Goal: Entertainment & Leisure: Browse casually

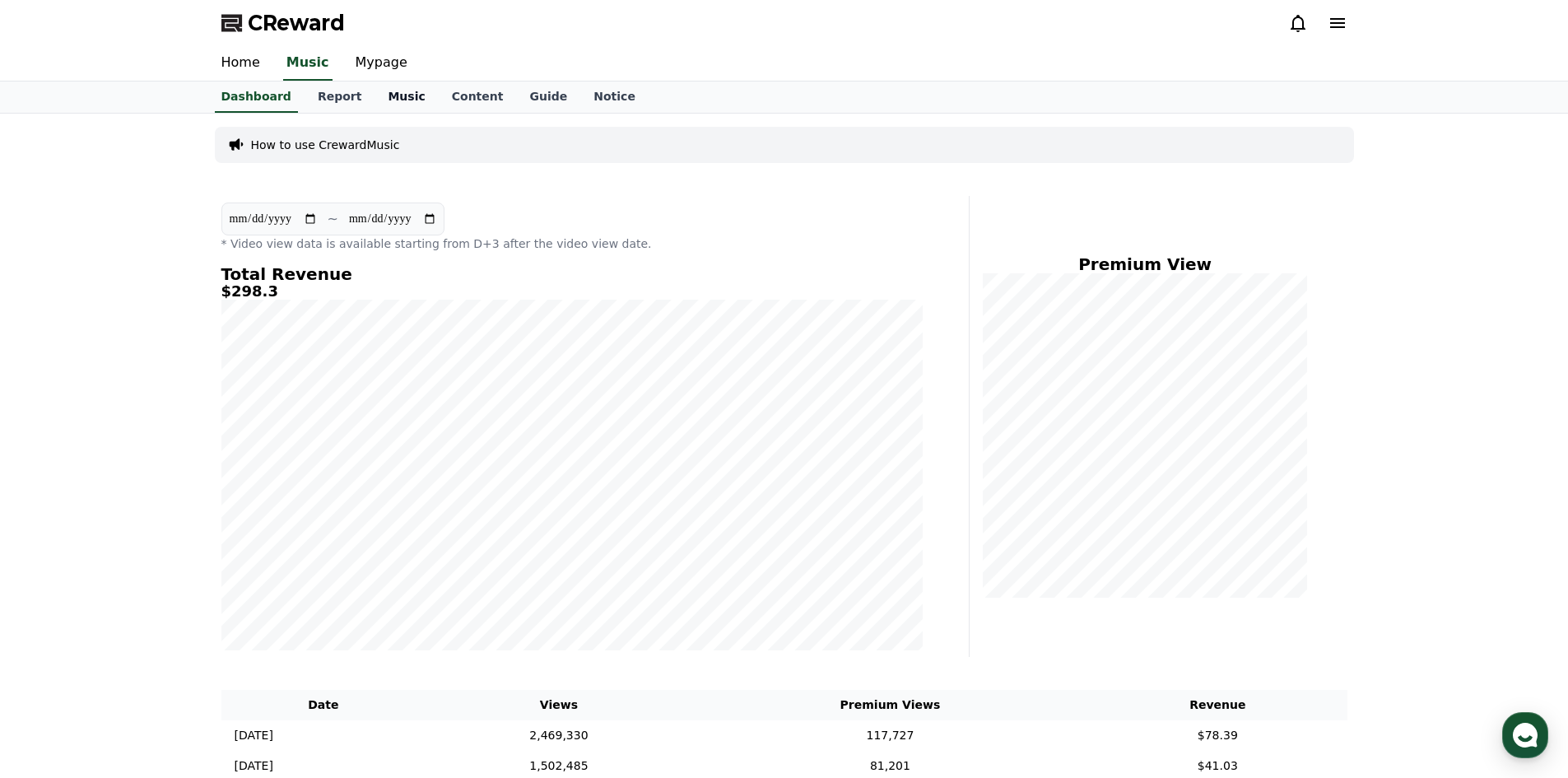
click at [374, 98] on link "Music" at bounding box center [406, 97] width 64 height 31
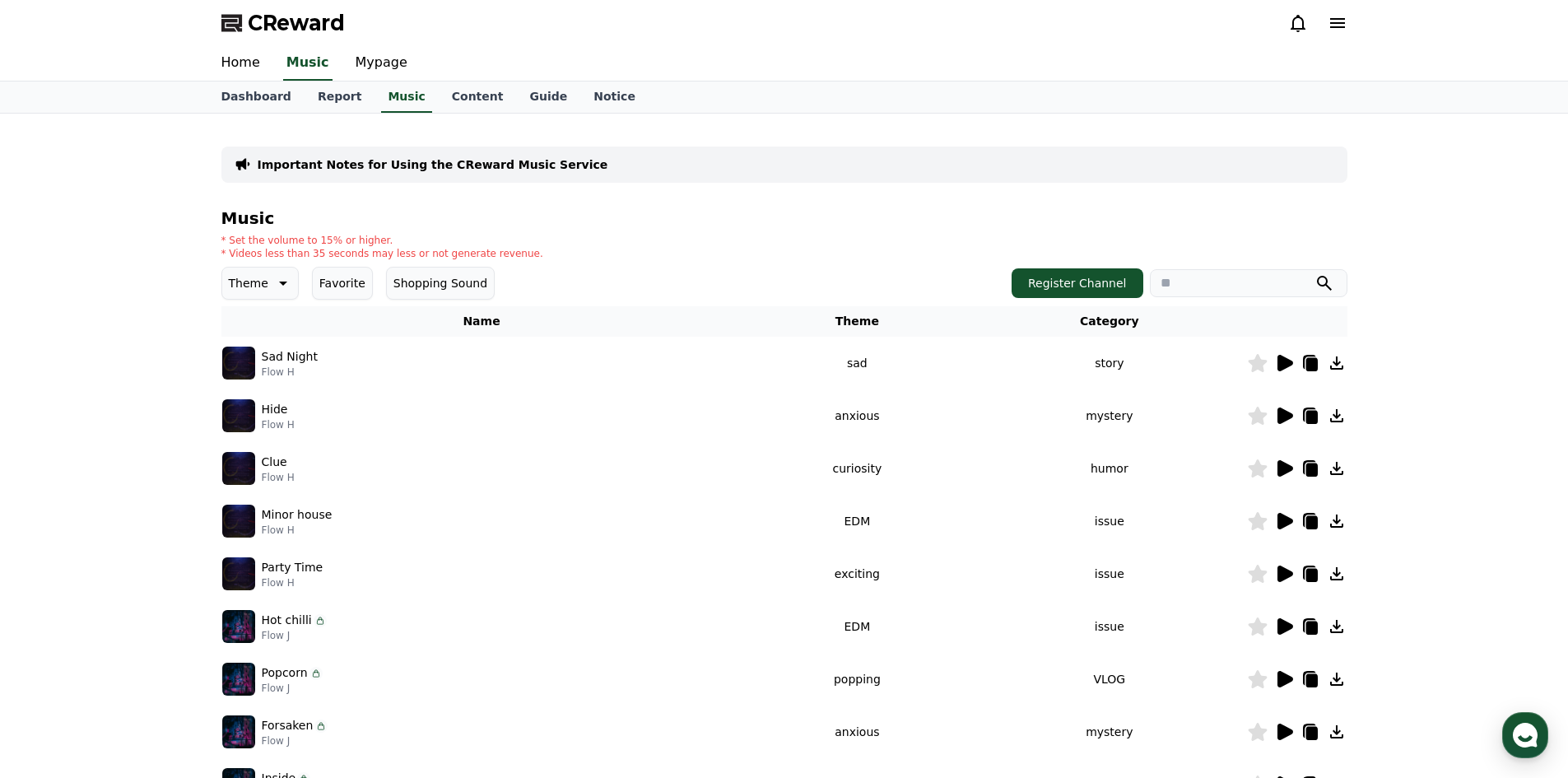
click at [1293, 372] on div at bounding box center [1297, 363] width 99 height 20
click at [1286, 360] on icon at bounding box center [1284, 363] width 15 height 16
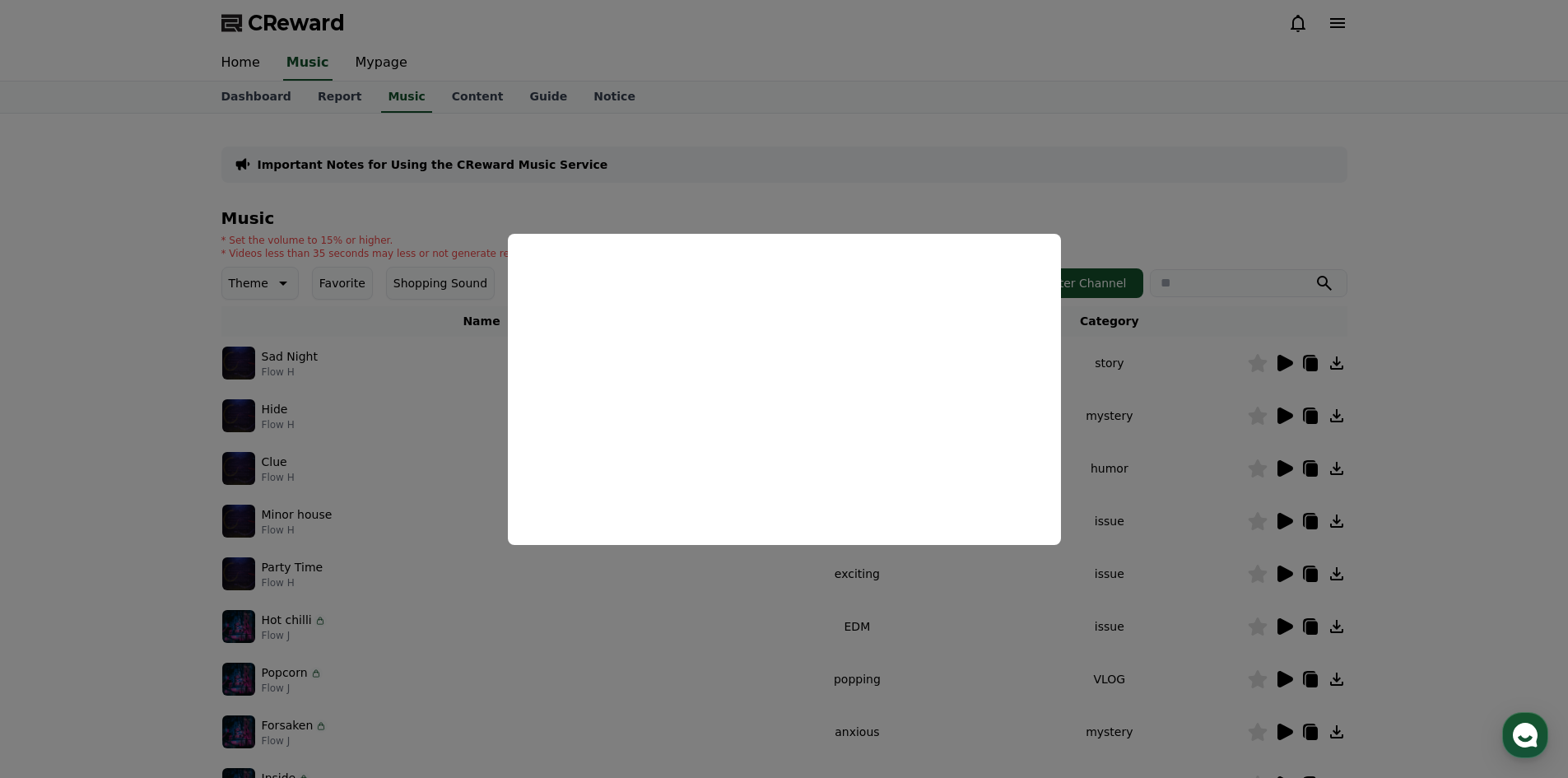
click at [340, 414] on button "close modal" at bounding box center [784, 389] width 1568 height 778
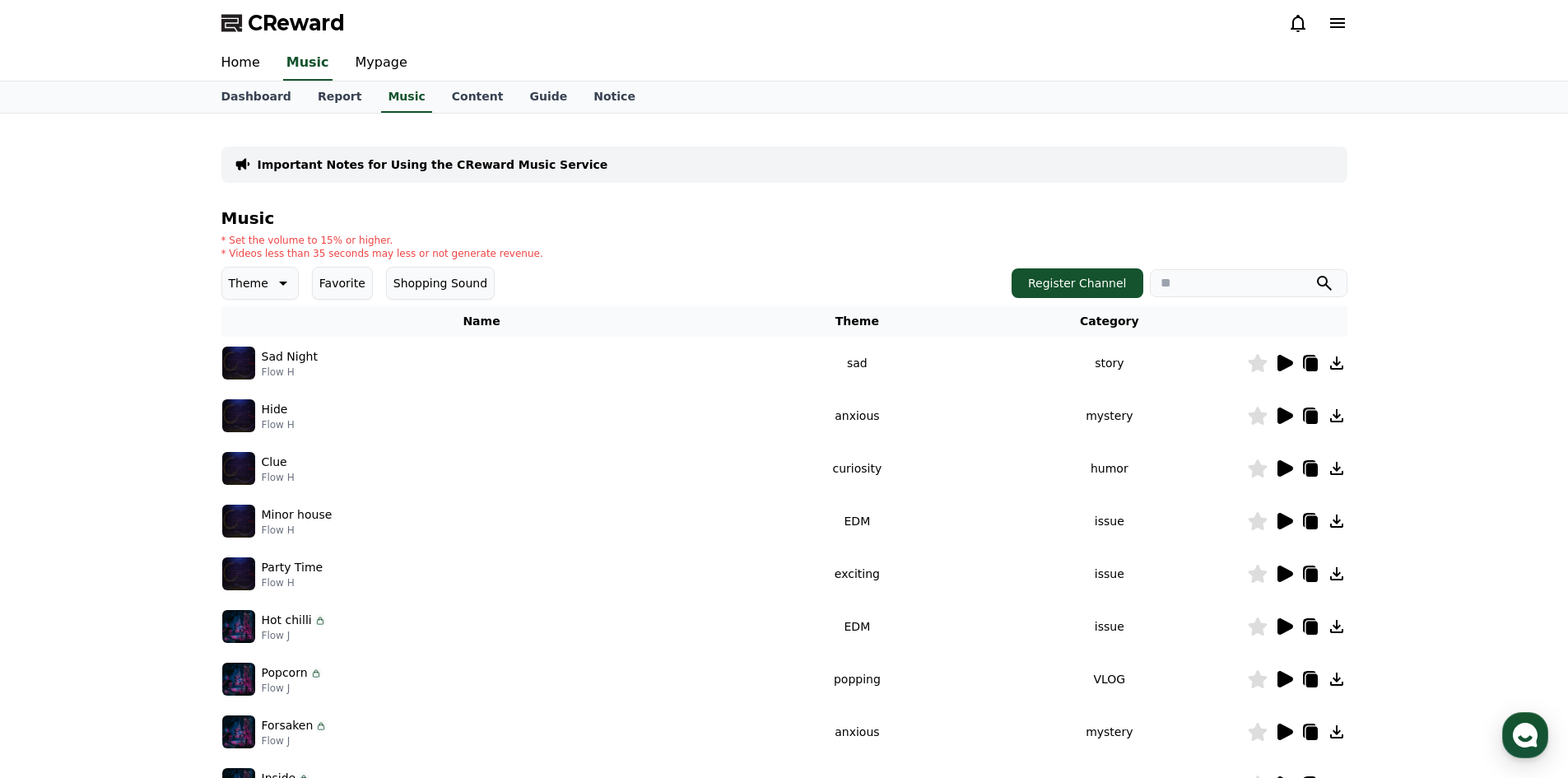
click at [328, 279] on button "Favorite" at bounding box center [342, 283] width 61 height 33
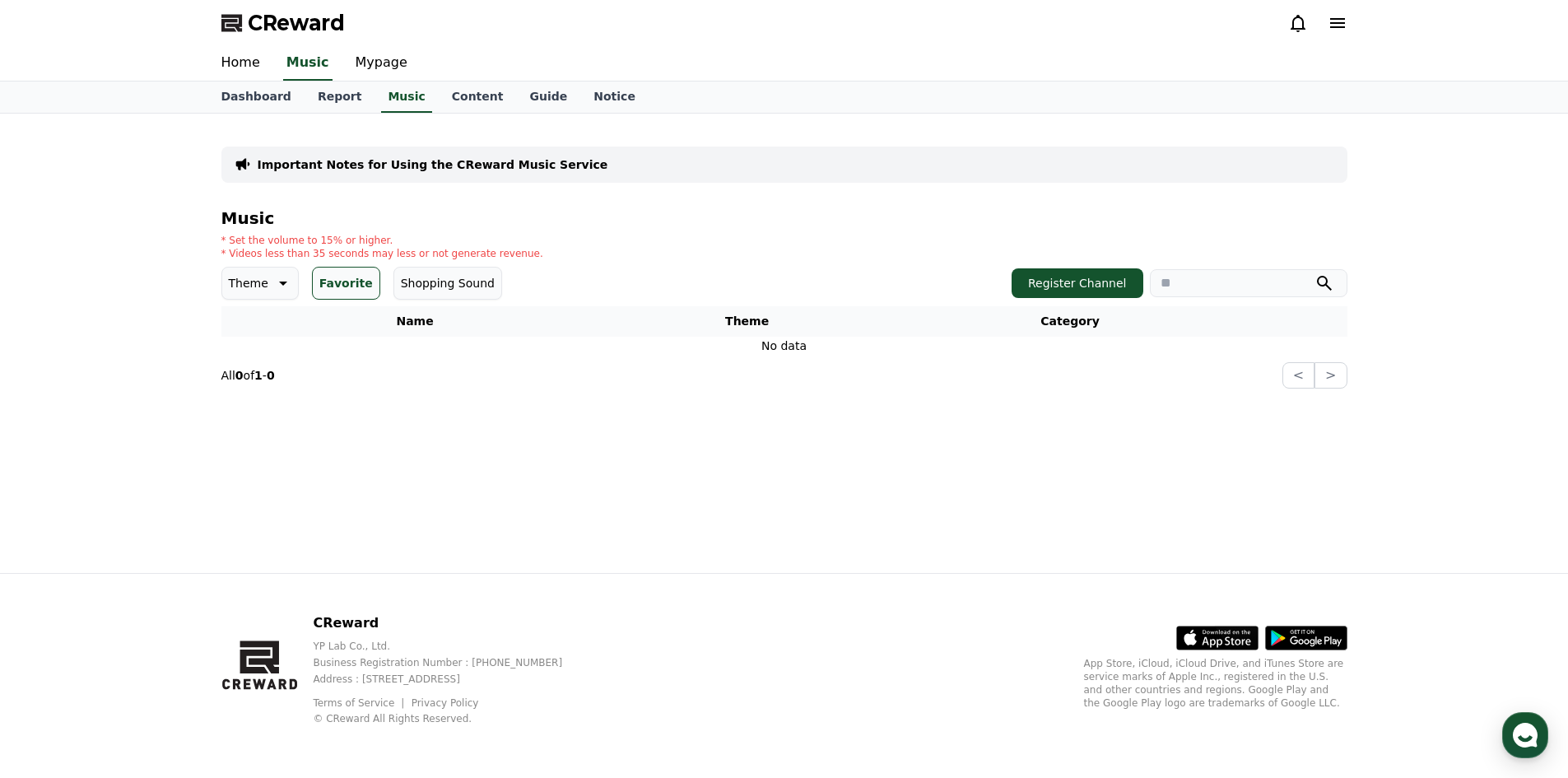
click at [335, 281] on button "Favorite" at bounding box center [346, 283] width 68 height 33
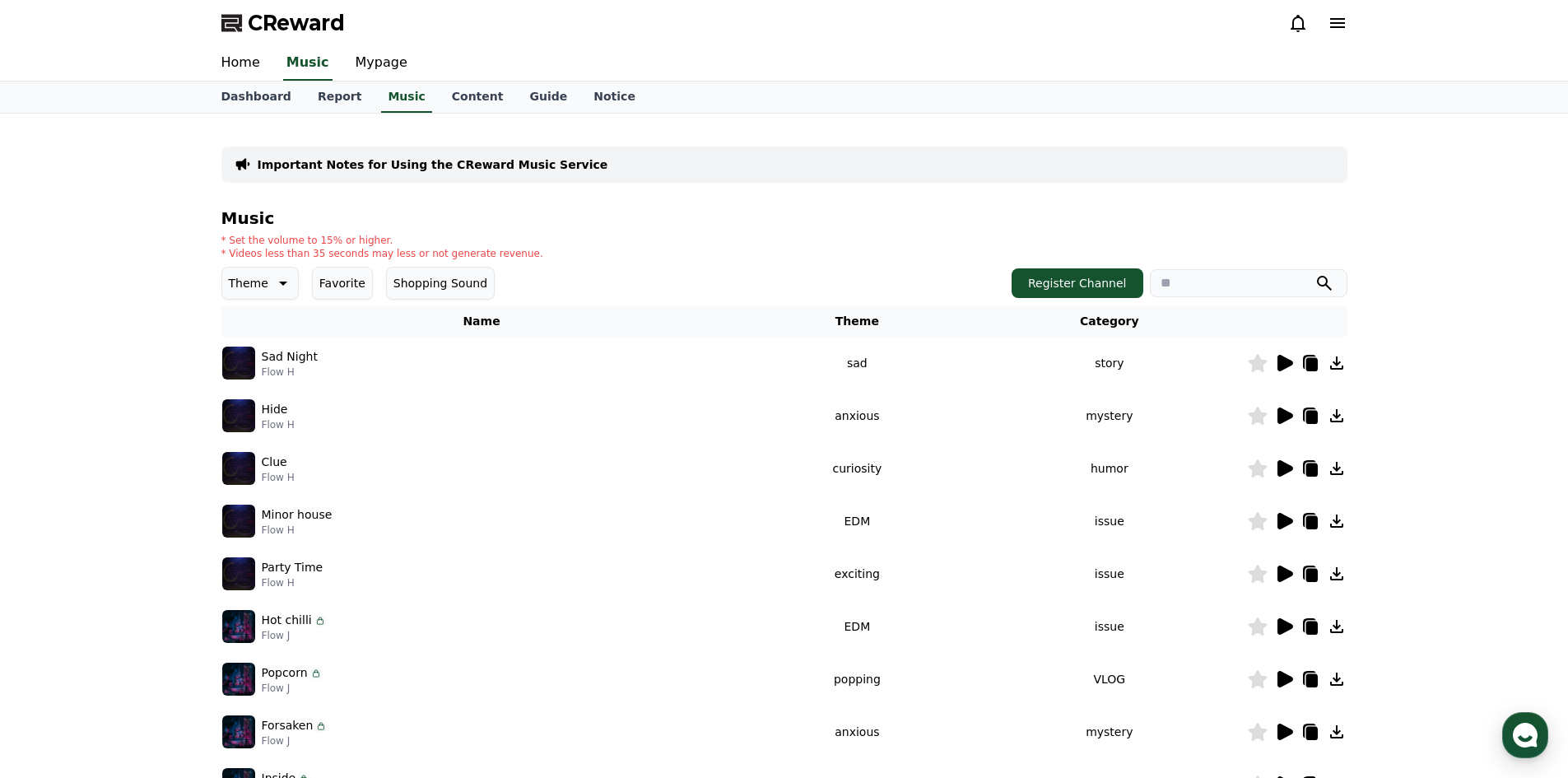
click at [407, 279] on button "Shopping Sound" at bounding box center [440, 283] width 108 height 33
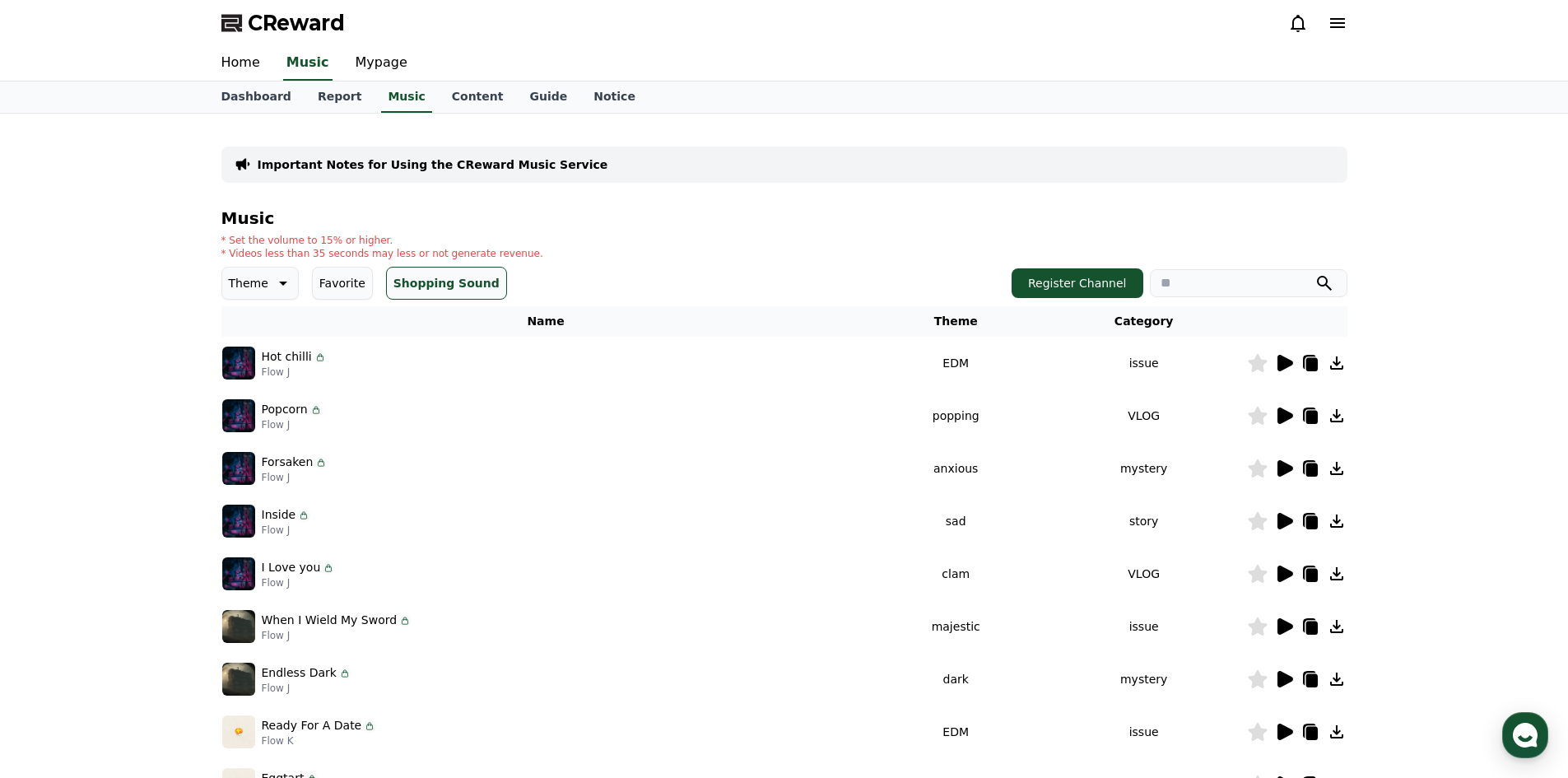
click at [1277, 363] on icon at bounding box center [1284, 363] width 20 height 20
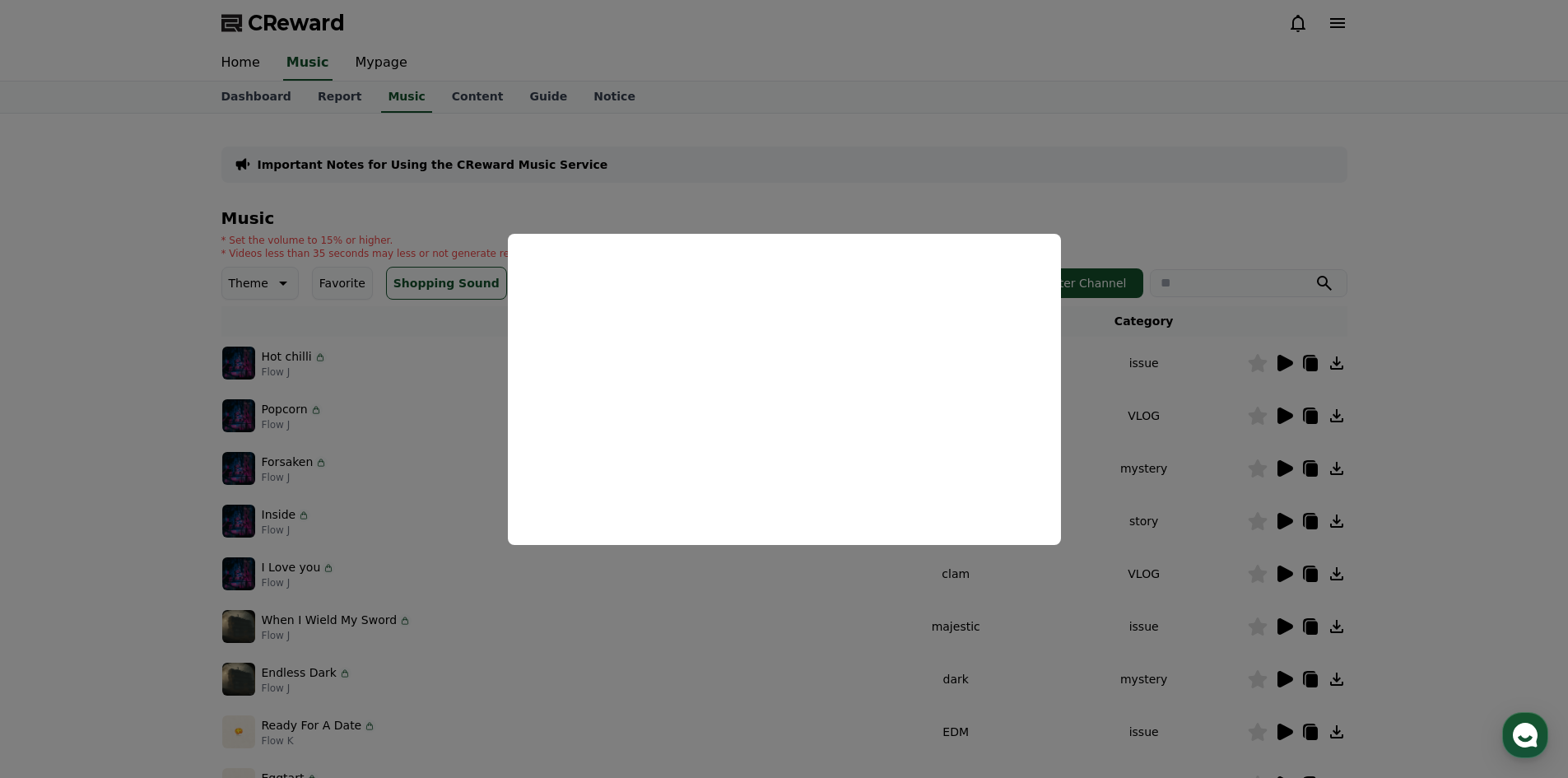
click at [1175, 241] on button "close modal" at bounding box center [784, 389] width 1568 height 778
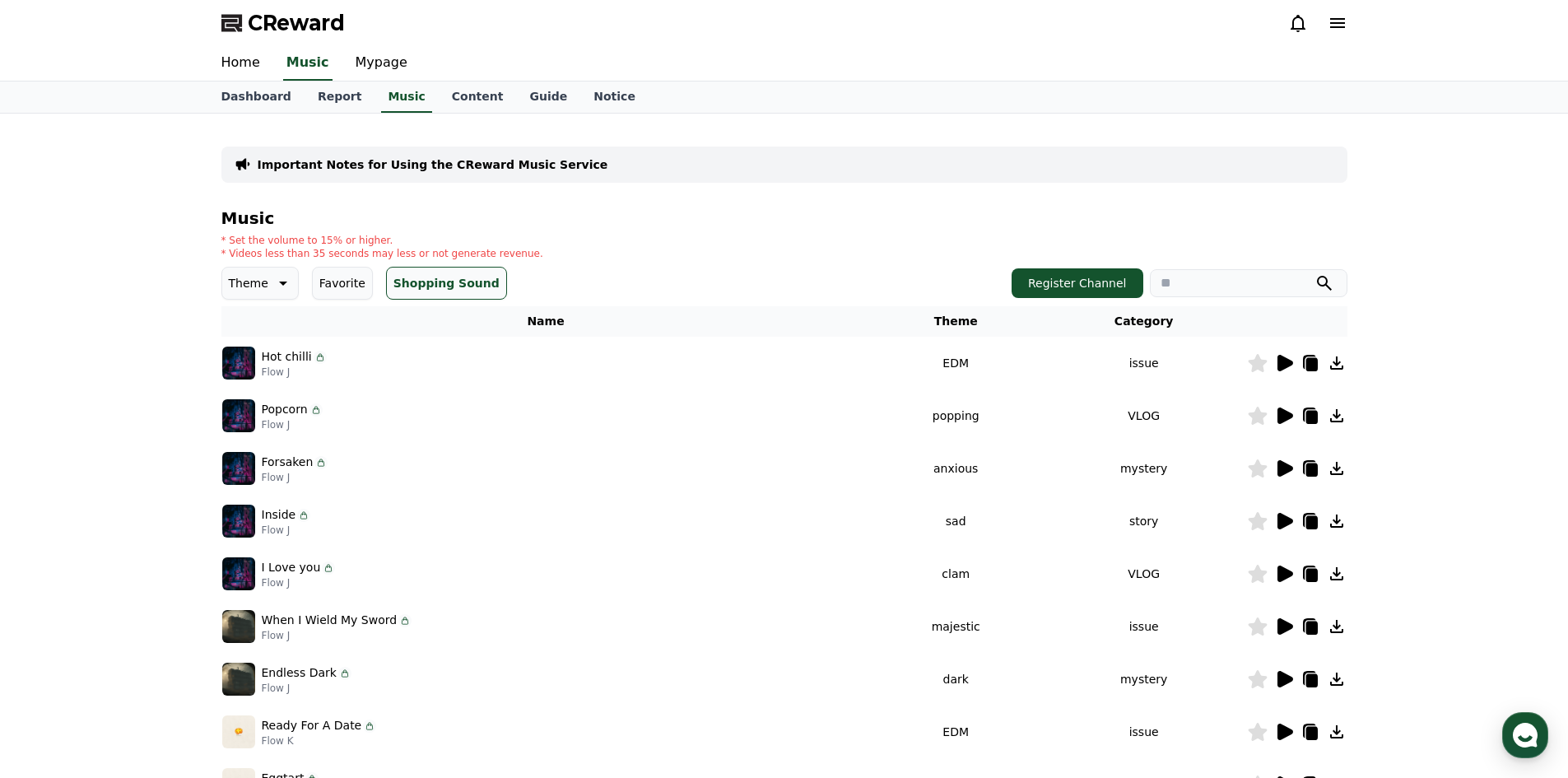
click at [1186, 269] on input "search" at bounding box center [1248, 283] width 198 height 28
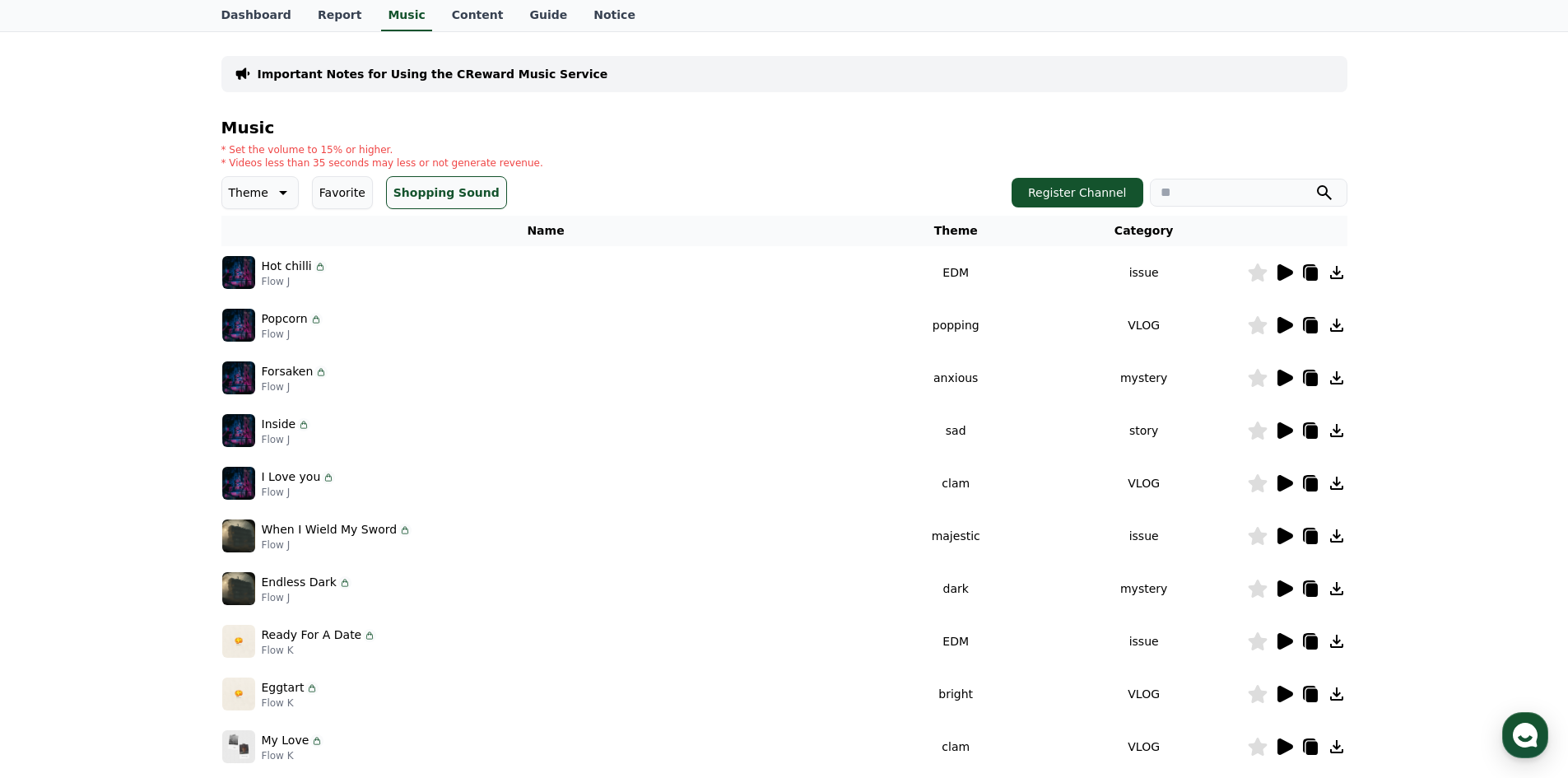
scroll to position [247, 0]
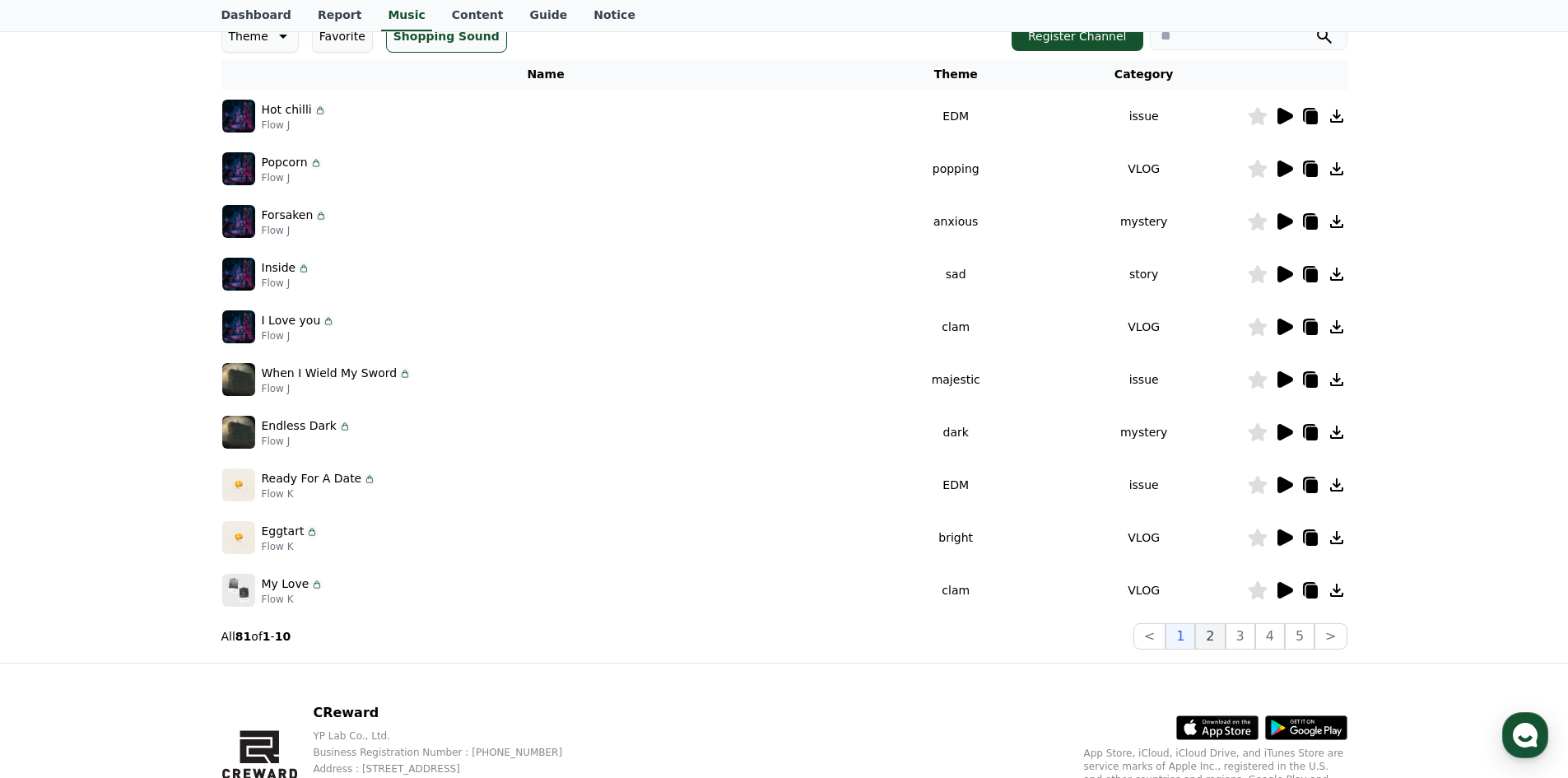
click at [1221, 636] on button "2" at bounding box center [1210, 636] width 30 height 26
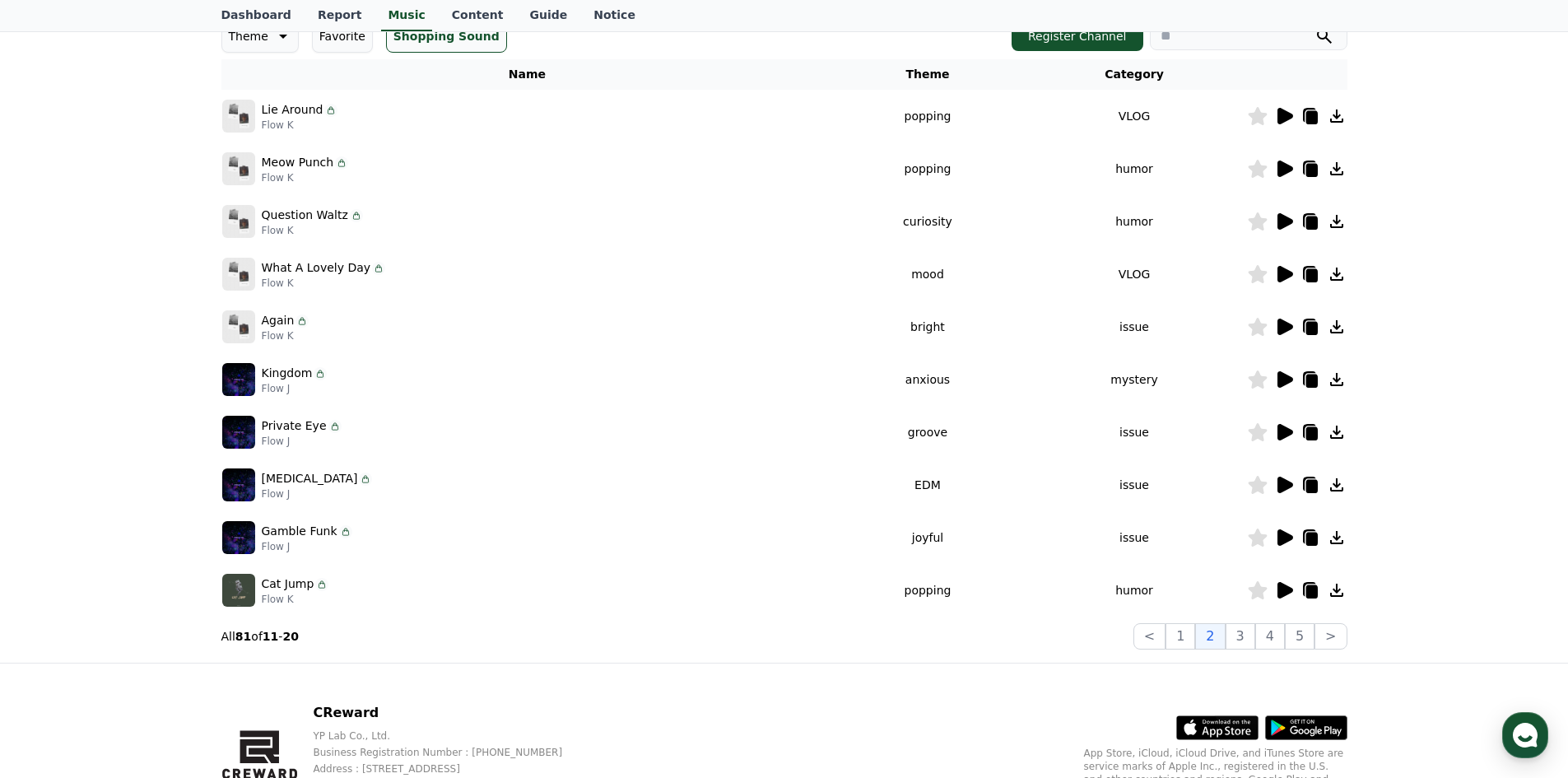
click at [1290, 164] on icon at bounding box center [1284, 168] width 20 height 20
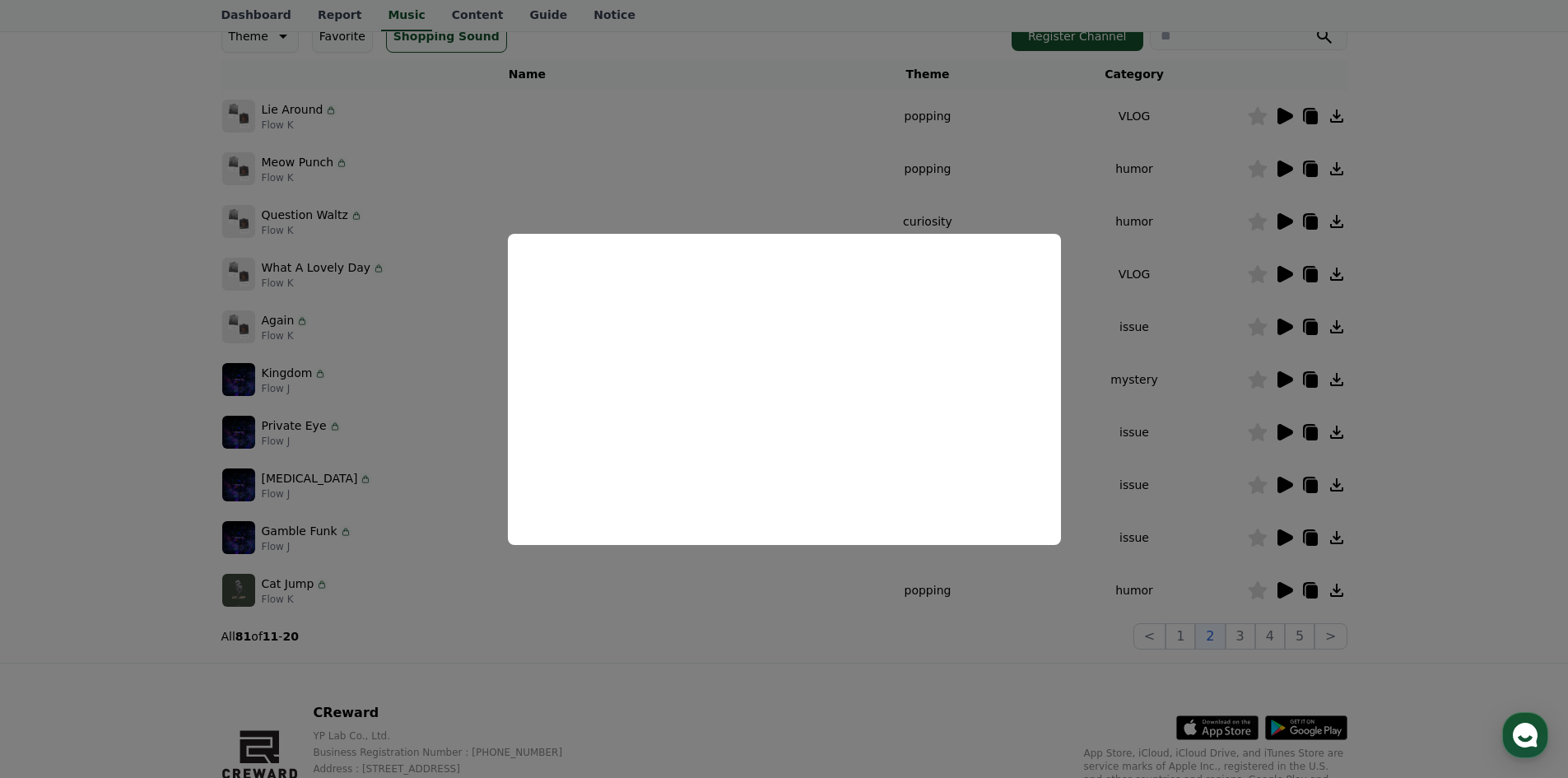
click at [1178, 249] on button "close modal" at bounding box center [784, 389] width 1568 height 778
click at [1283, 210] on td at bounding box center [1297, 221] width 100 height 53
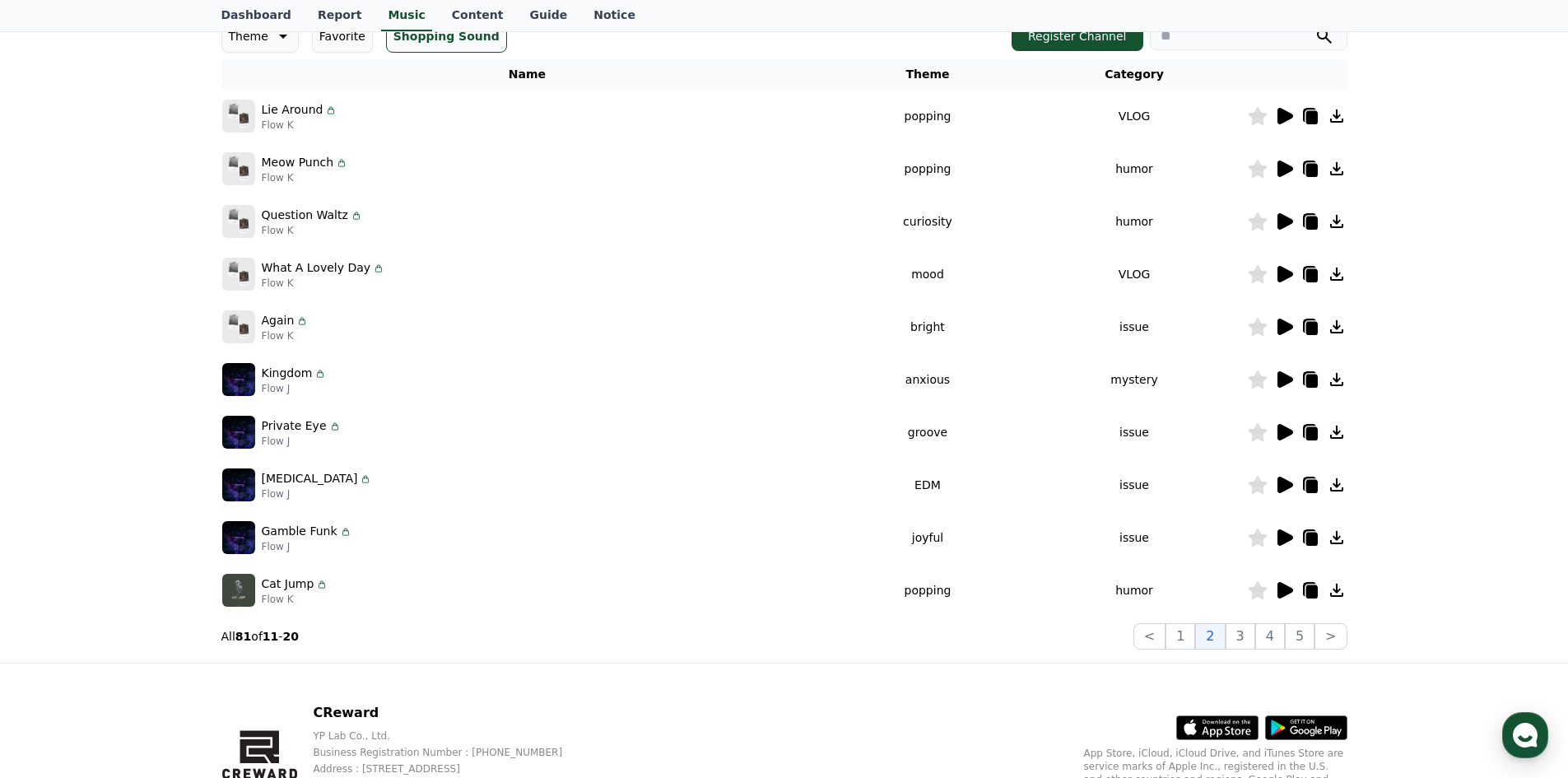
click at [1288, 221] on icon at bounding box center [1284, 221] width 15 height 16
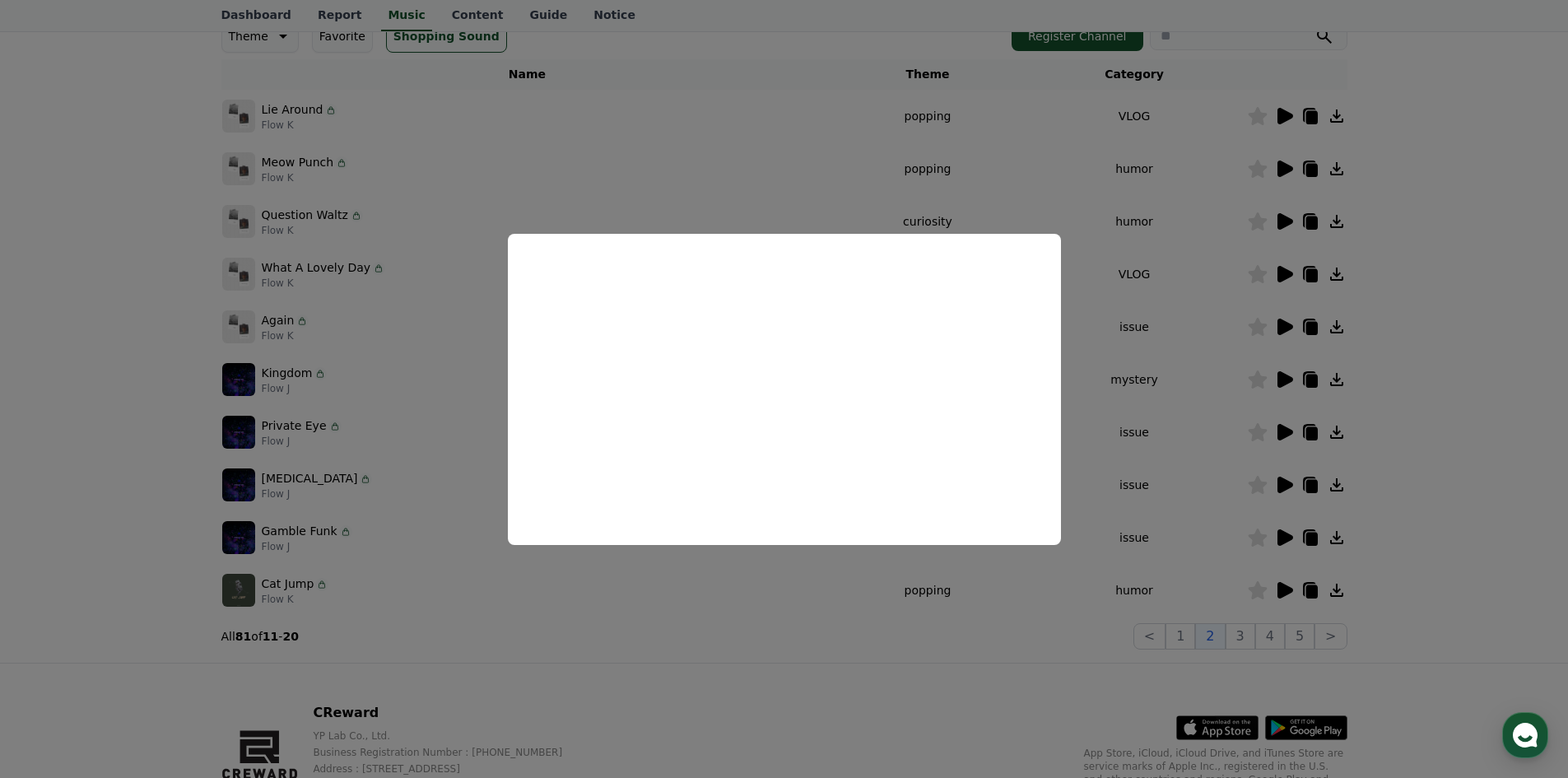
click at [1112, 308] on button "close modal" at bounding box center [784, 389] width 1568 height 778
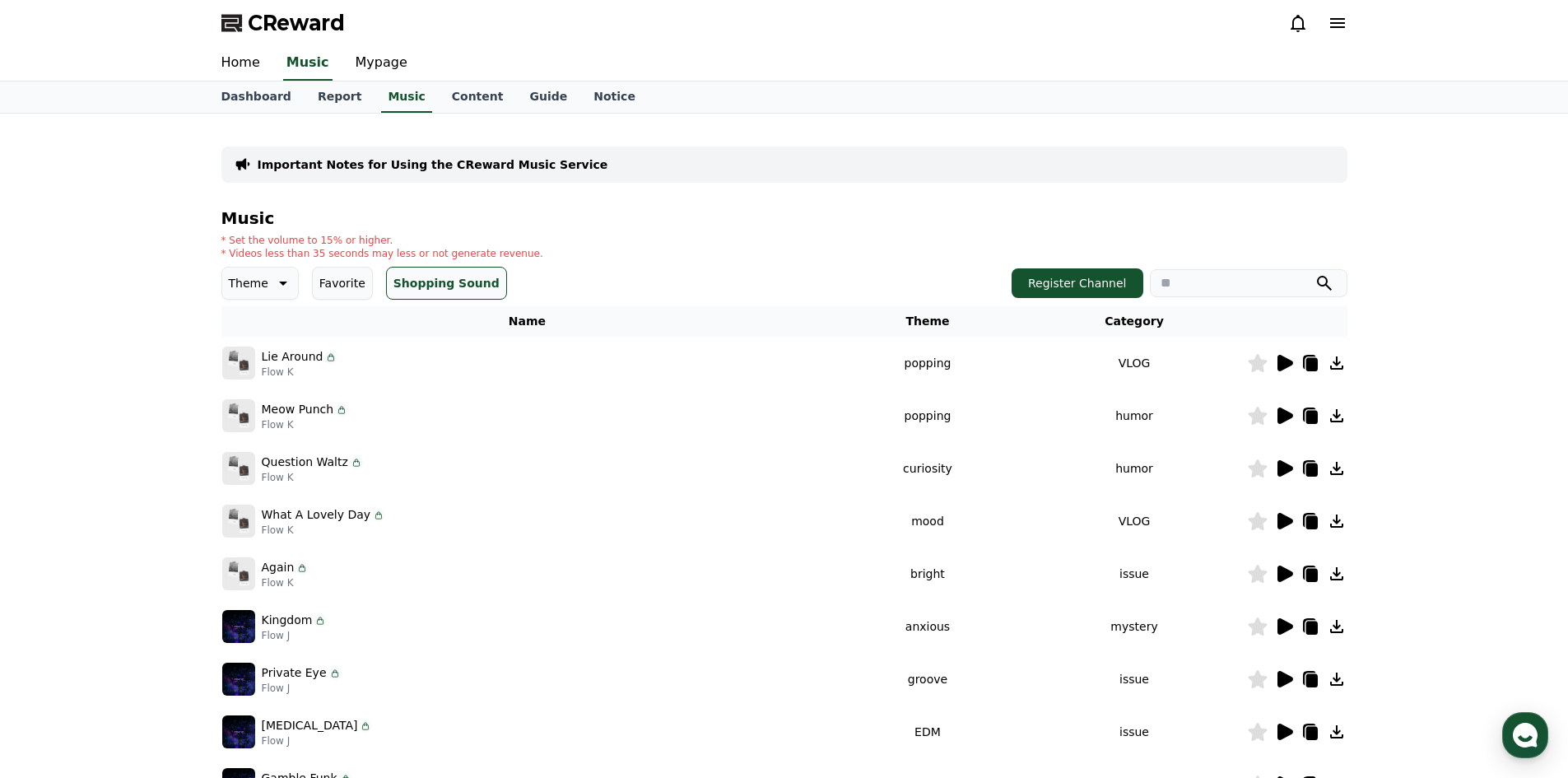
click at [1263, 473] on icon at bounding box center [1256, 468] width 19 height 18
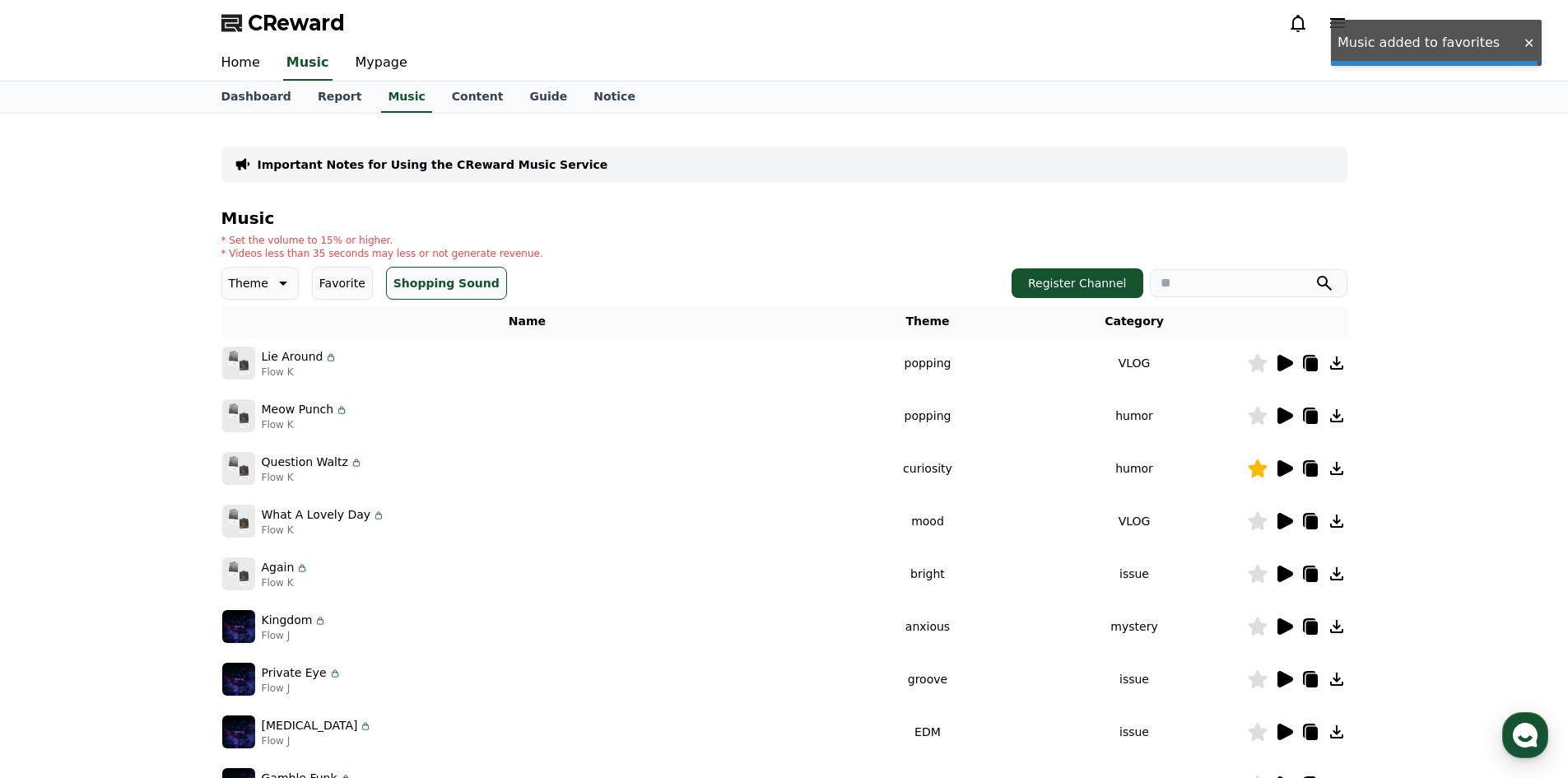
click at [1258, 408] on icon at bounding box center [1256, 415] width 19 height 18
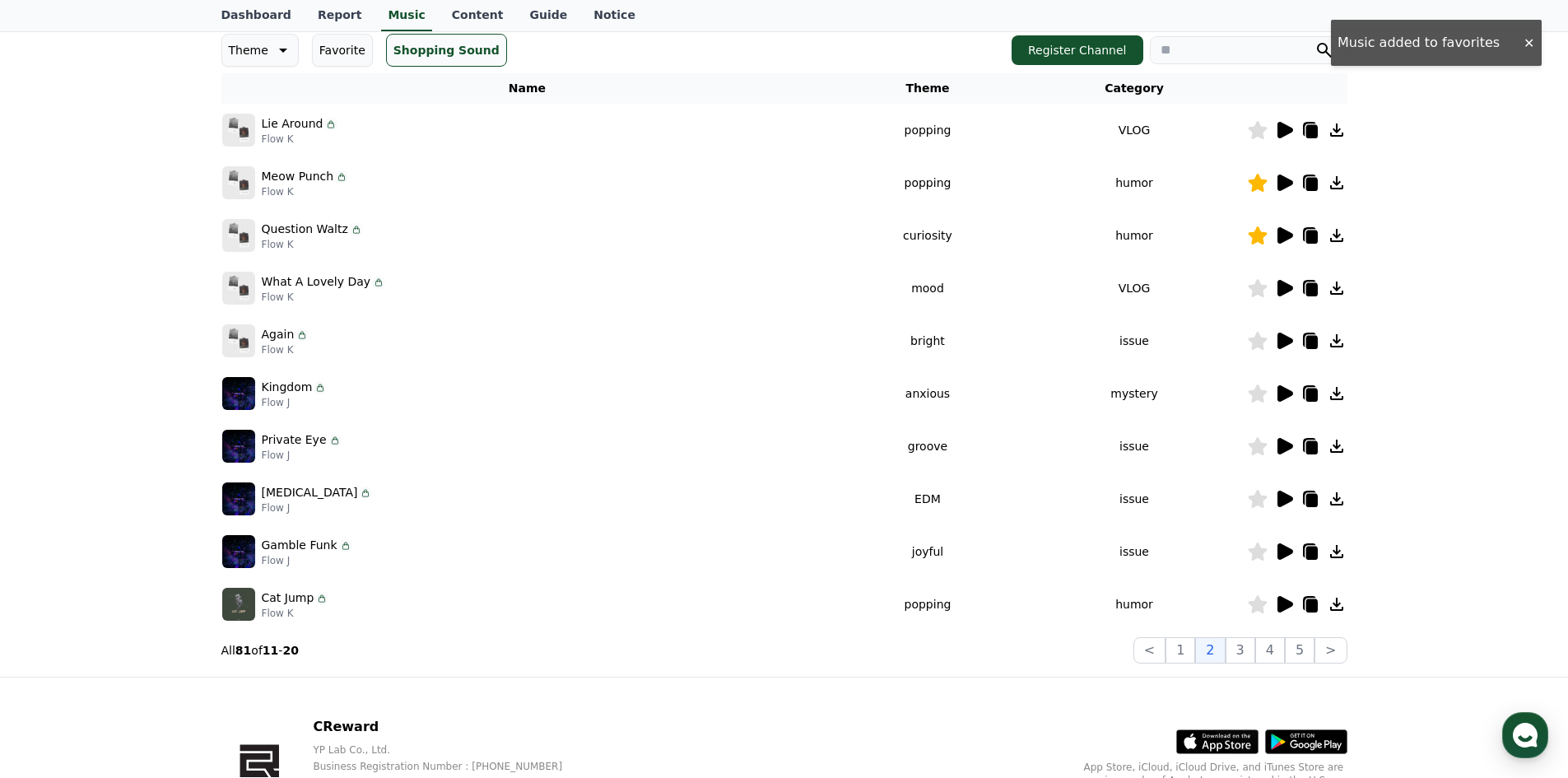
scroll to position [247, 0]
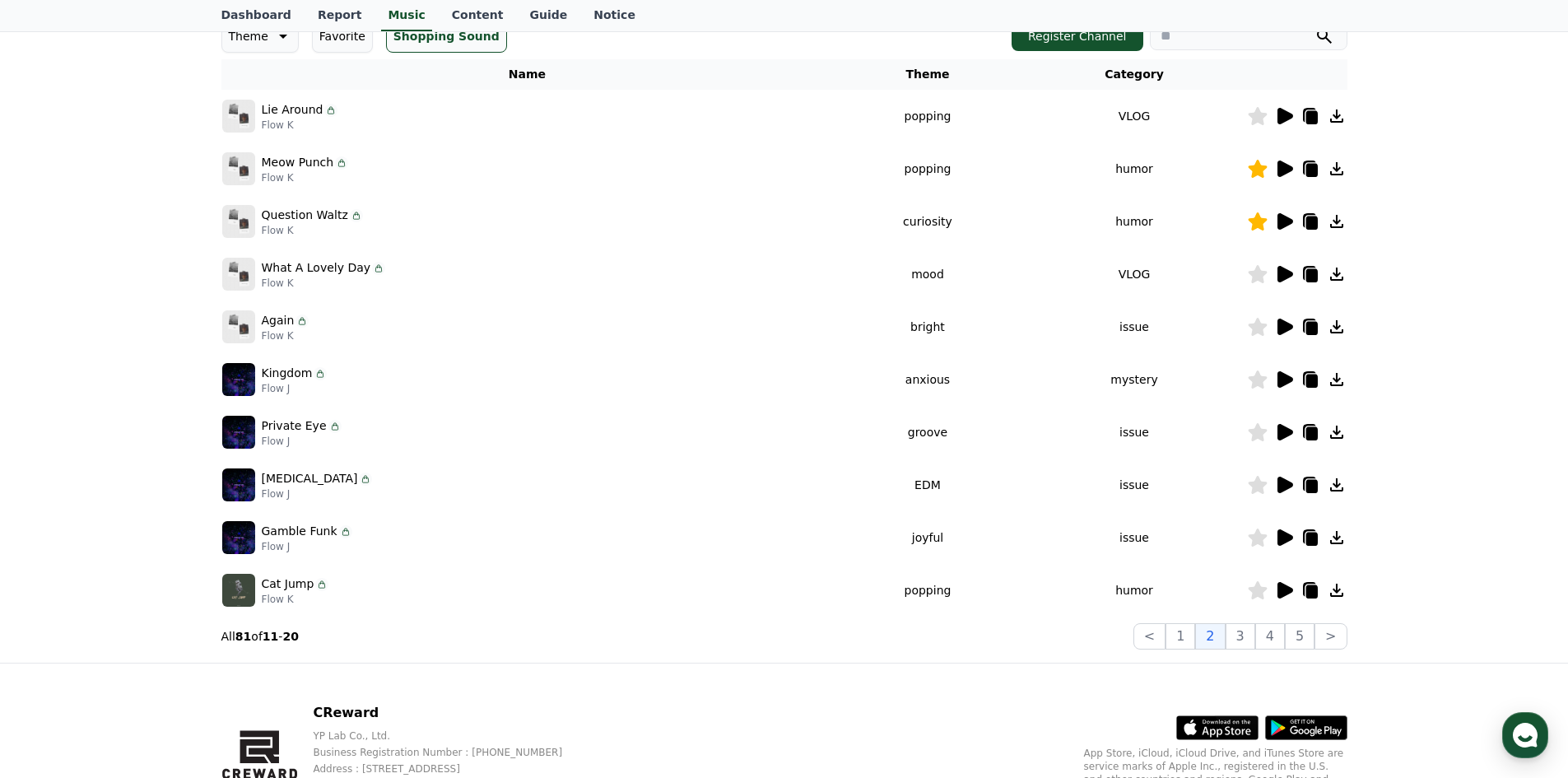
click at [1281, 277] on icon at bounding box center [1284, 274] width 15 height 16
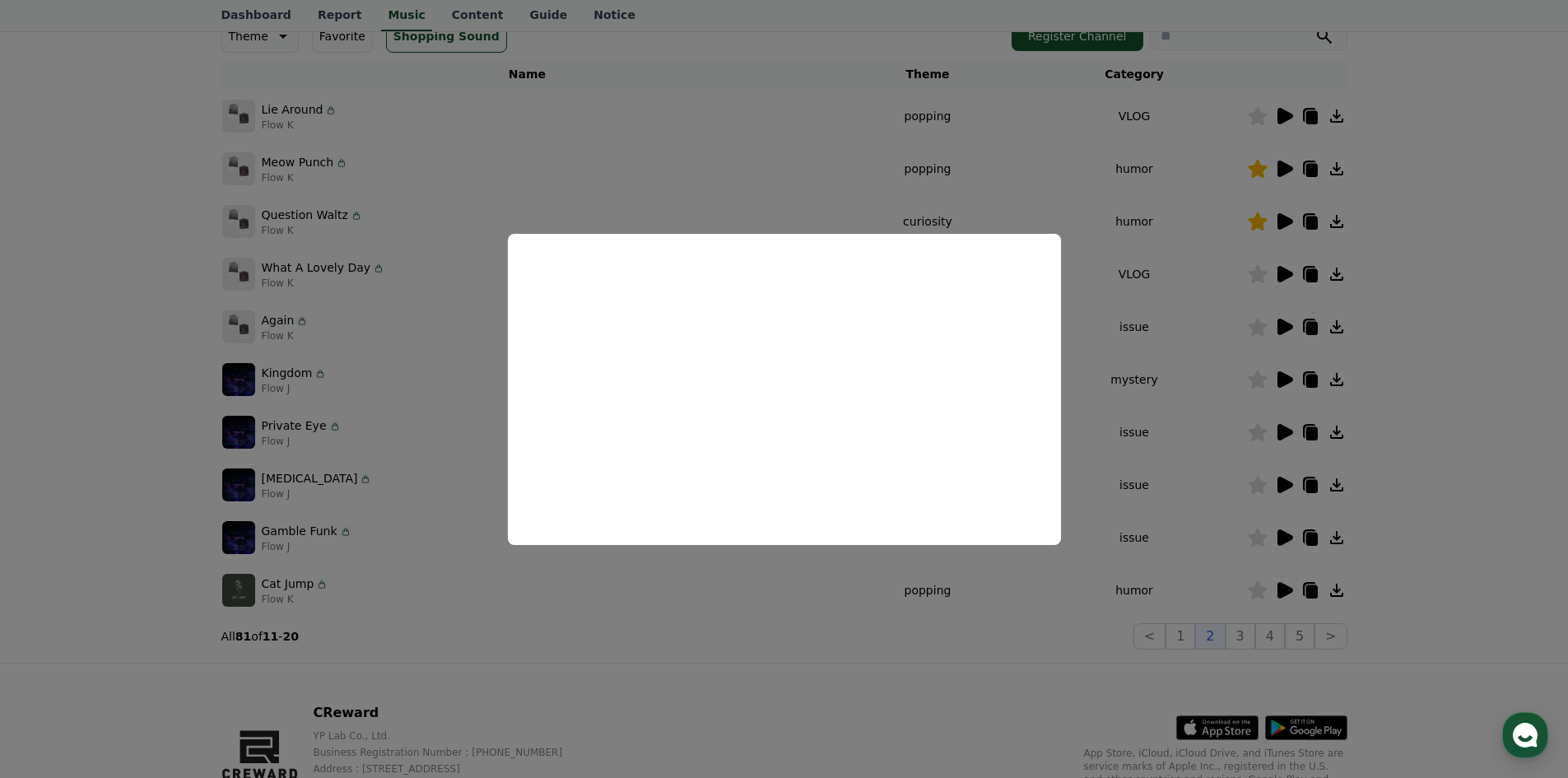
click at [1142, 360] on button "close modal" at bounding box center [784, 389] width 1568 height 778
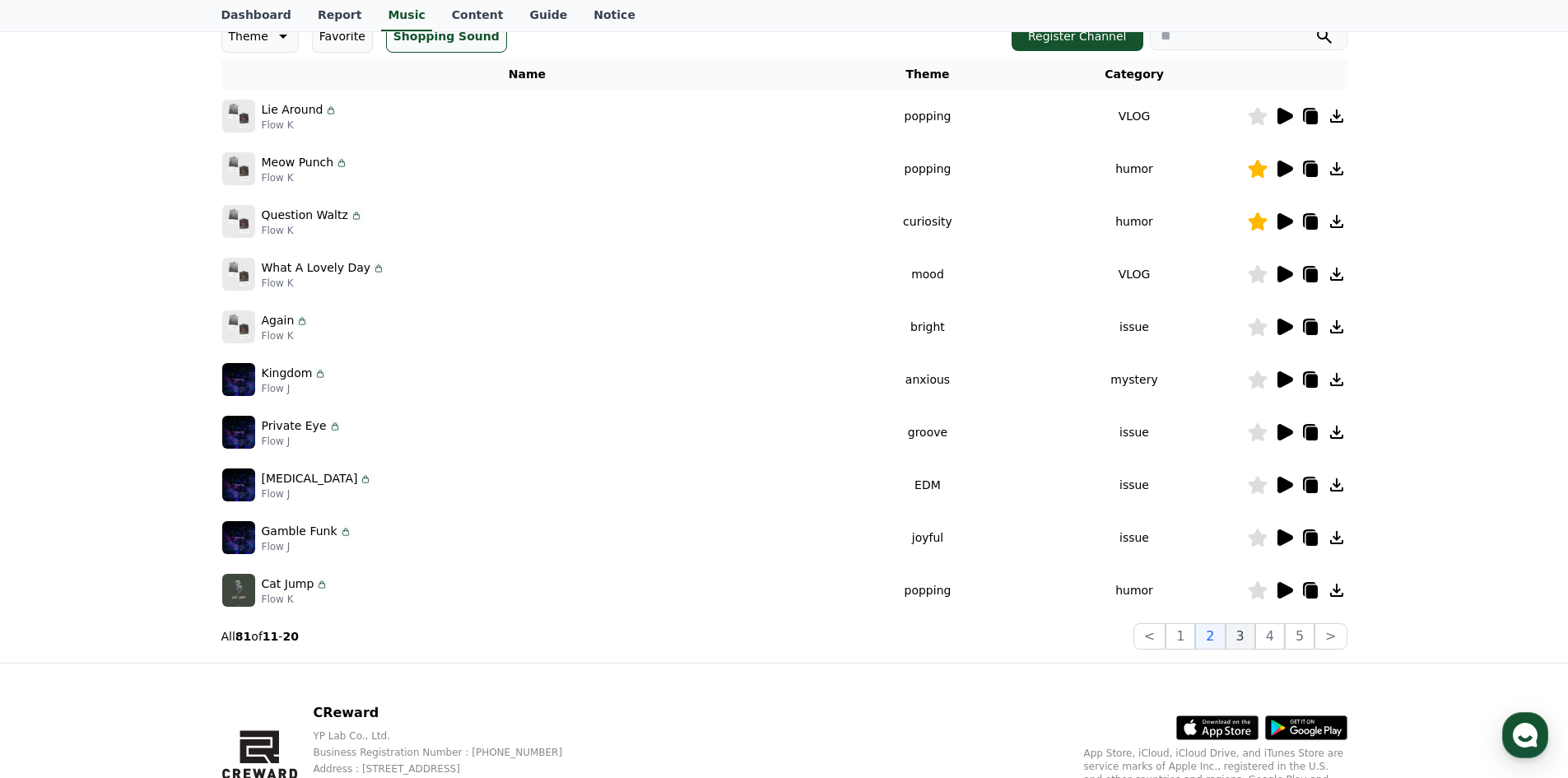
click at [1255, 637] on button "3" at bounding box center [1240, 636] width 30 height 26
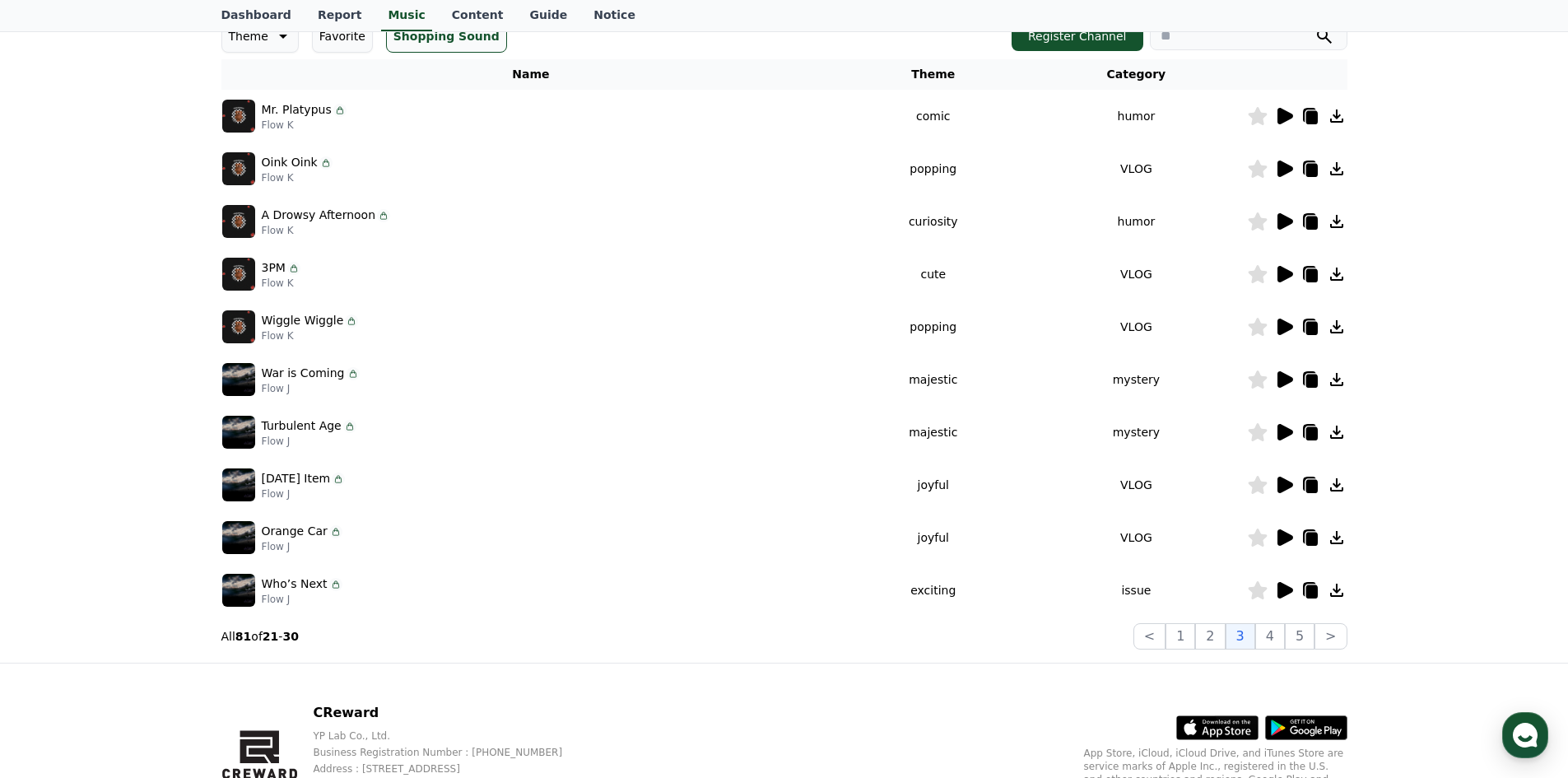
click at [1275, 122] on icon at bounding box center [1284, 116] width 20 height 20
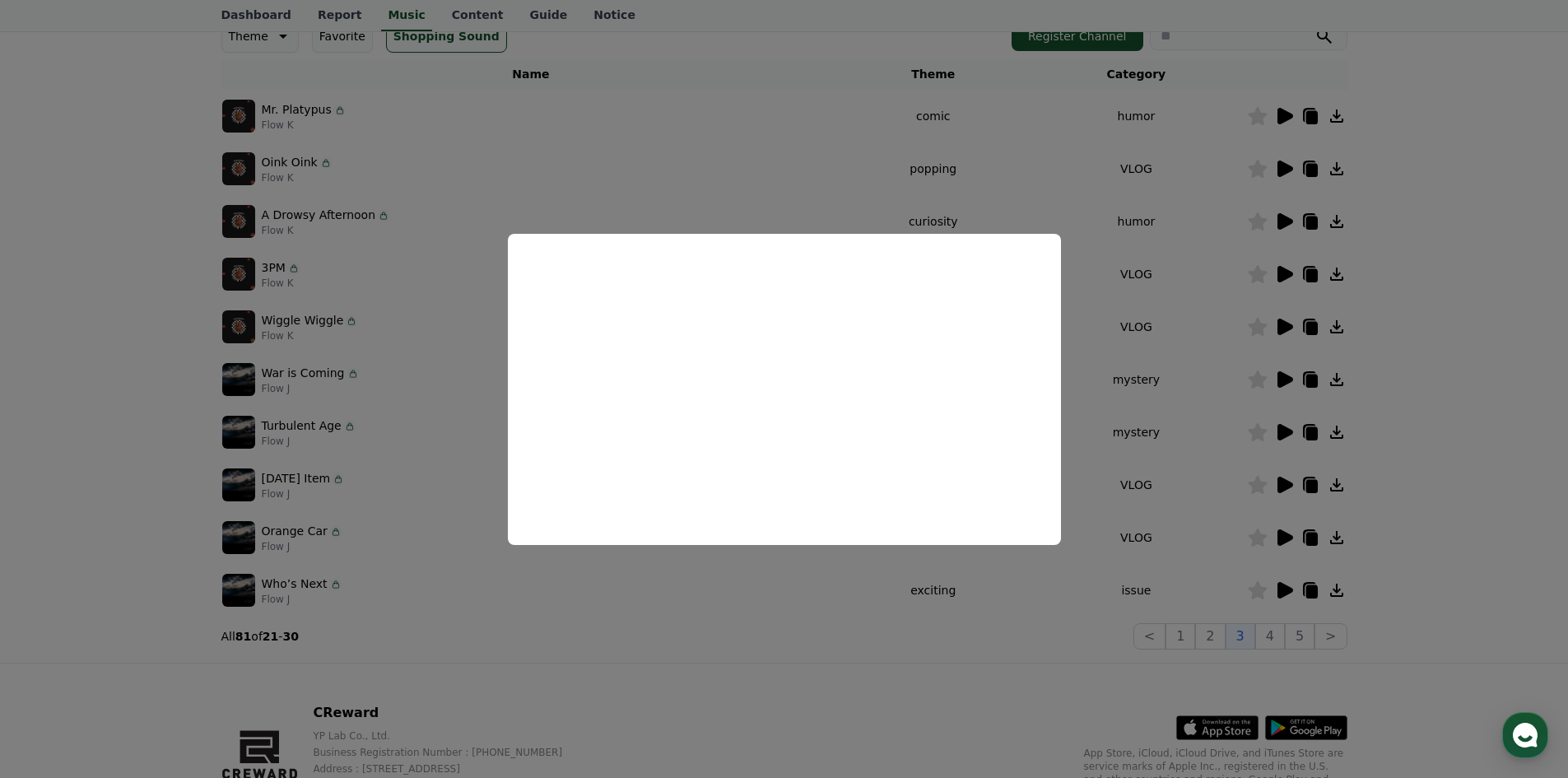
click at [1072, 136] on button "close modal" at bounding box center [784, 389] width 1568 height 778
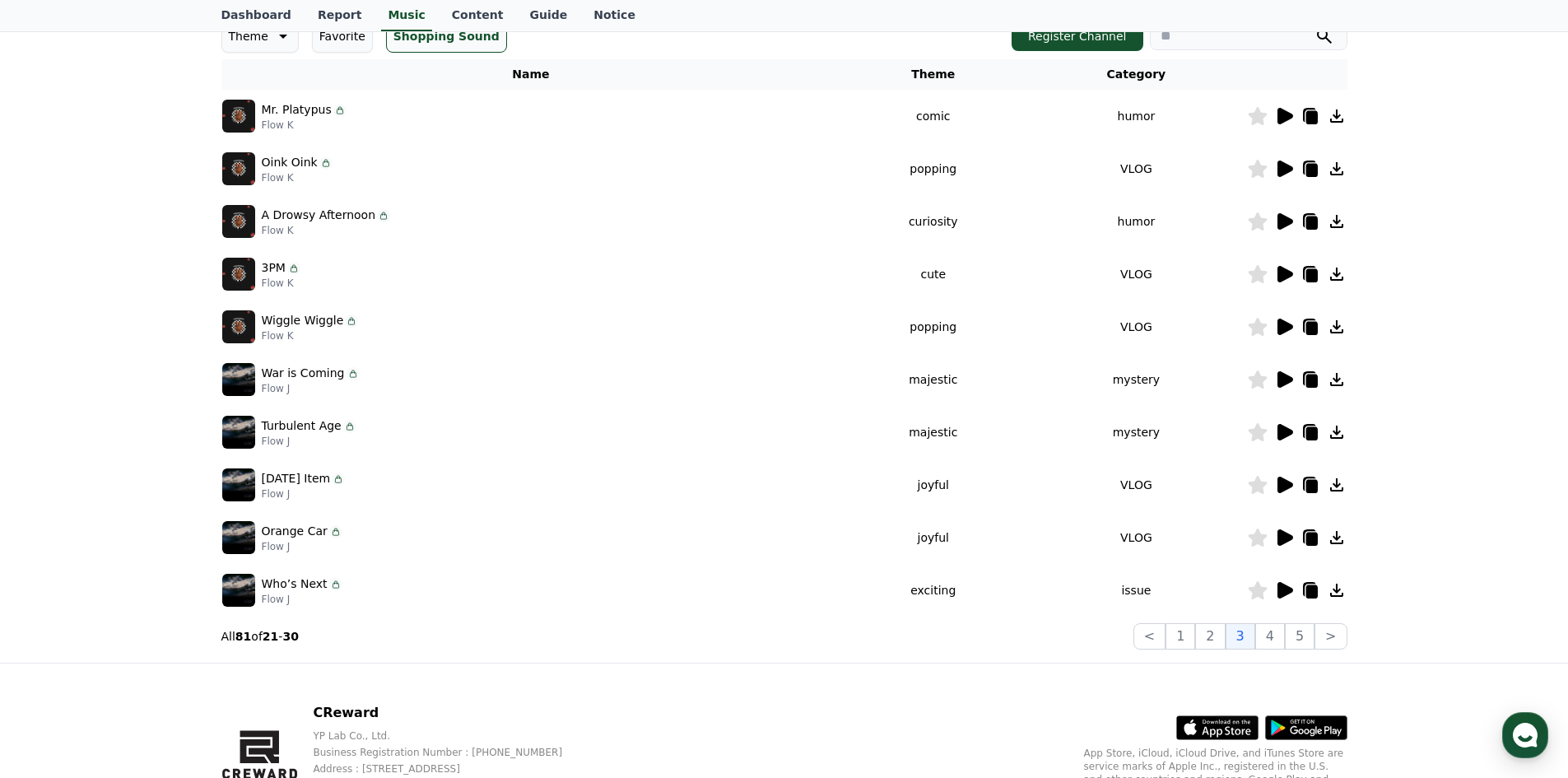
click at [1255, 111] on icon at bounding box center [1256, 115] width 19 height 18
click at [1288, 167] on icon at bounding box center [1284, 168] width 15 height 16
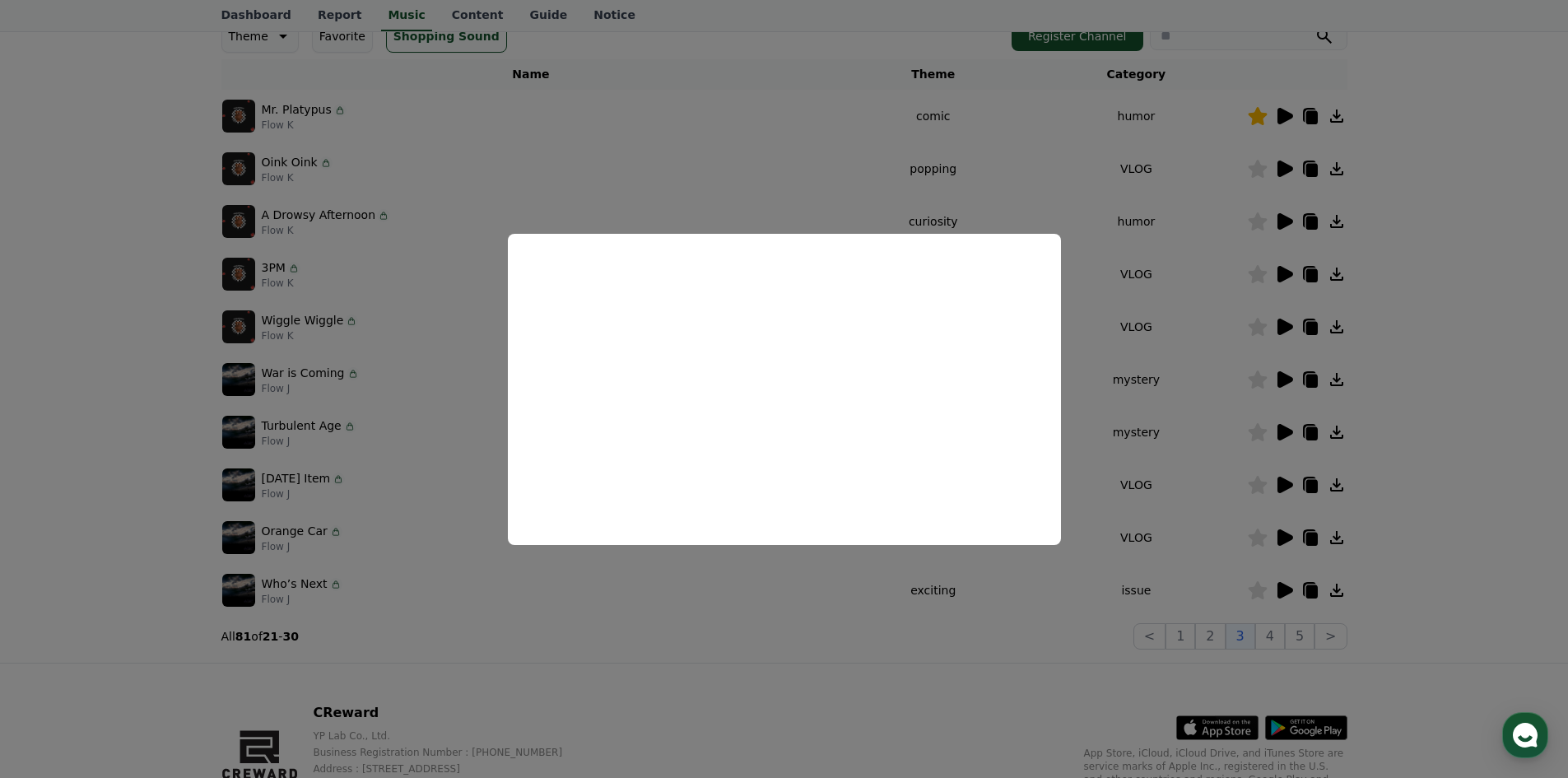
click at [1156, 156] on button "close modal" at bounding box center [784, 389] width 1568 height 778
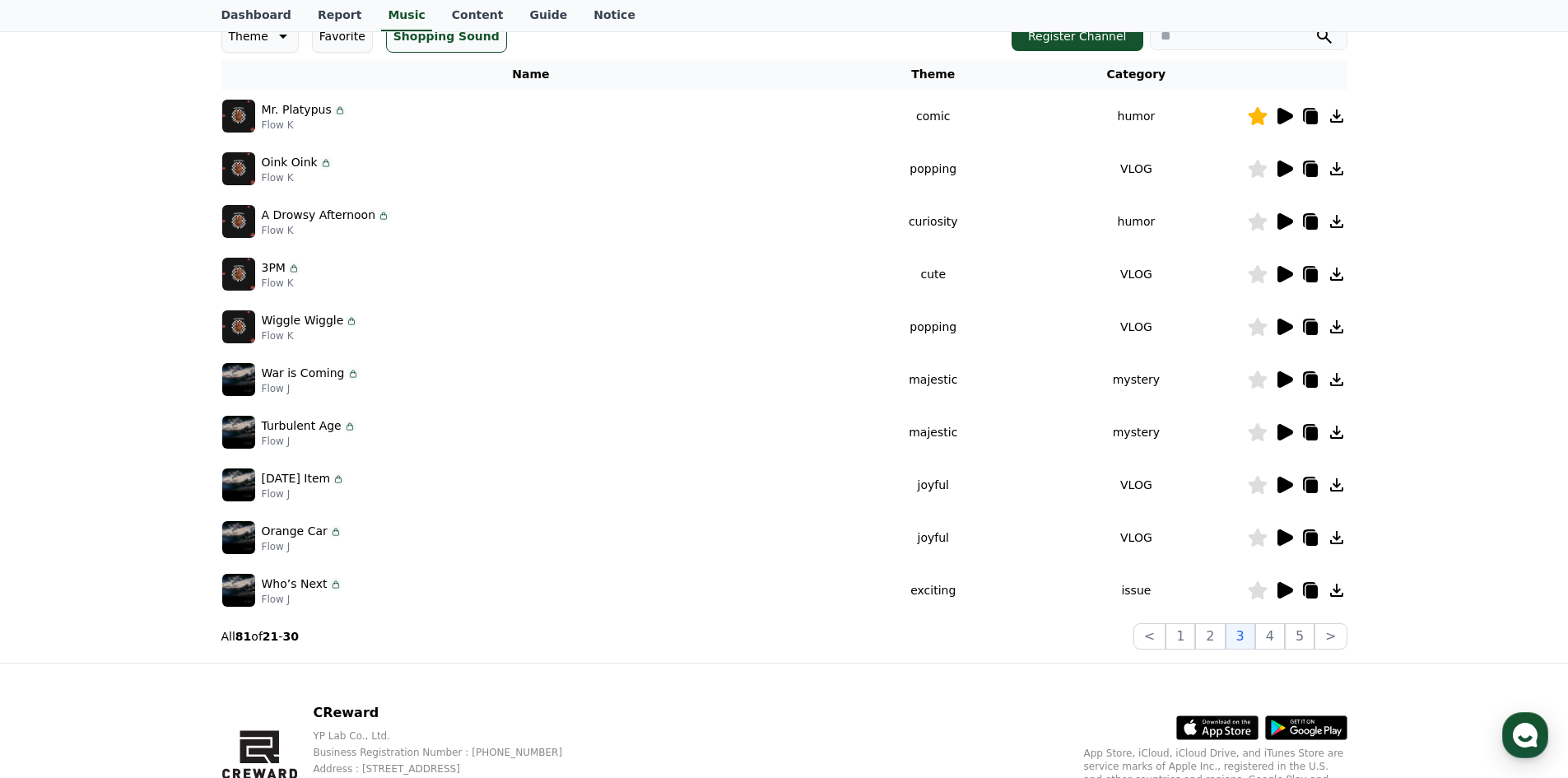
click at [1290, 222] on icon at bounding box center [1284, 221] width 15 height 16
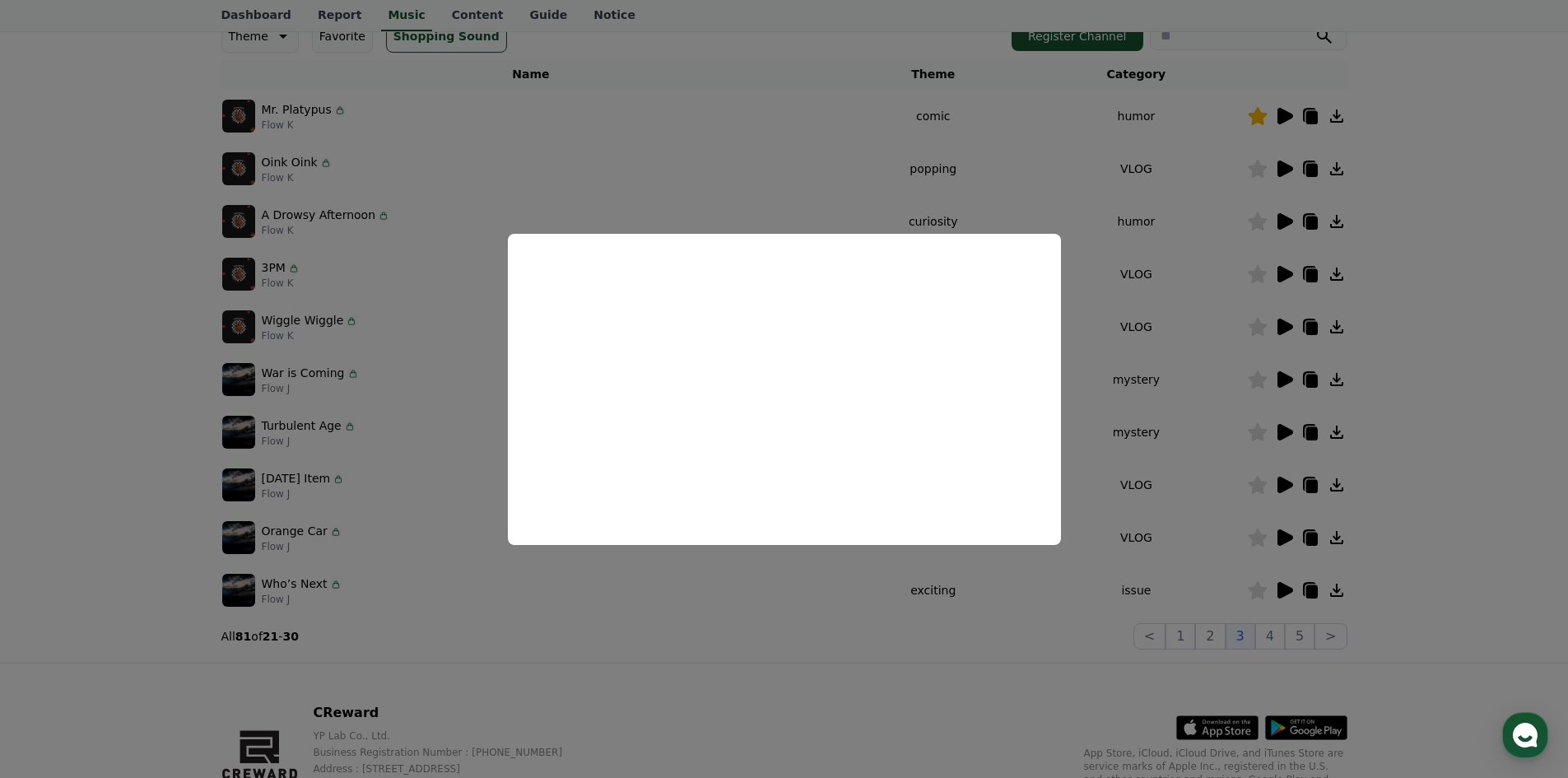
click at [1144, 309] on button "close modal" at bounding box center [784, 389] width 1568 height 778
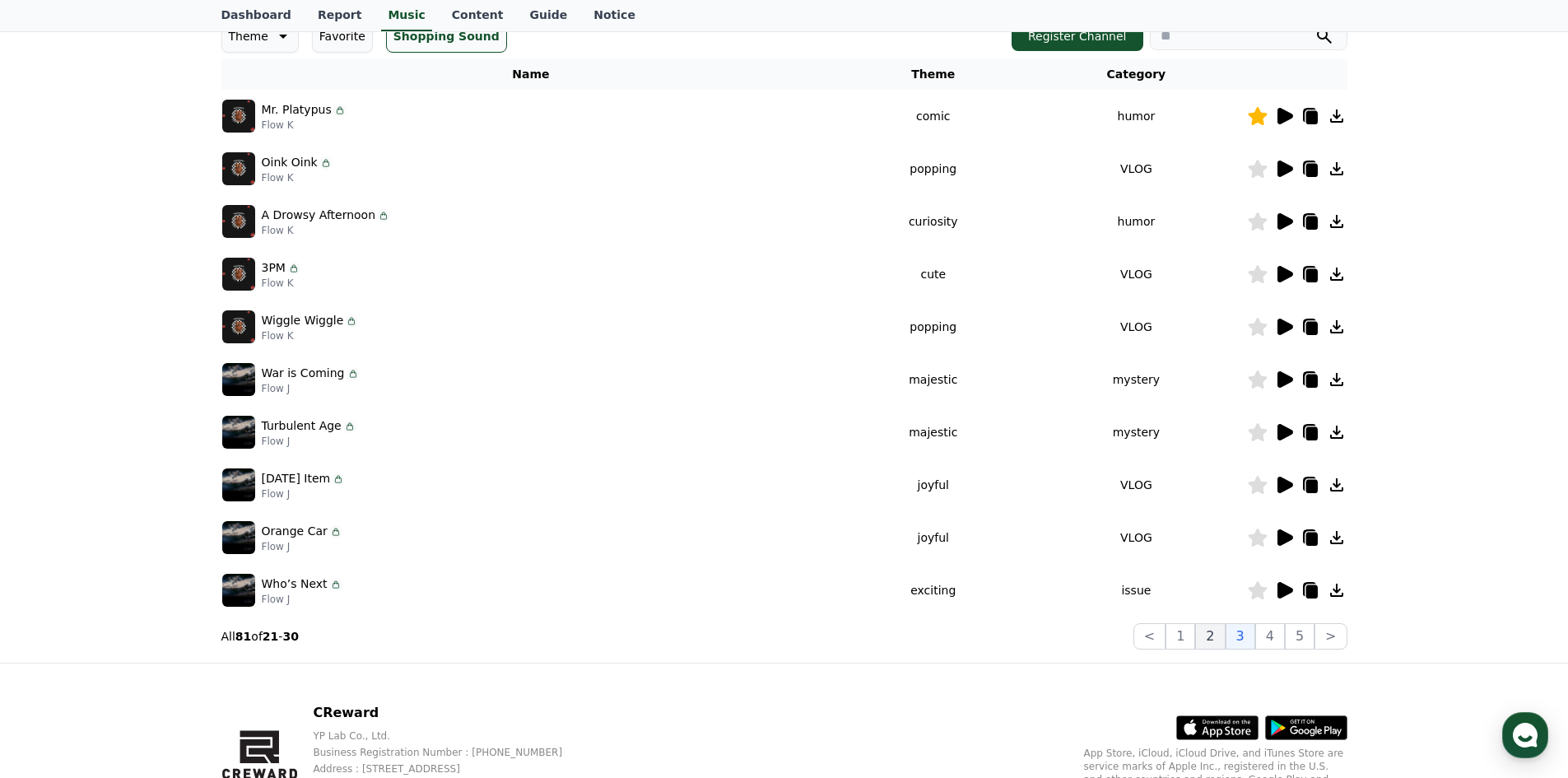
click at [1208, 636] on button "2" at bounding box center [1210, 636] width 30 height 26
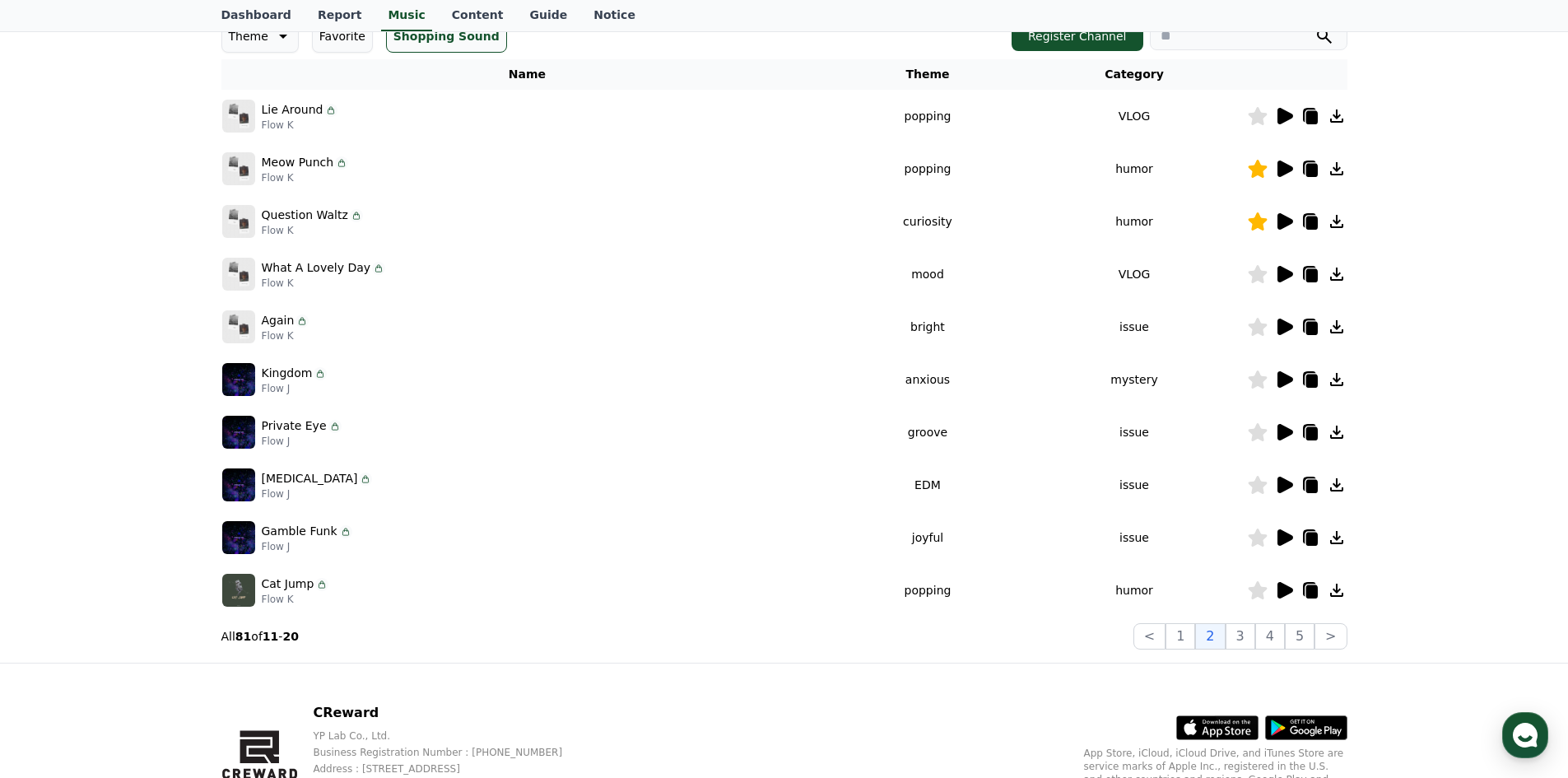
click at [1285, 592] on icon at bounding box center [1284, 590] width 15 height 16
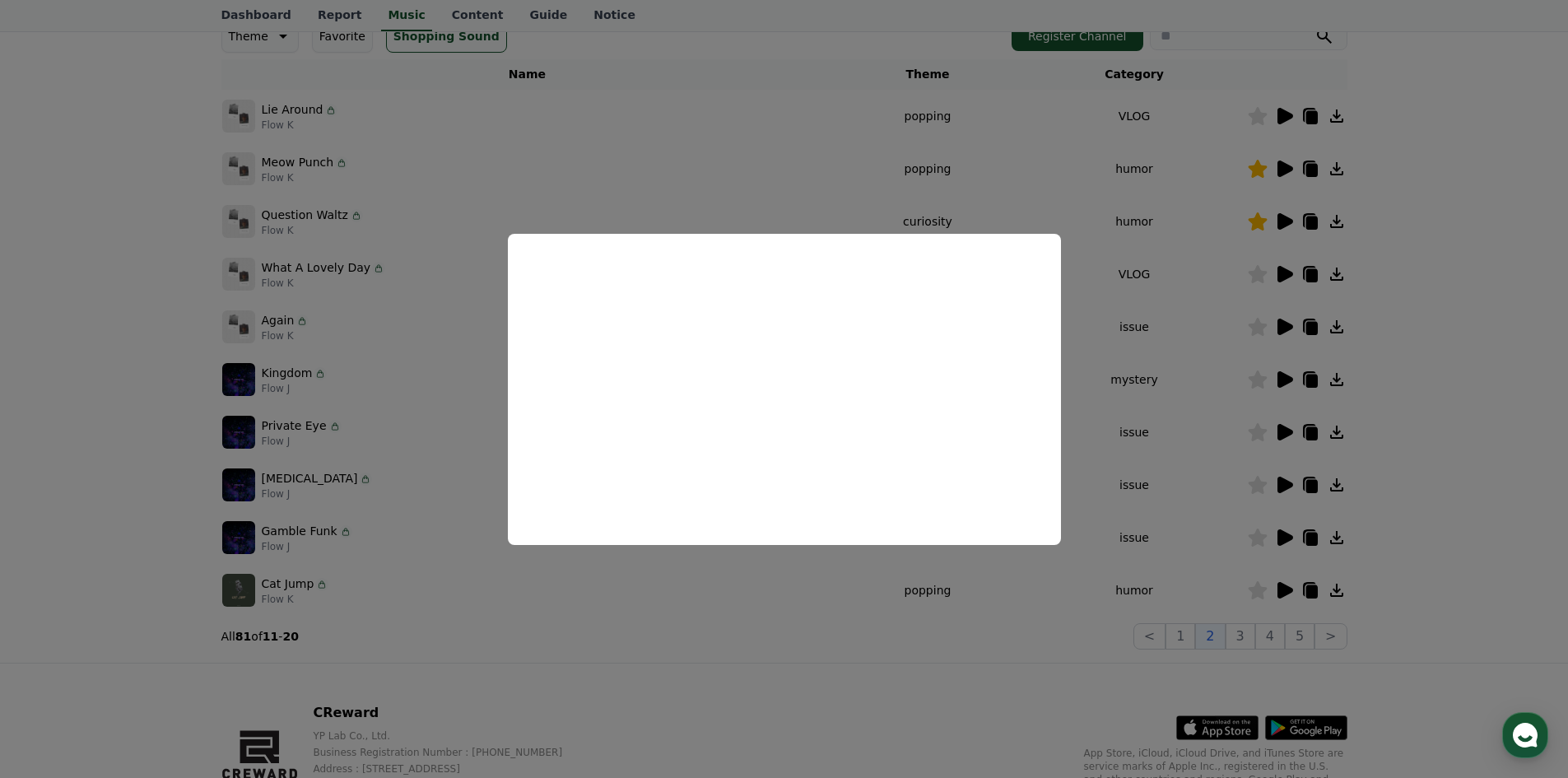
click at [1095, 321] on button "close modal" at bounding box center [784, 389] width 1568 height 778
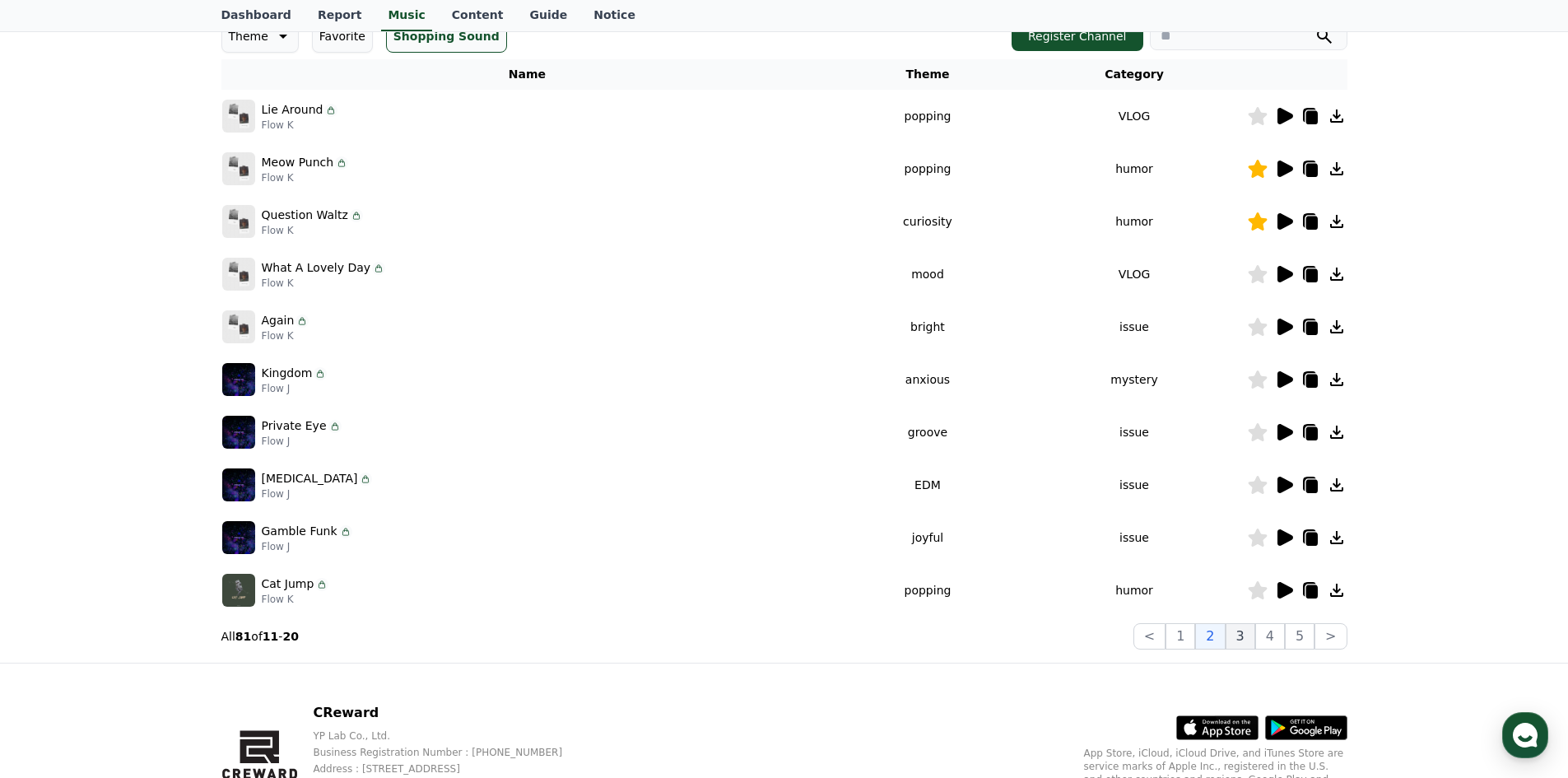
click at [1247, 626] on button "3" at bounding box center [1240, 636] width 30 height 26
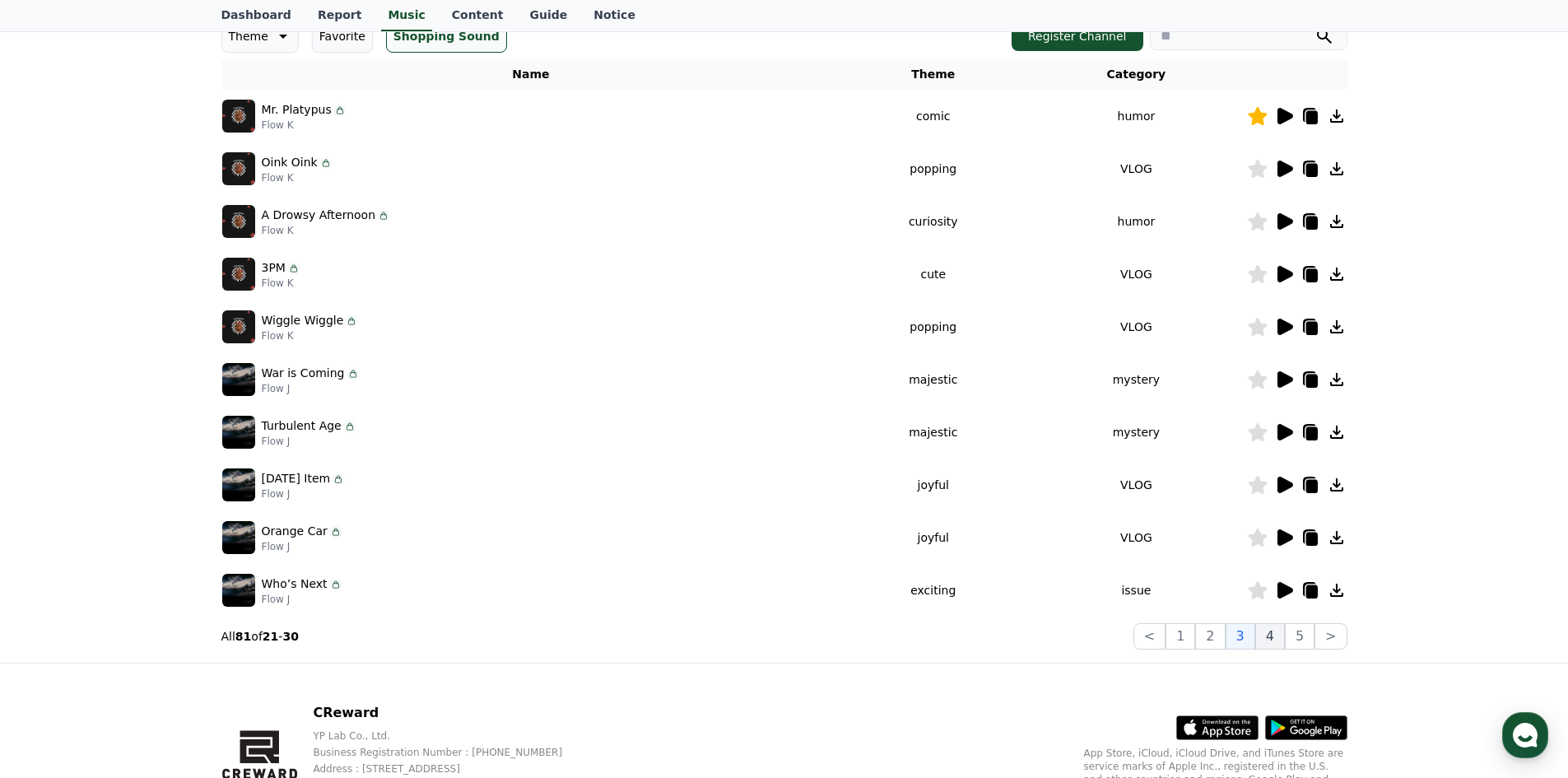
click at [1271, 630] on button "4" at bounding box center [1270, 636] width 30 height 26
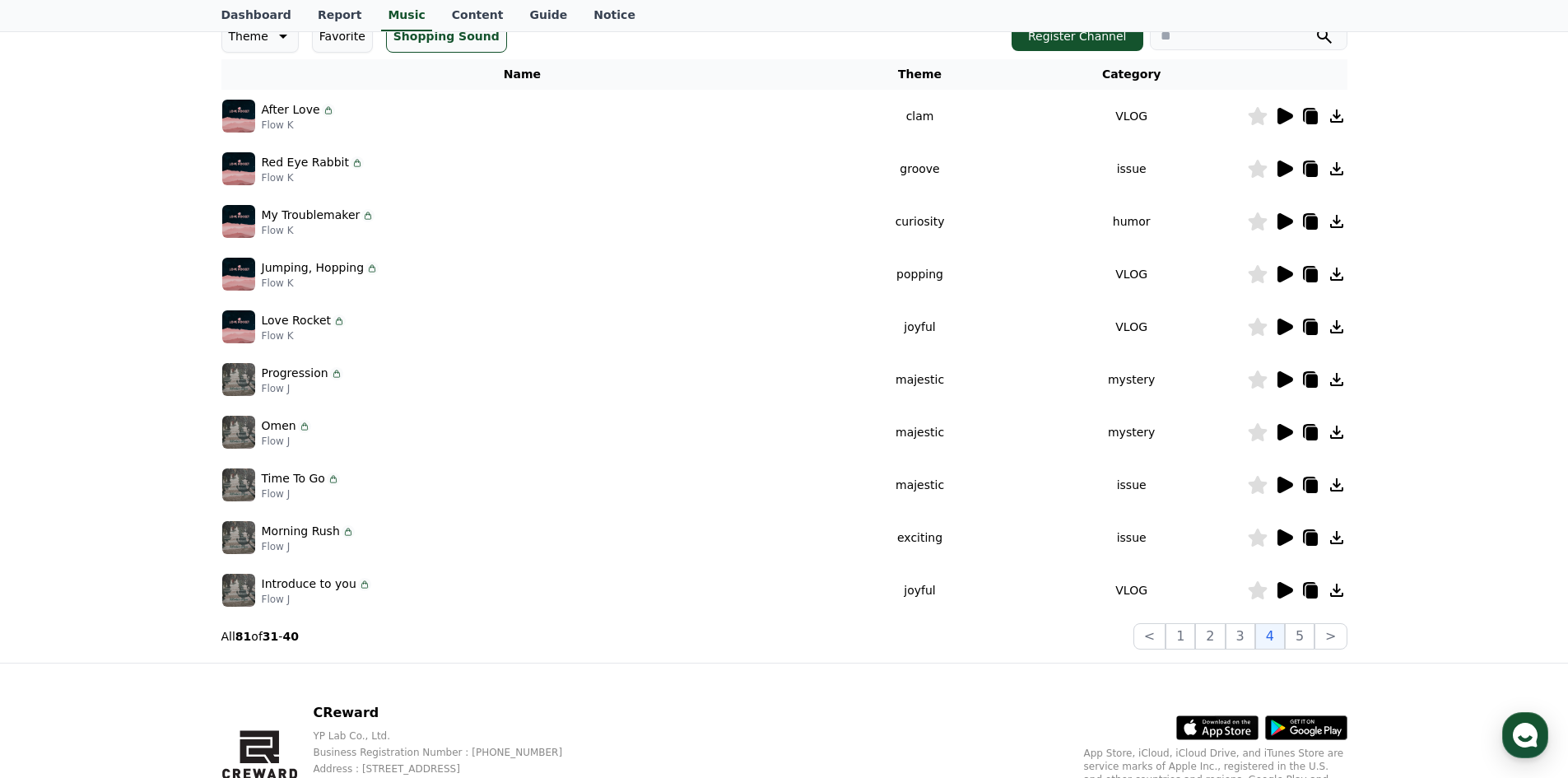
click at [1278, 218] on icon at bounding box center [1284, 221] width 15 height 16
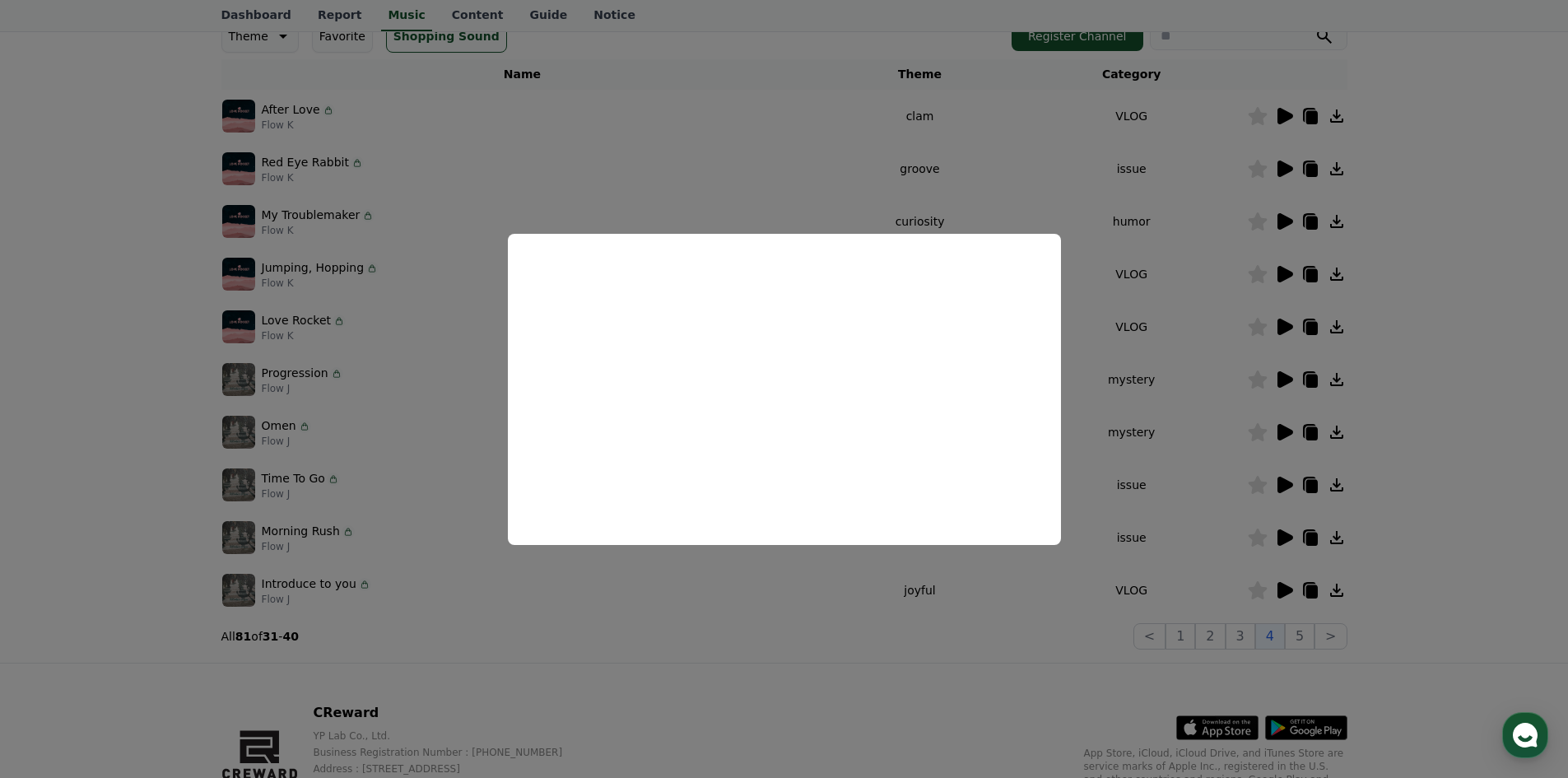
click at [1144, 341] on button "close modal" at bounding box center [784, 389] width 1568 height 778
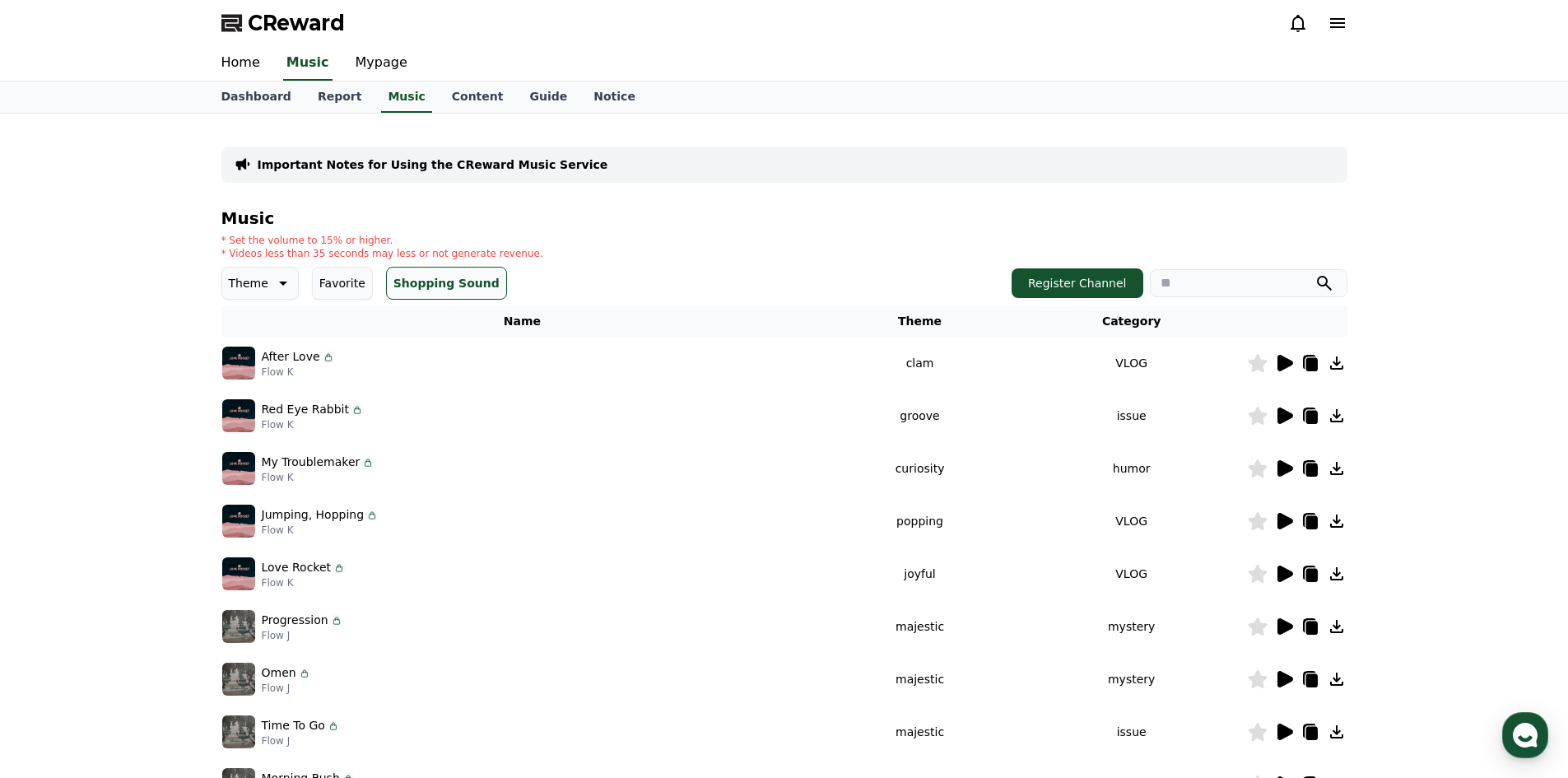
drag, startPoint x: 278, startPoint y: 256, endPoint x: 624, endPoint y: 257, distance: 346.0
click at [500, 257] on p "* Videos less than 35 seconds may less or not generate revenue." at bounding box center [381, 253] width 321 height 13
click at [626, 257] on div "* Set the volume to 15% or higher. * Videos less than 35 seconds may less or no…" at bounding box center [784, 246] width 1126 height 26
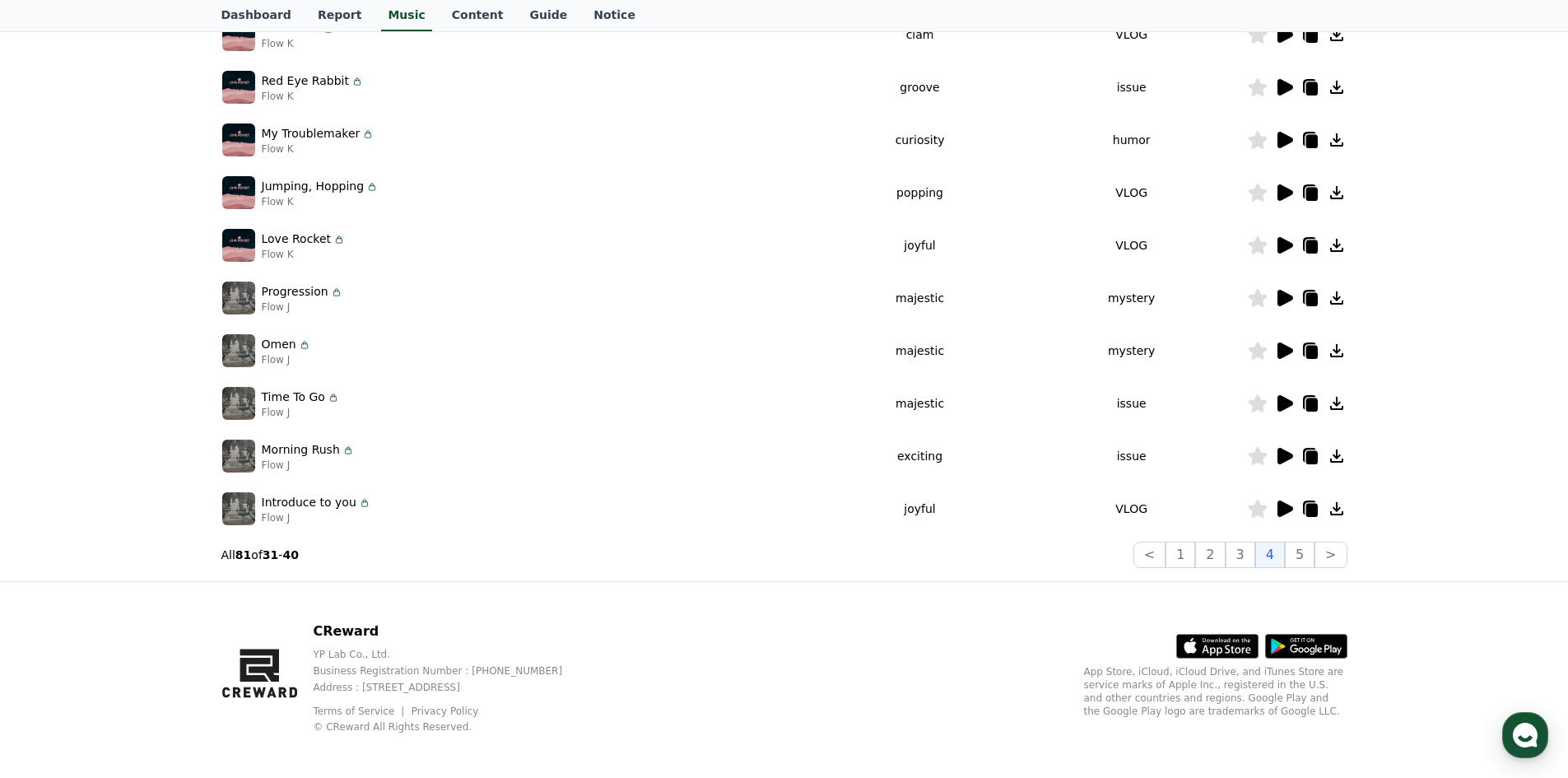
scroll to position [337, 0]
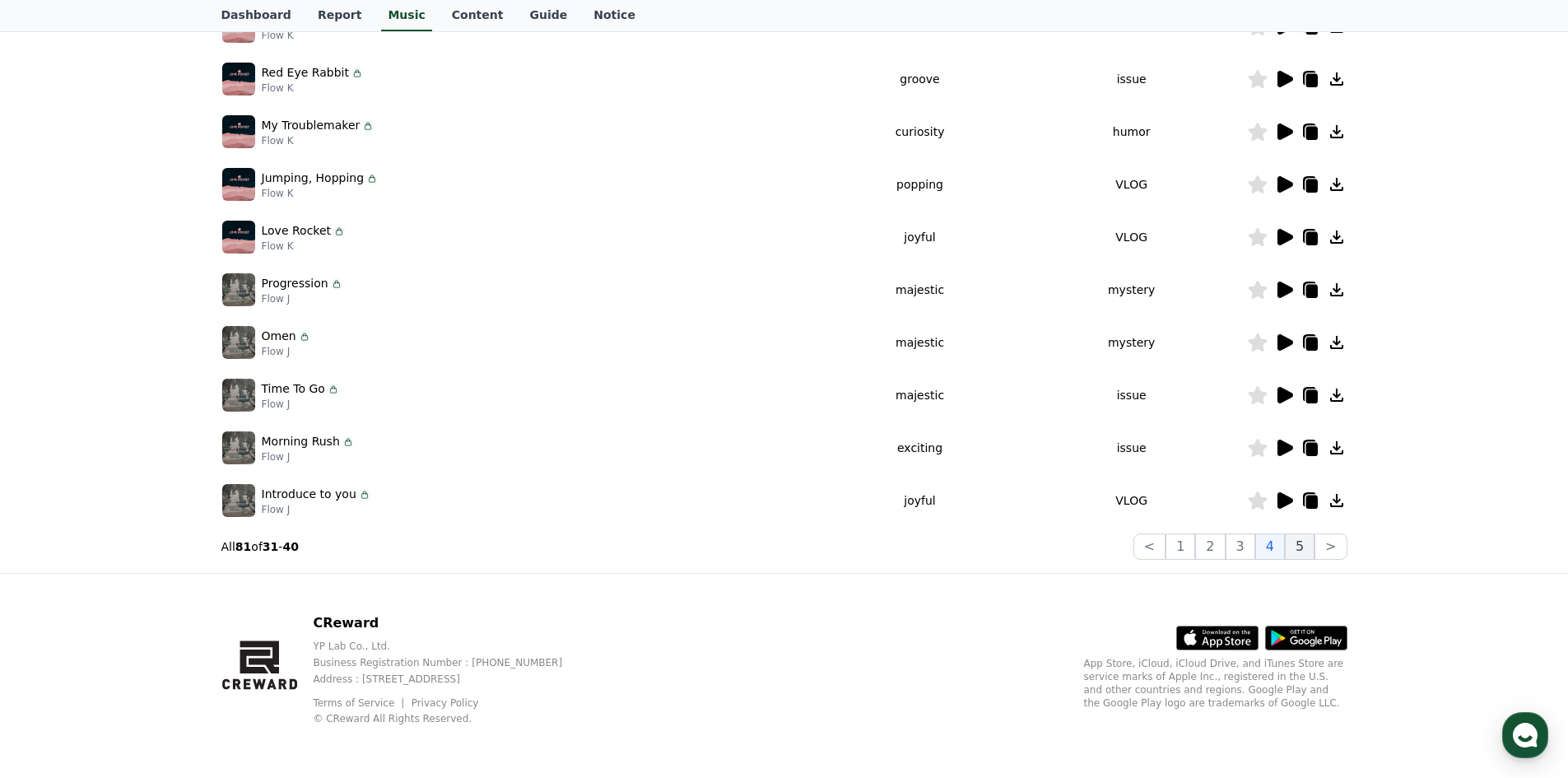
click at [1298, 539] on button "5" at bounding box center [1299, 546] width 30 height 26
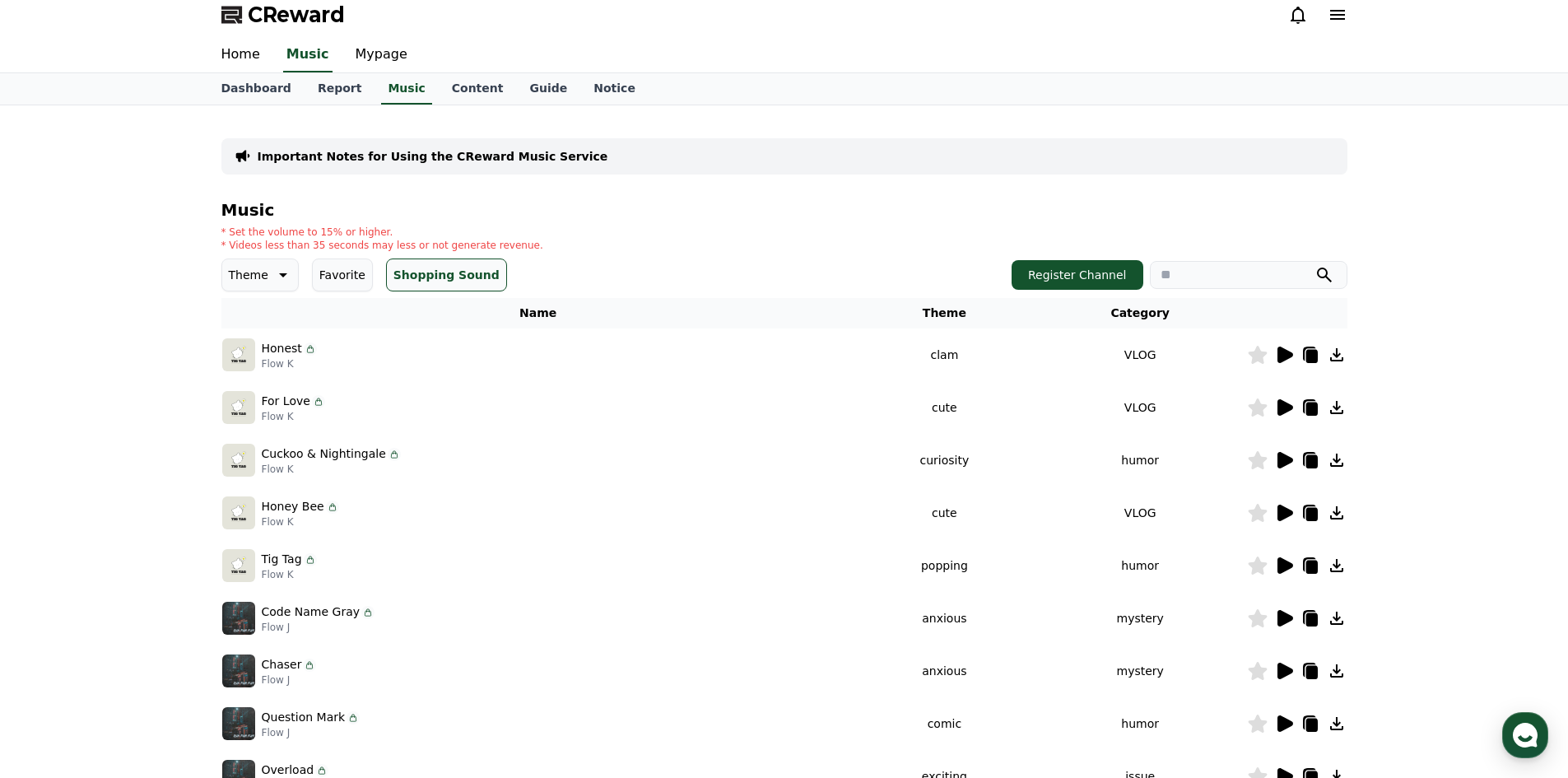
scroll to position [7, 0]
click at [1295, 361] on div at bounding box center [1297, 355] width 99 height 20
click at [1283, 352] on icon at bounding box center [1284, 355] width 15 height 16
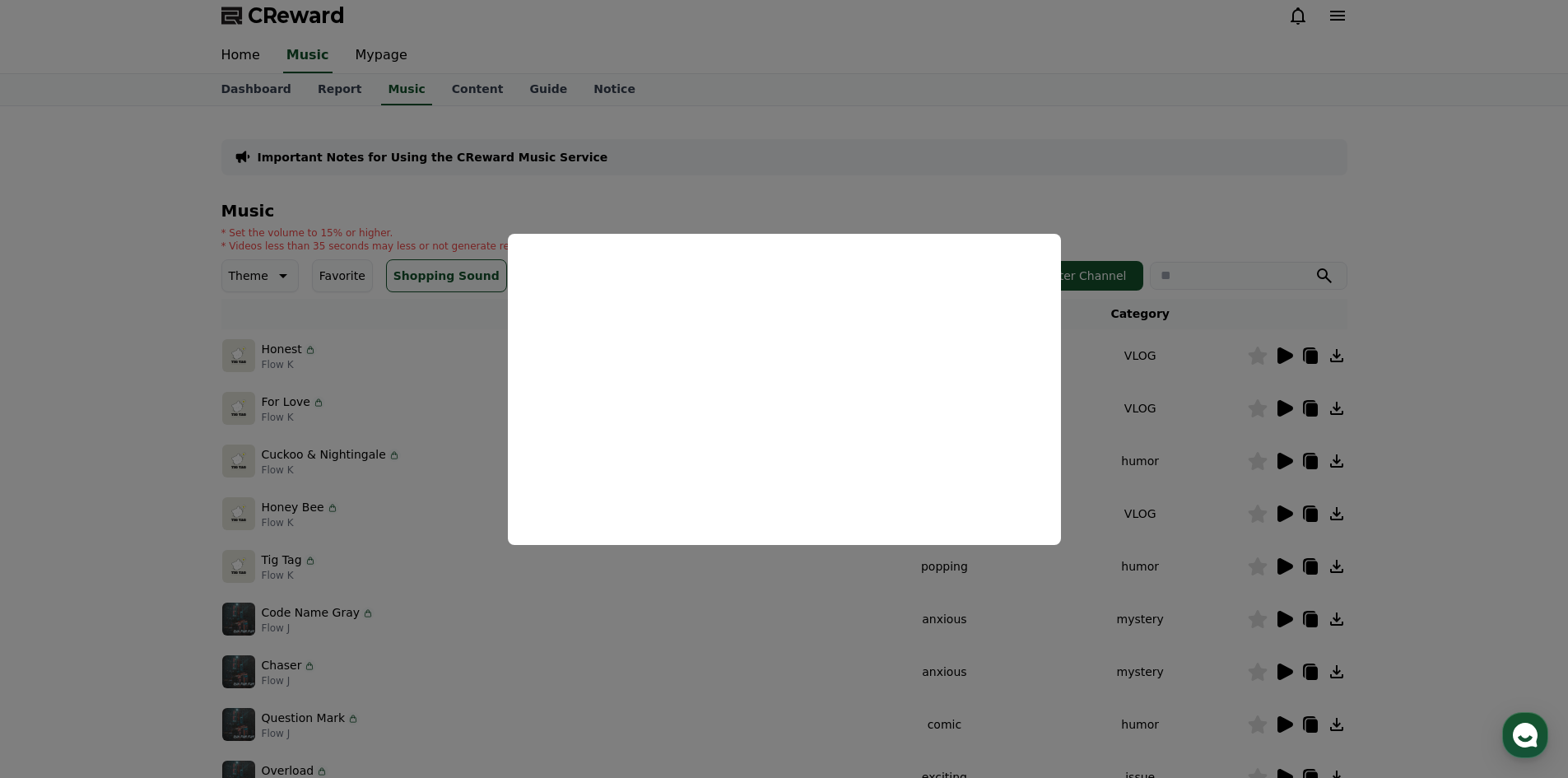
click at [1174, 440] on button "close modal" at bounding box center [784, 389] width 1568 height 778
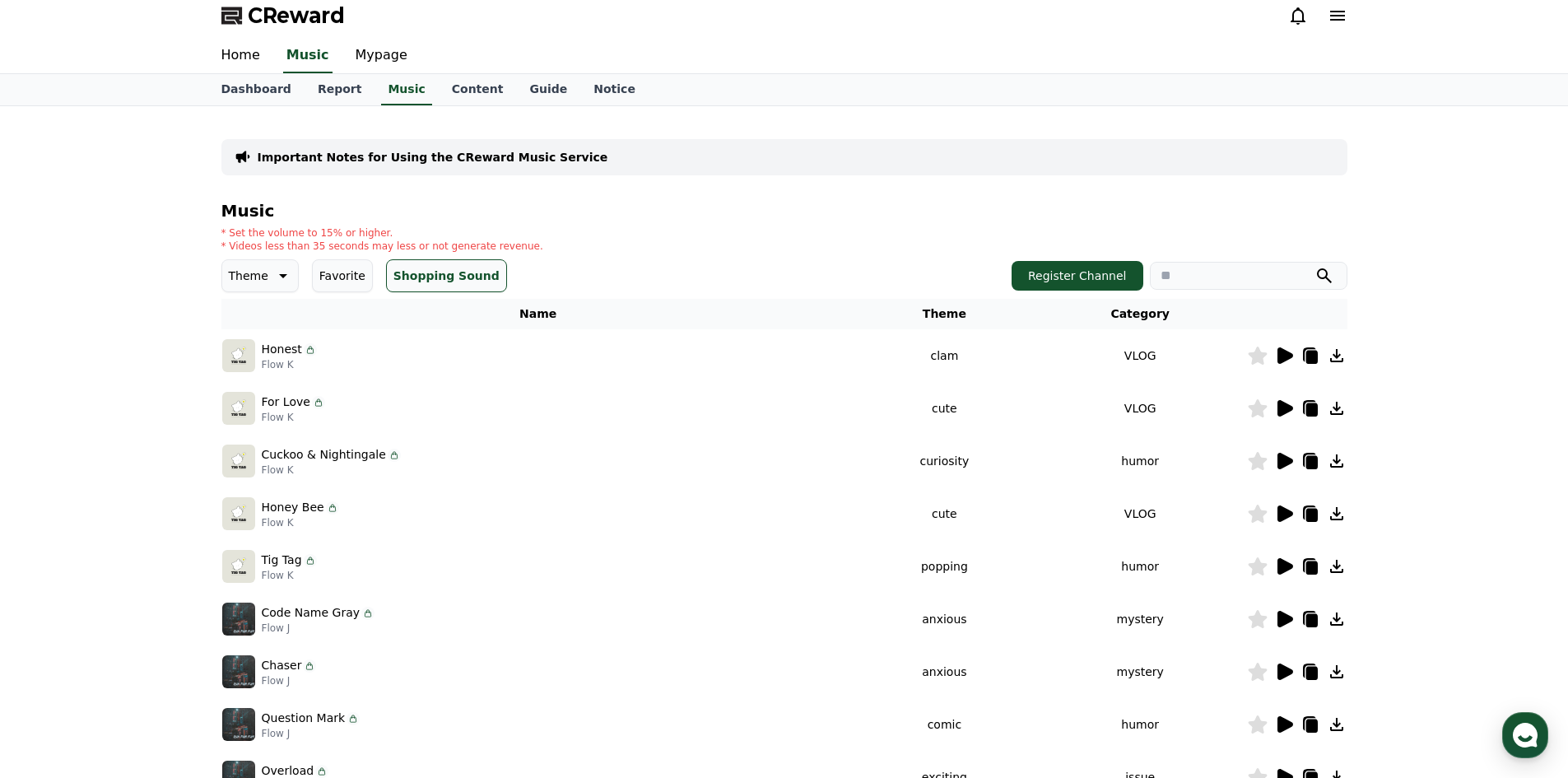
click at [1280, 466] on icon at bounding box center [1284, 461] width 15 height 16
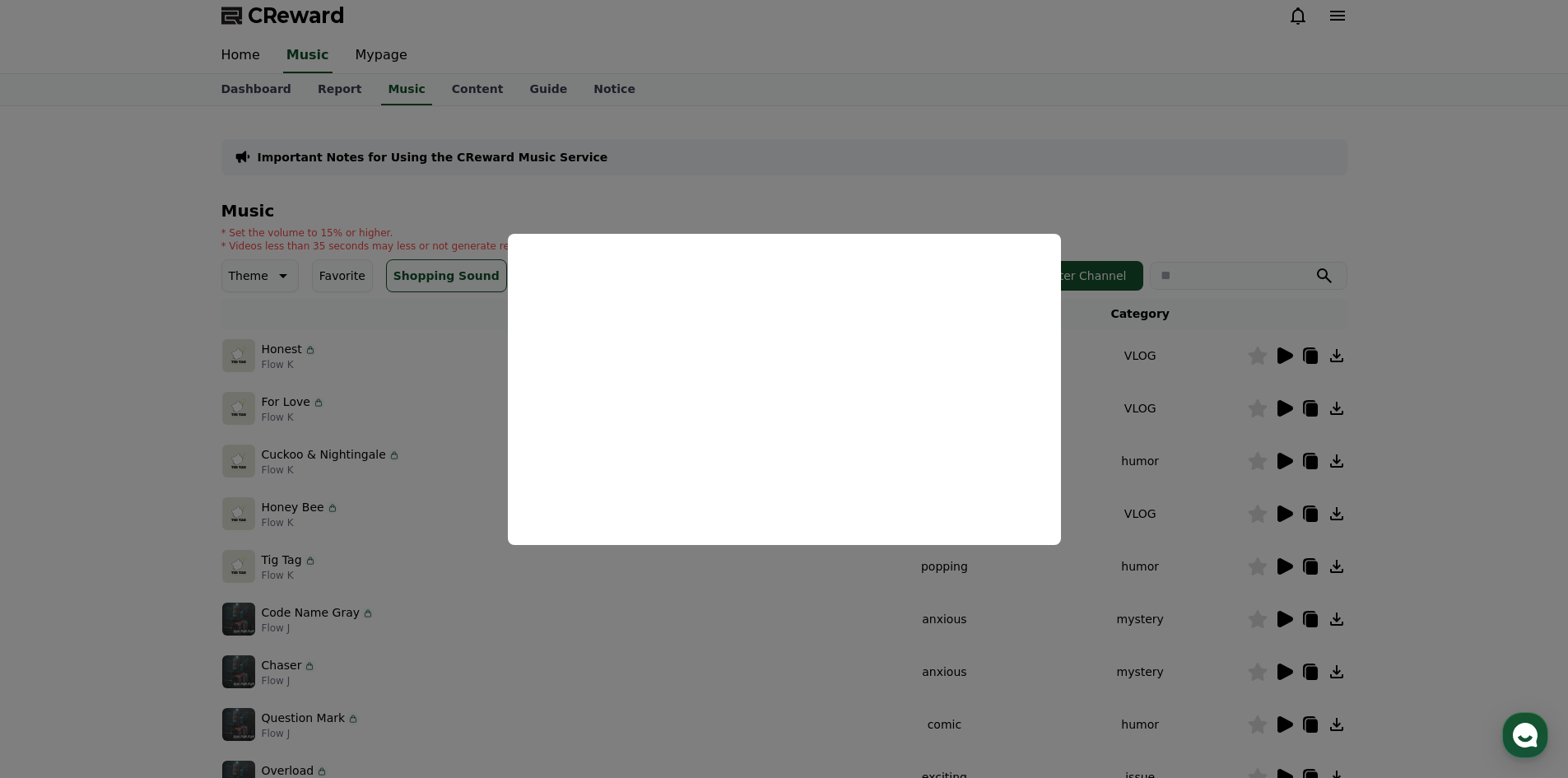
click at [1236, 412] on button "close modal" at bounding box center [784, 389] width 1568 height 778
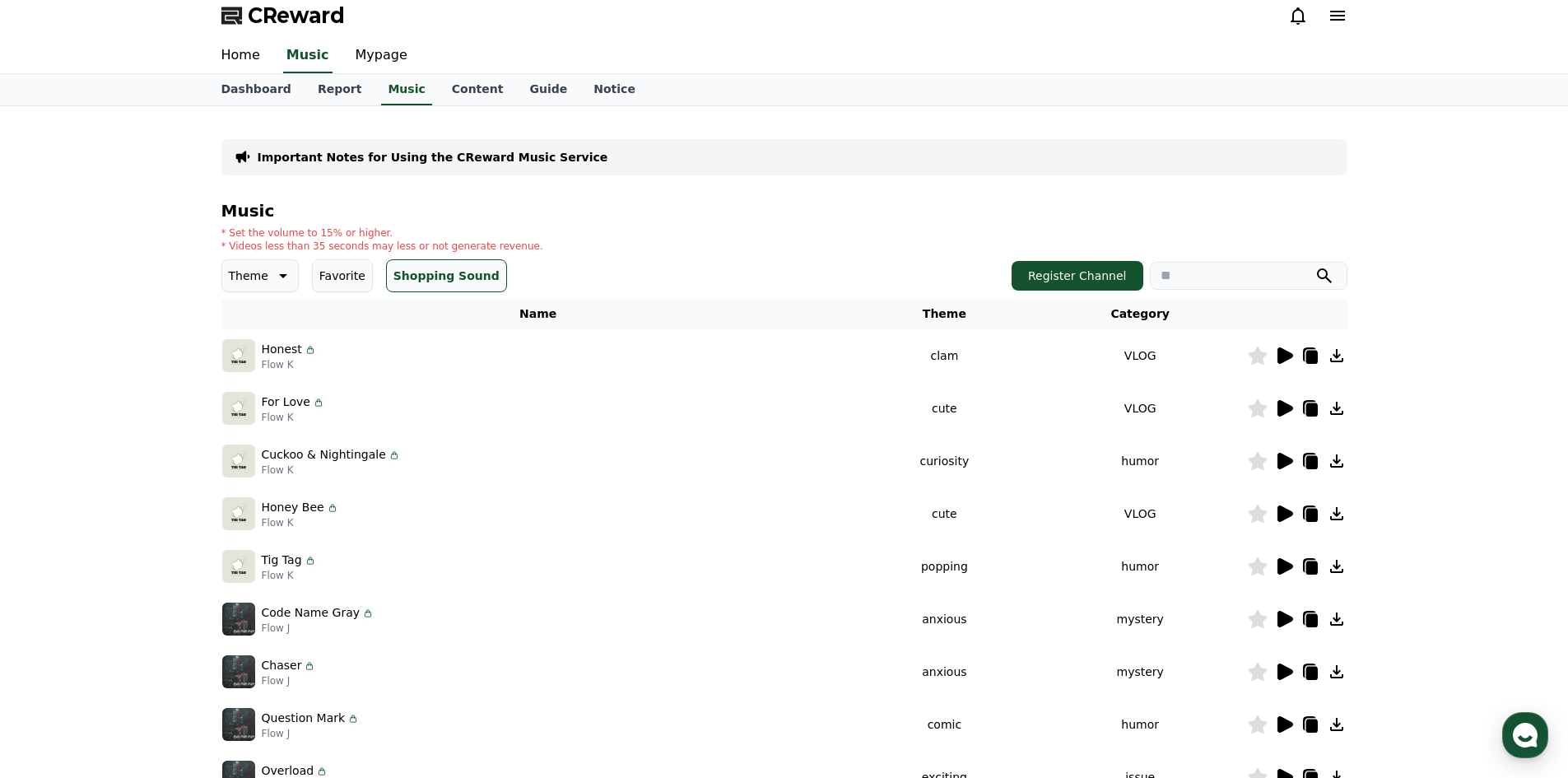
click at [1253, 460] on icon at bounding box center [1256, 461] width 19 height 18
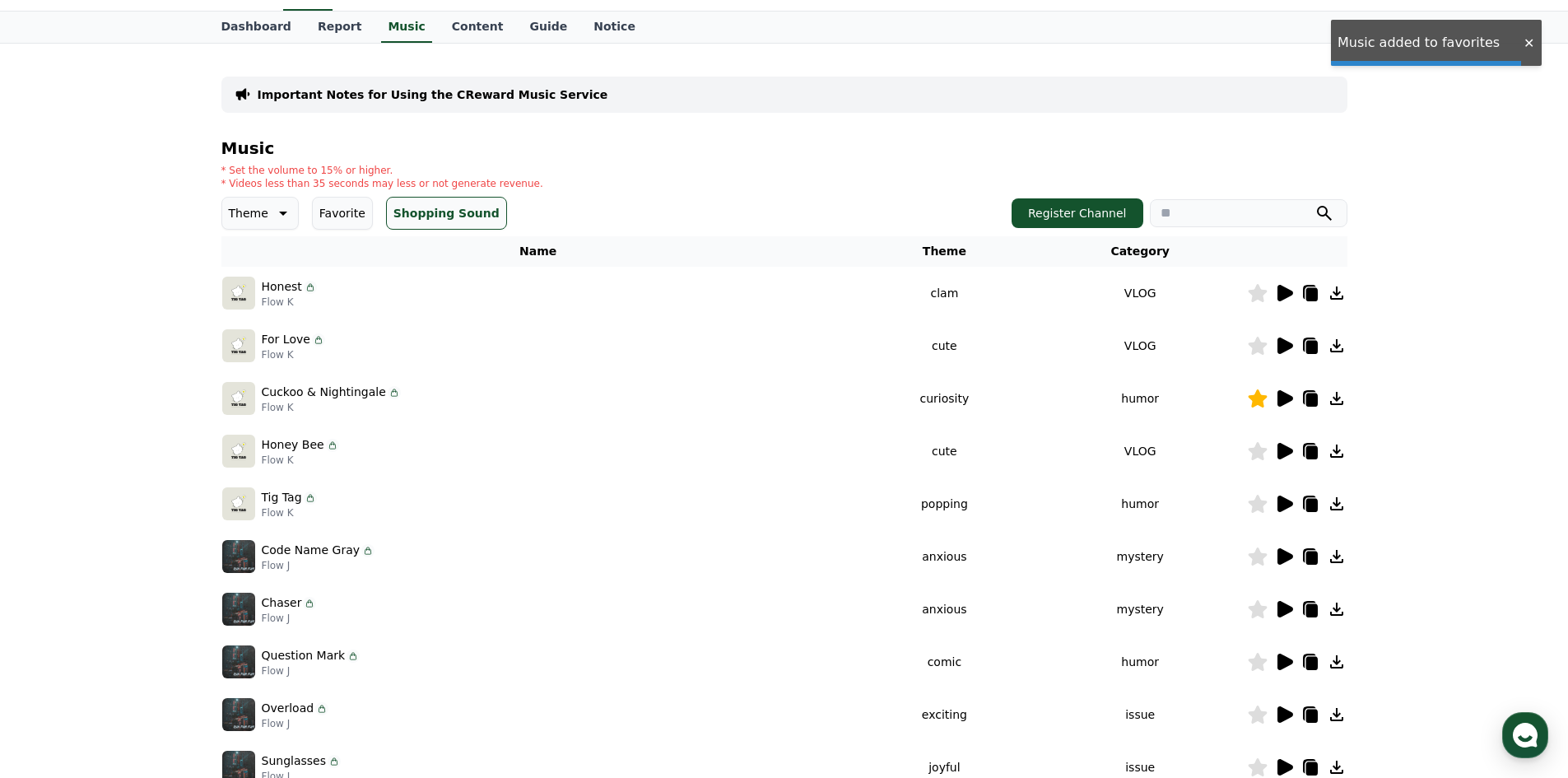
scroll to position [172, 0]
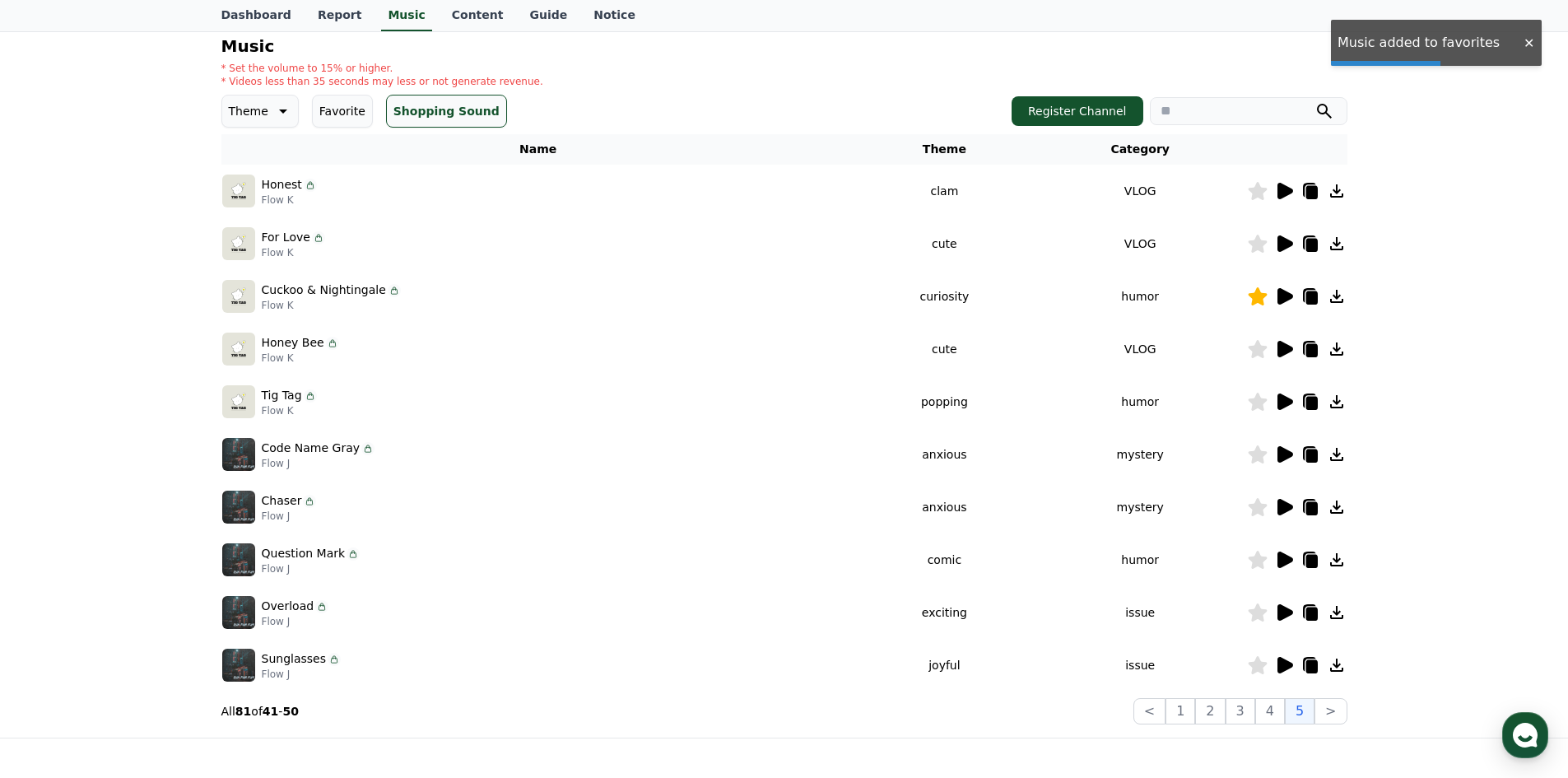
click at [1281, 398] on icon at bounding box center [1284, 401] width 15 height 16
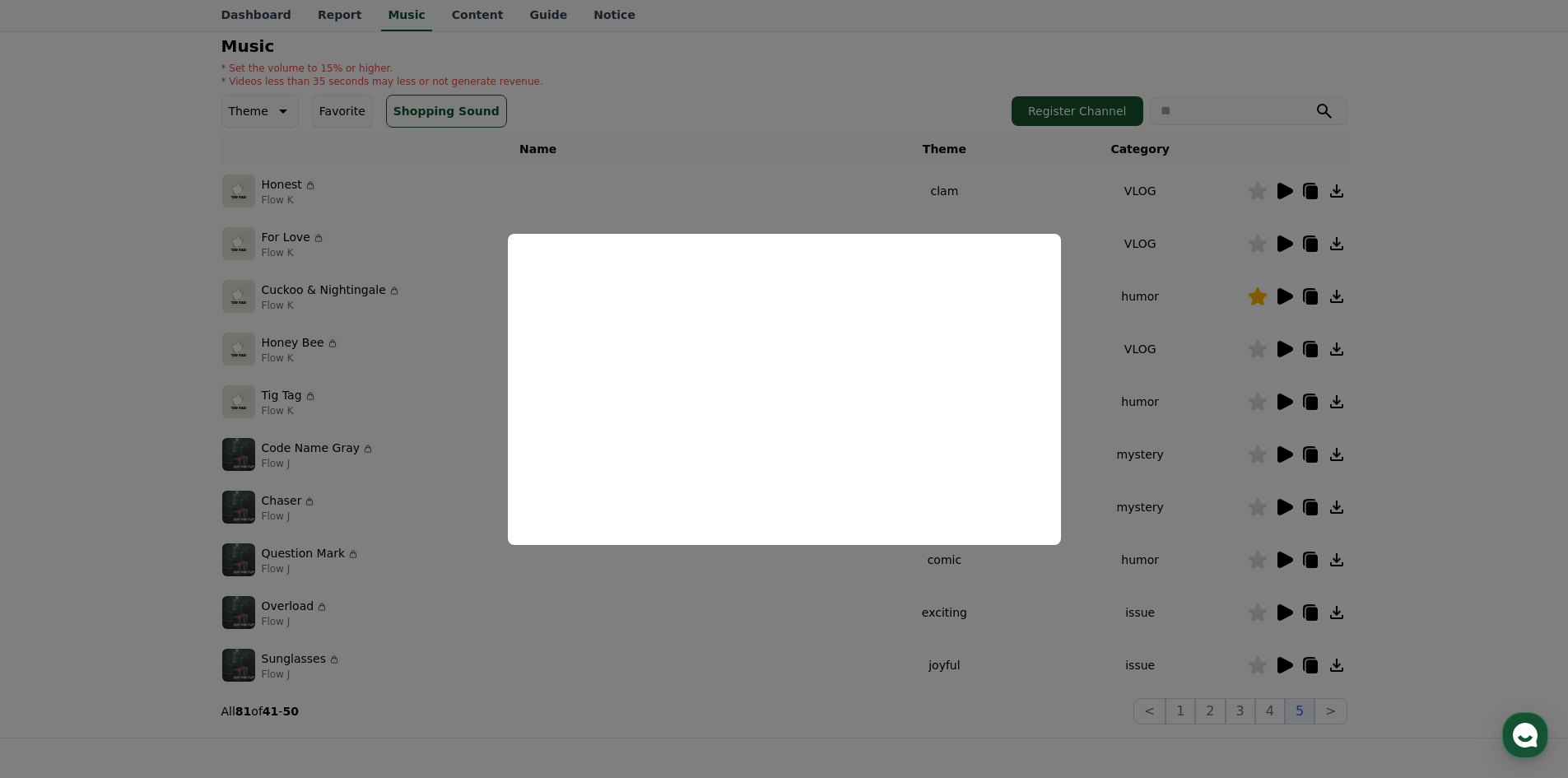
click at [1166, 407] on button "close modal" at bounding box center [784, 389] width 1568 height 778
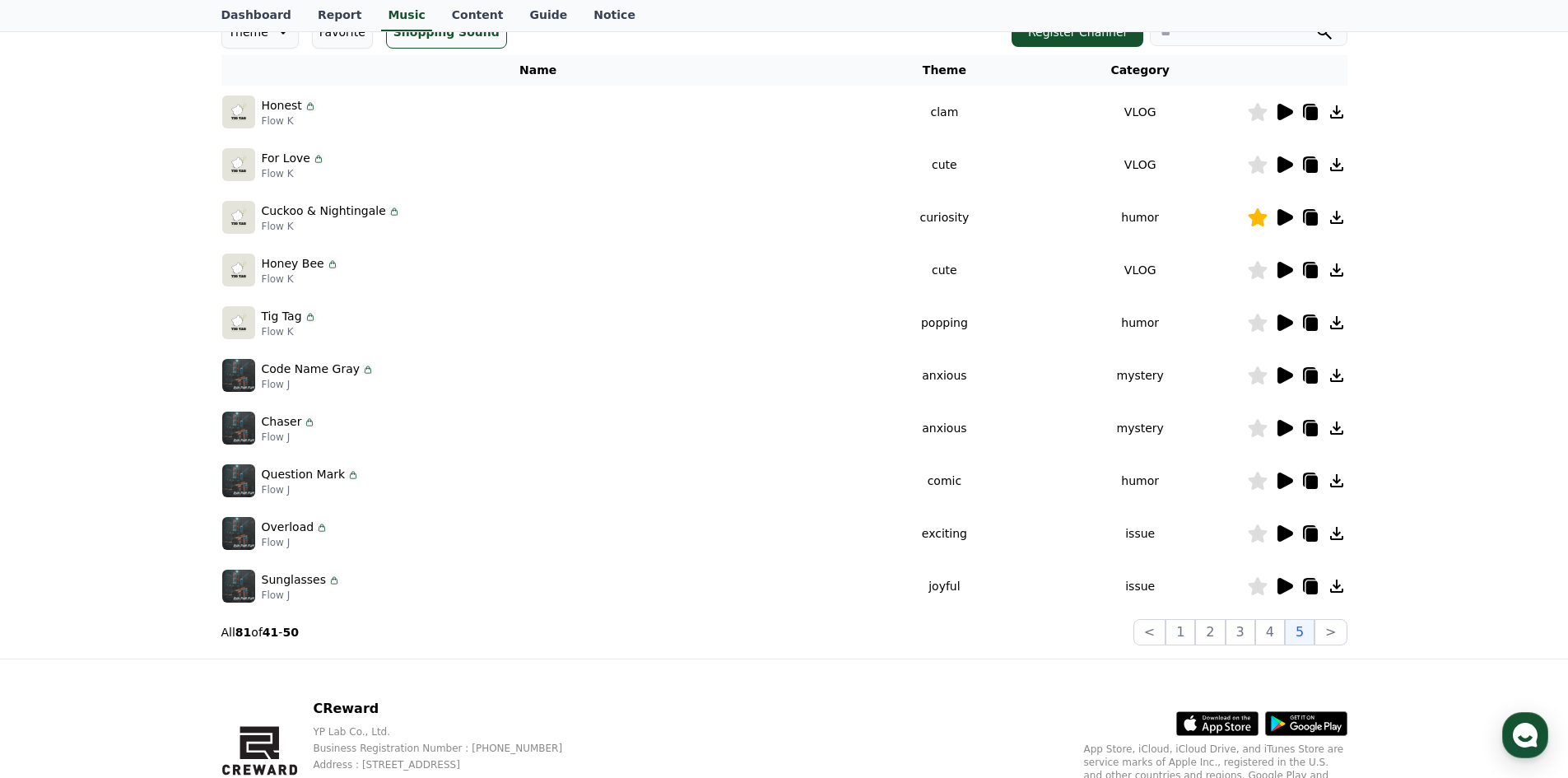
scroll to position [337, 0]
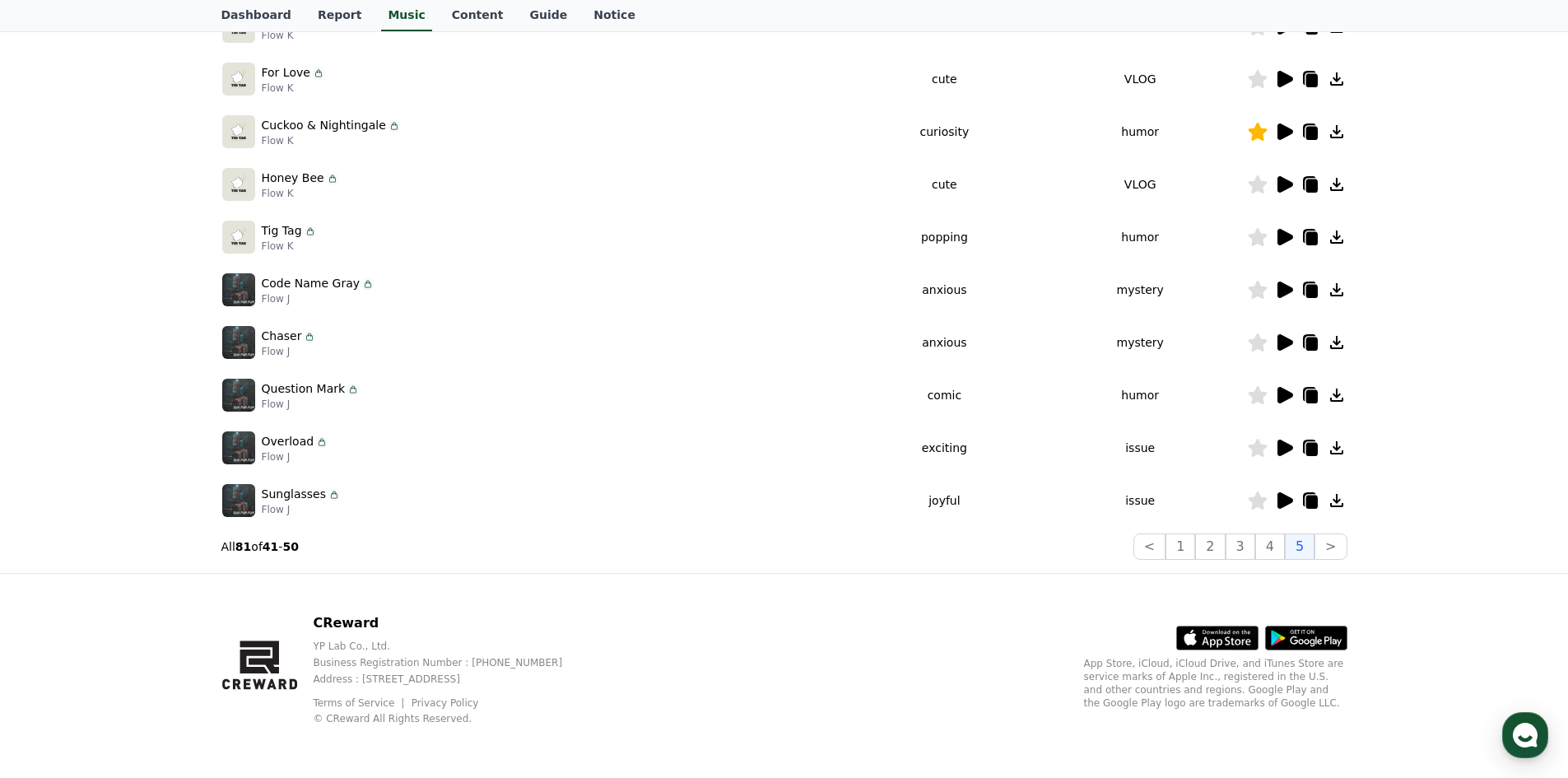
click at [1280, 397] on icon at bounding box center [1284, 395] width 15 height 16
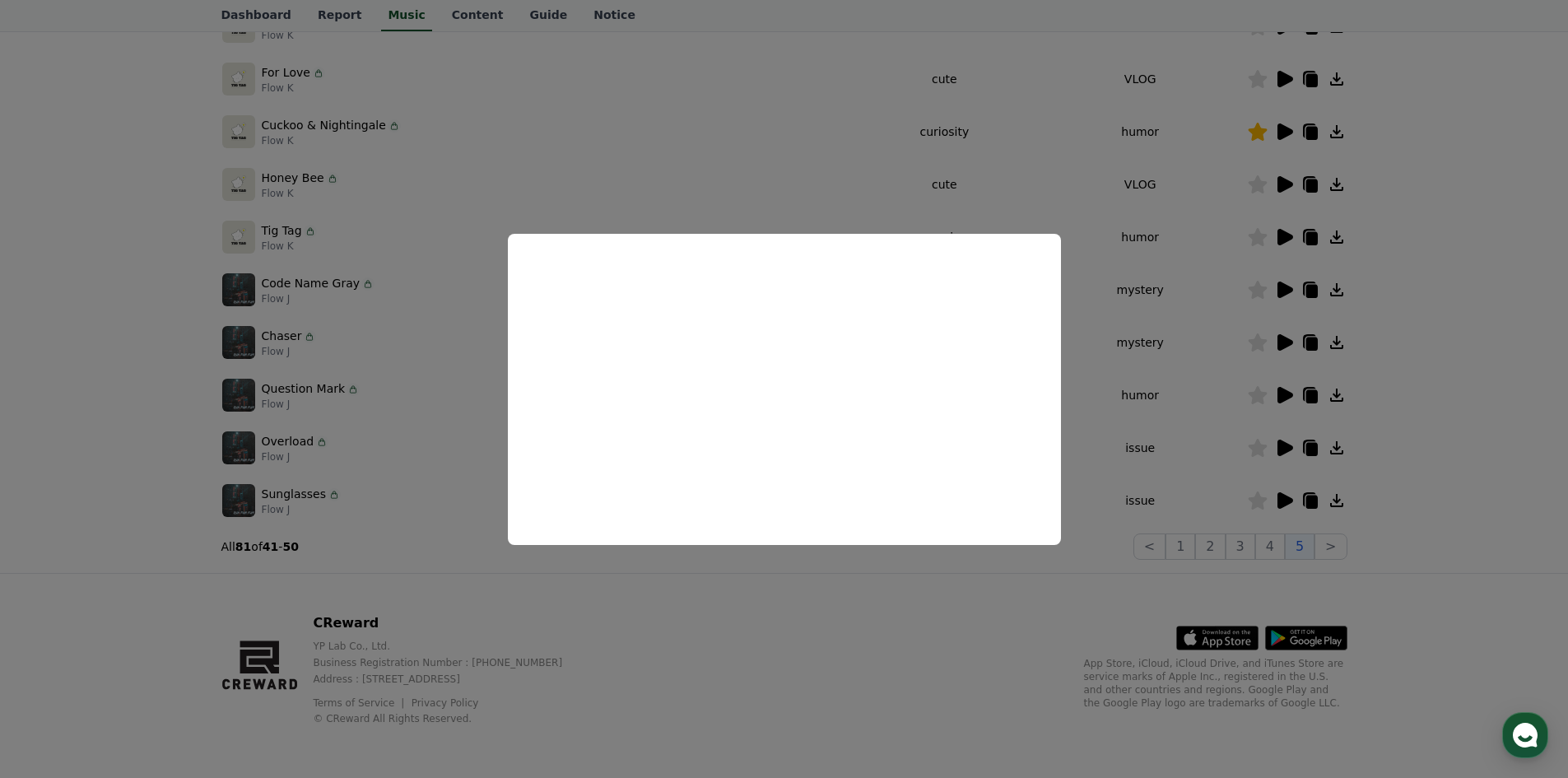
click at [1148, 358] on button "close modal" at bounding box center [784, 389] width 1568 height 778
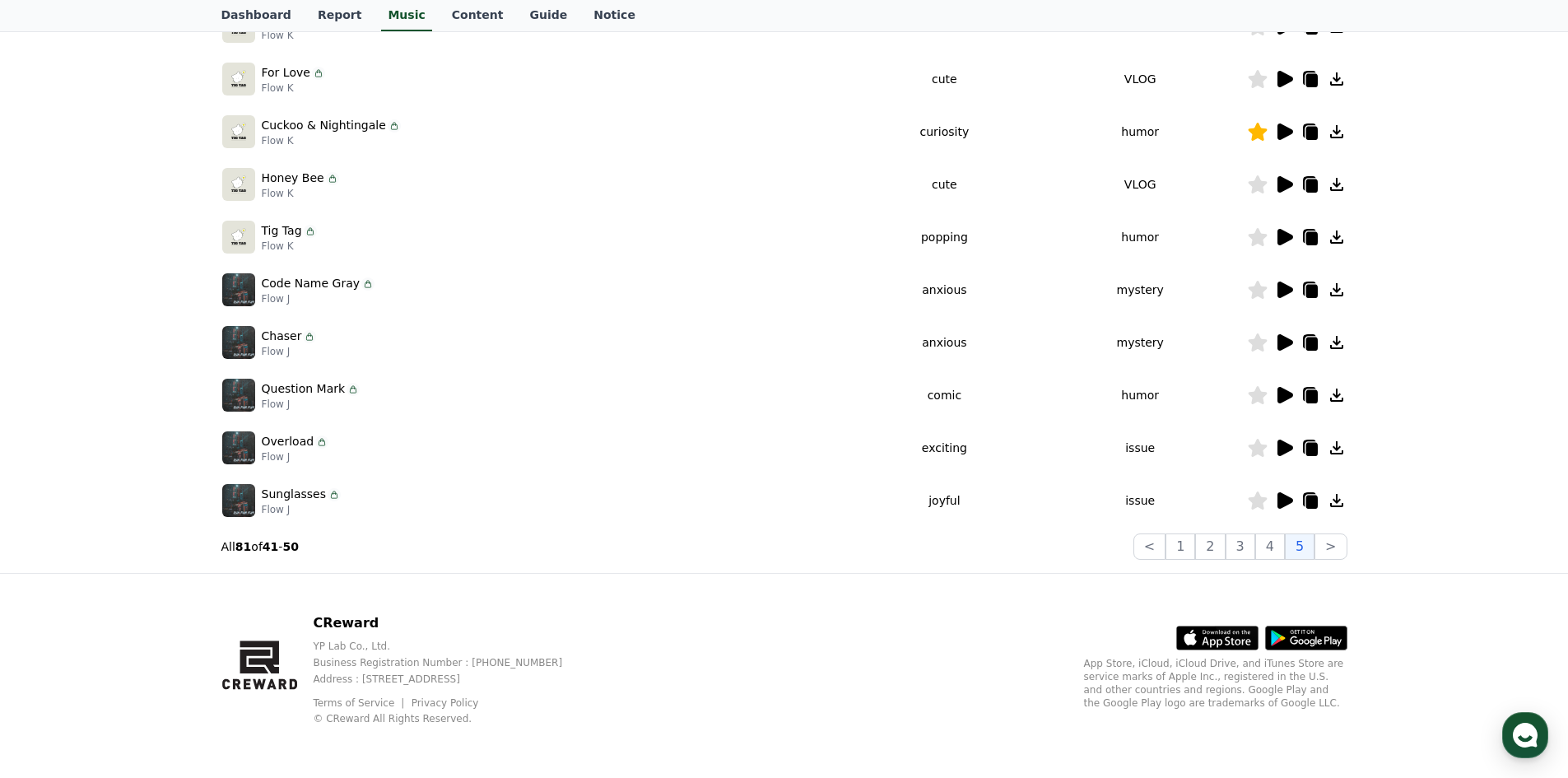
click at [1286, 398] on icon at bounding box center [1284, 395] width 15 height 16
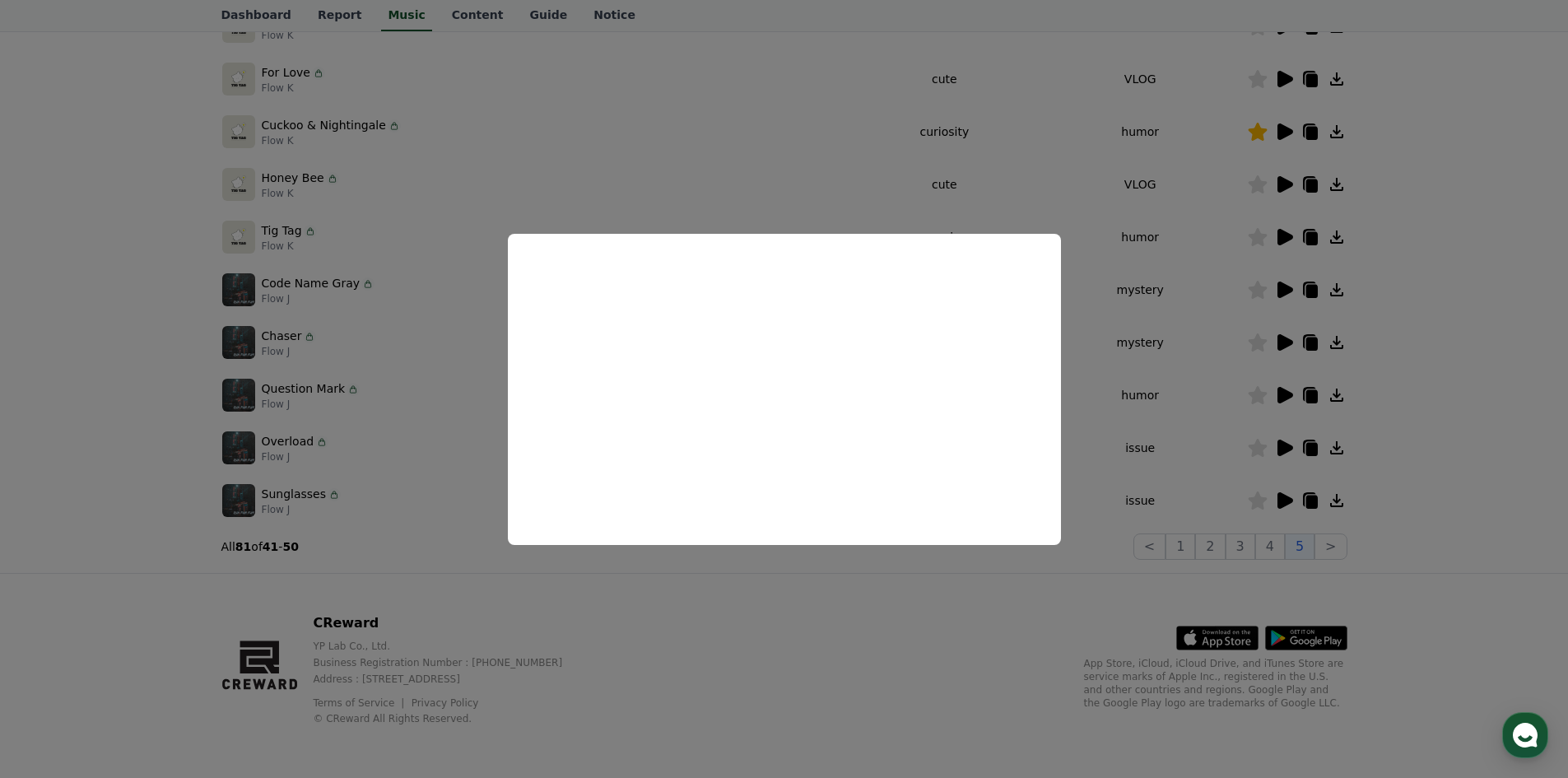
click at [1128, 370] on button "close modal" at bounding box center [784, 389] width 1568 height 778
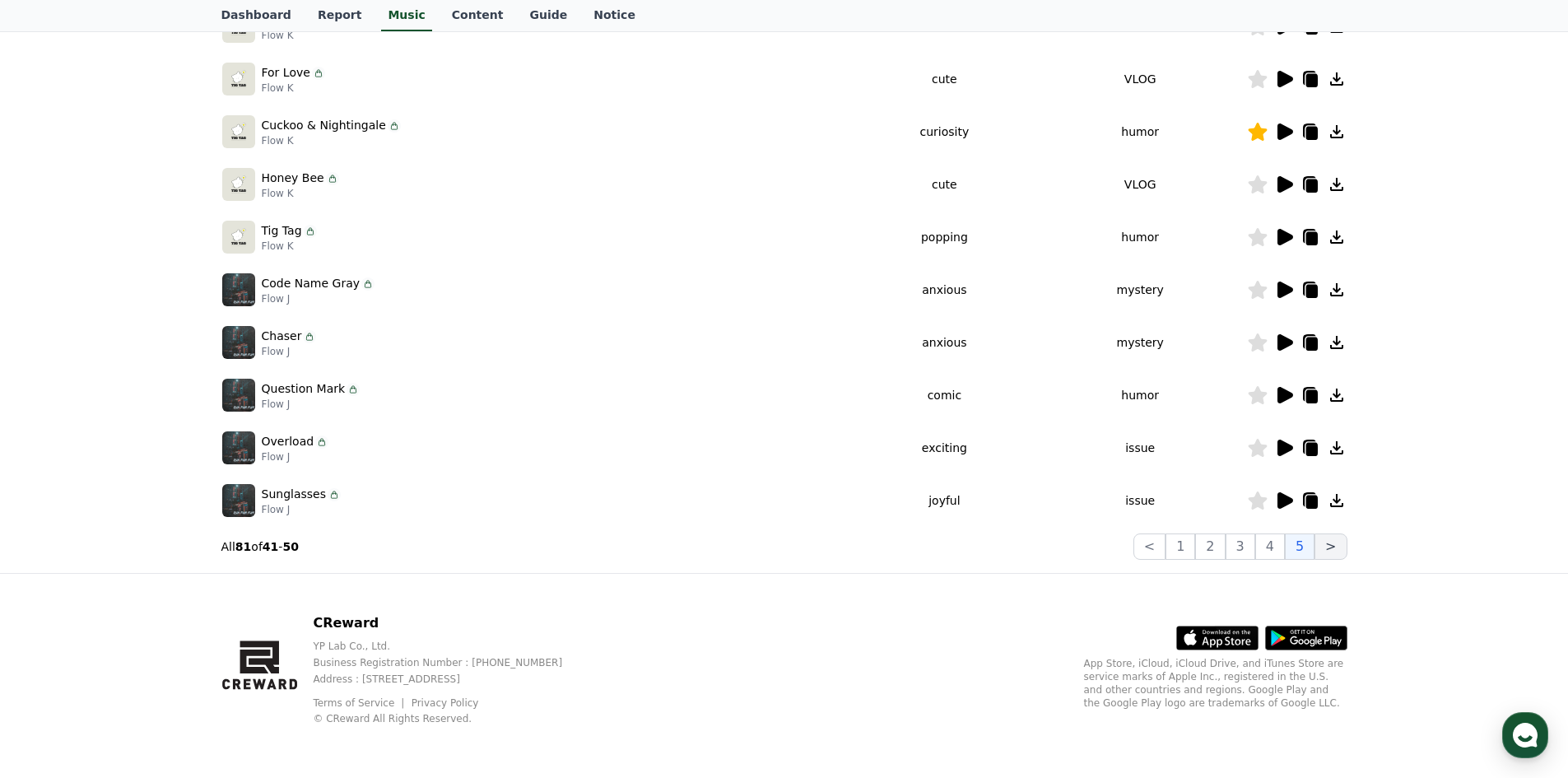
click at [1325, 541] on button ">" at bounding box center [1331, 546] width 32 height 26
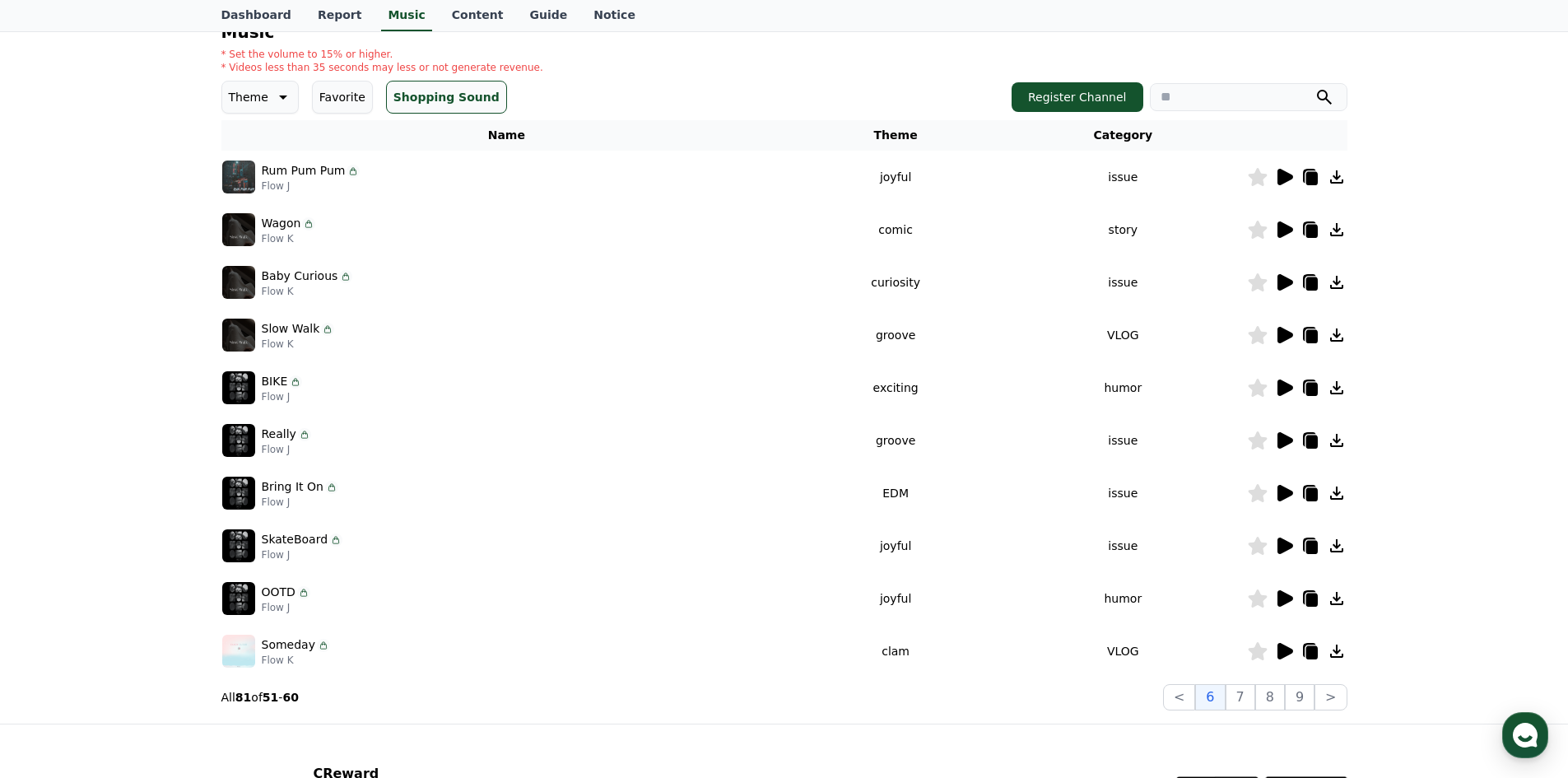
scroll to position [172, 0]
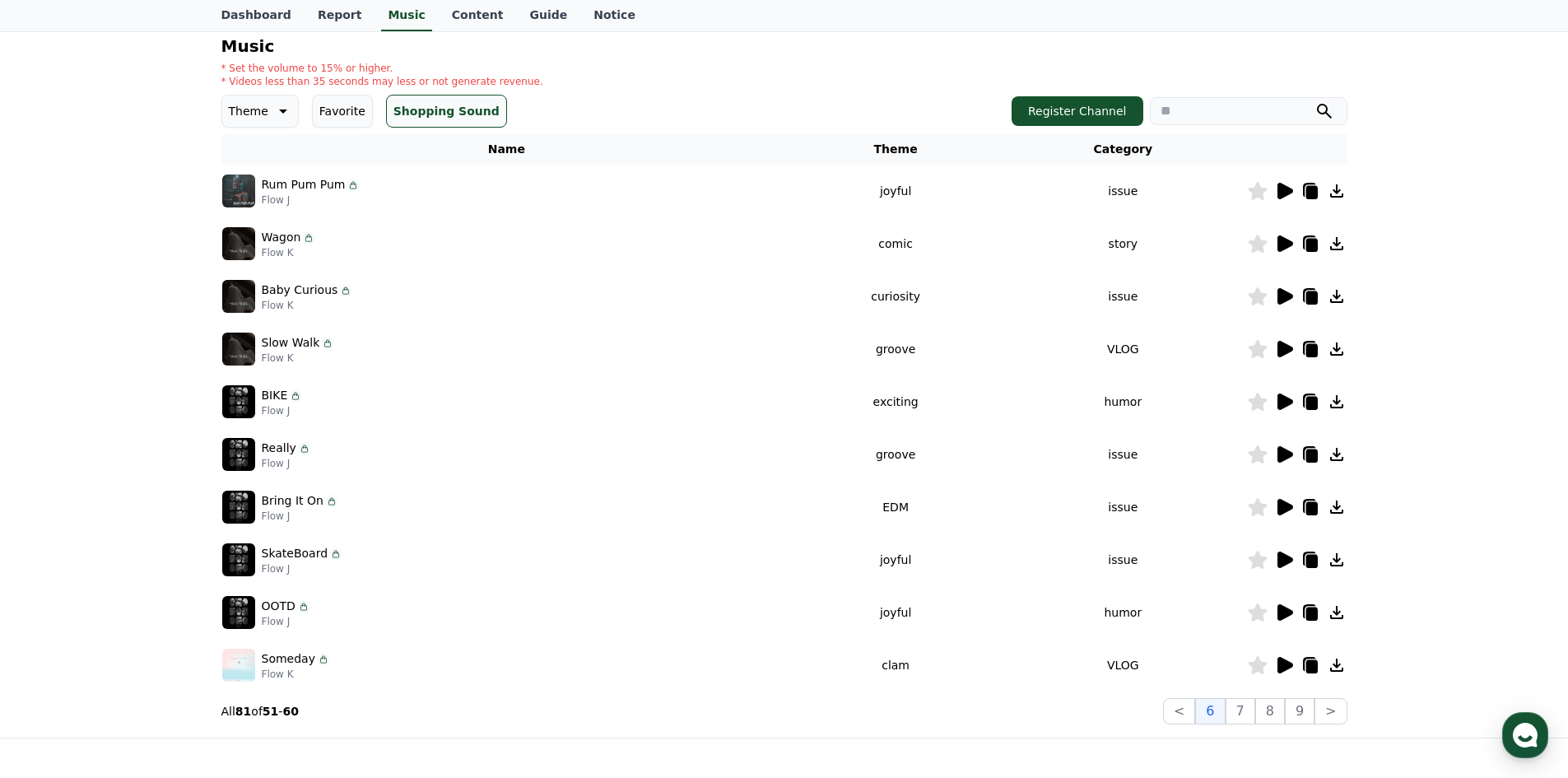
click at [1279, 615] on icon at bounding box center [1284, 612] width 15 height 16
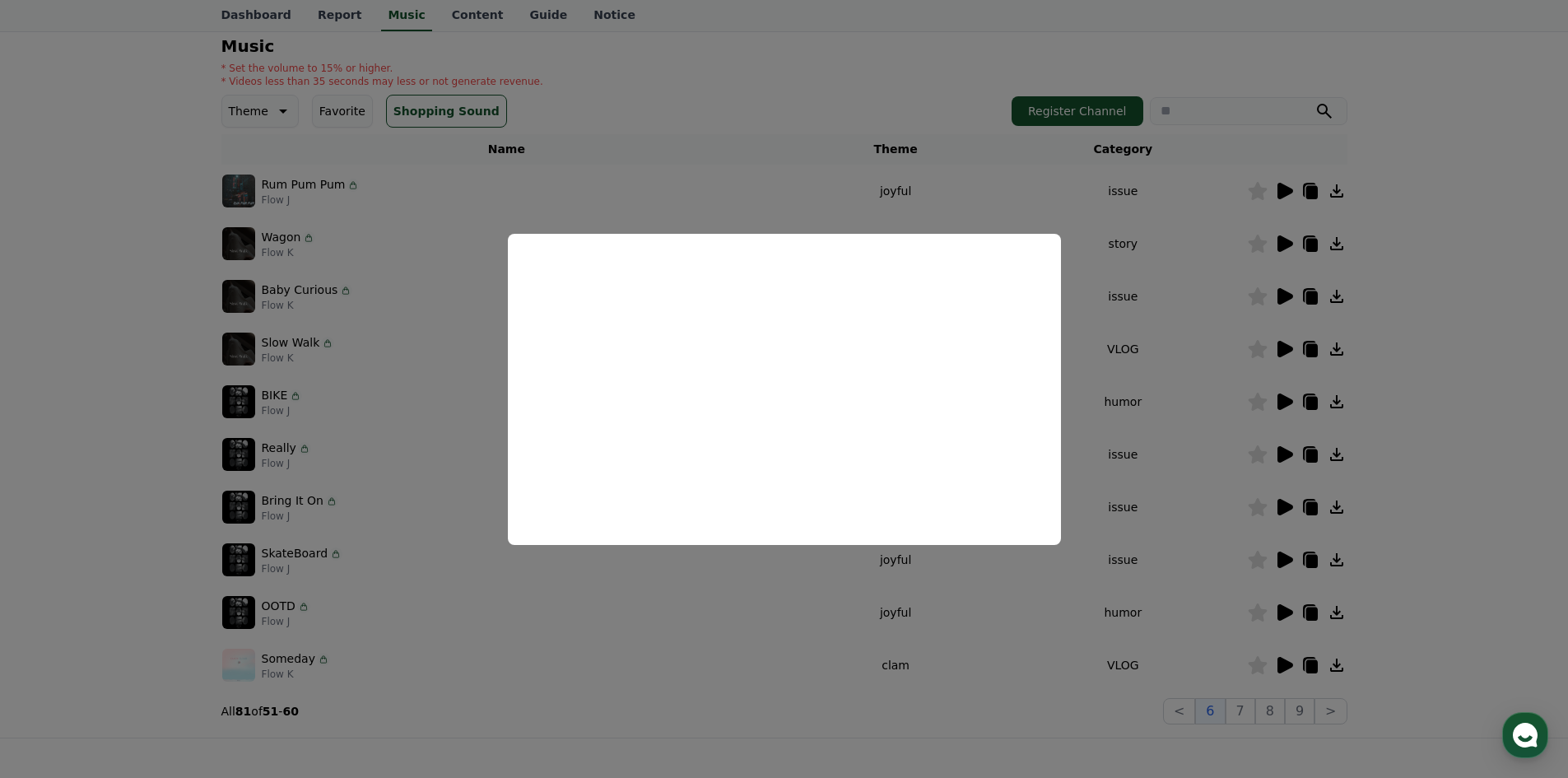
click at [1228, 356] on button "close modal" at bounding box center [784, 389] width 1568 height 778
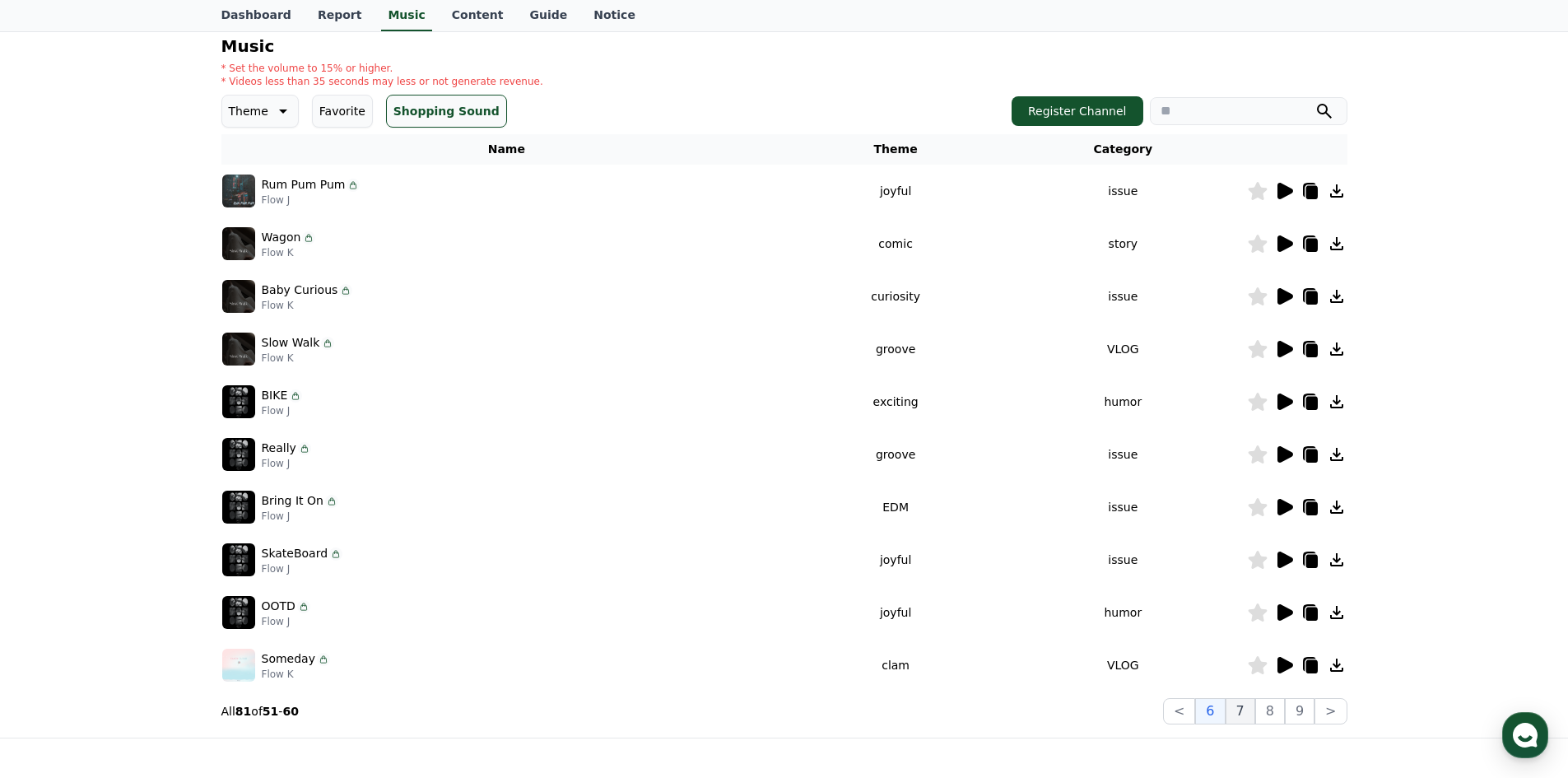
click at [1249, 702] on button "7" at bounding box center [1240, 710] width 30 height 26
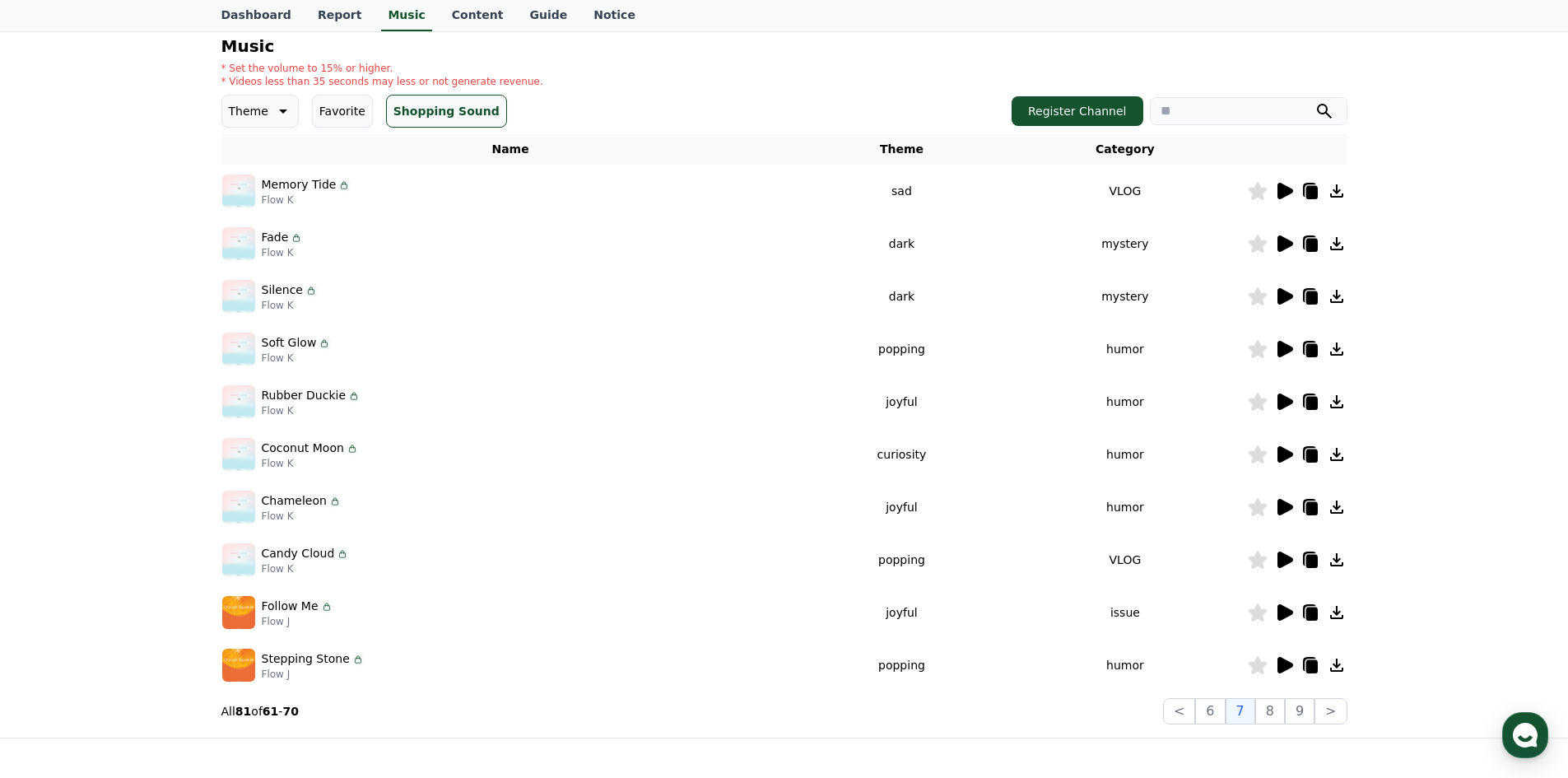
click at [1280, 402] on icon at bounding box center [1284, 401] width 15 height 16
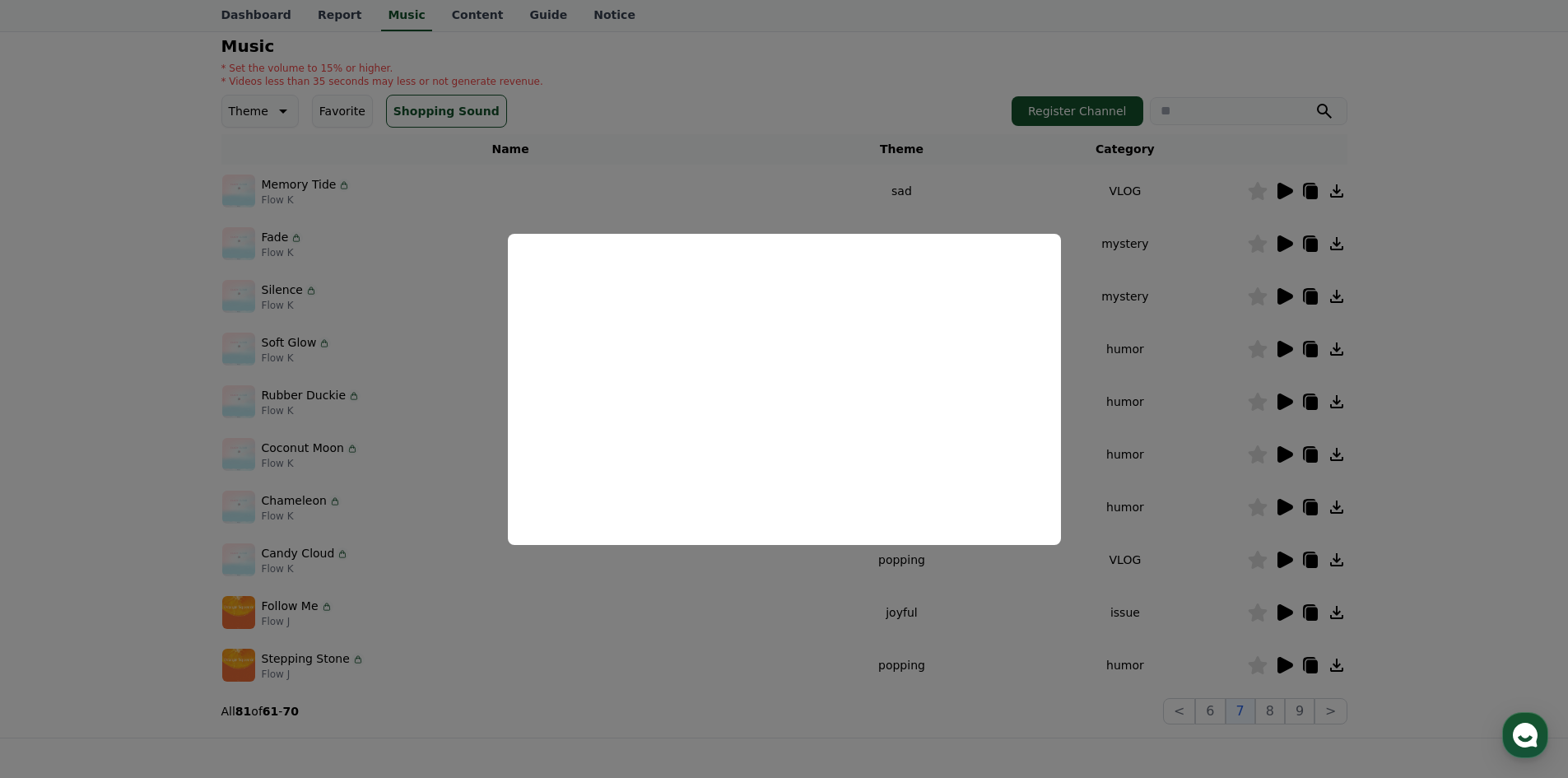
click at [1154, 371] on button "close modal" at bounding box center [784, 389] width 1568 height 778
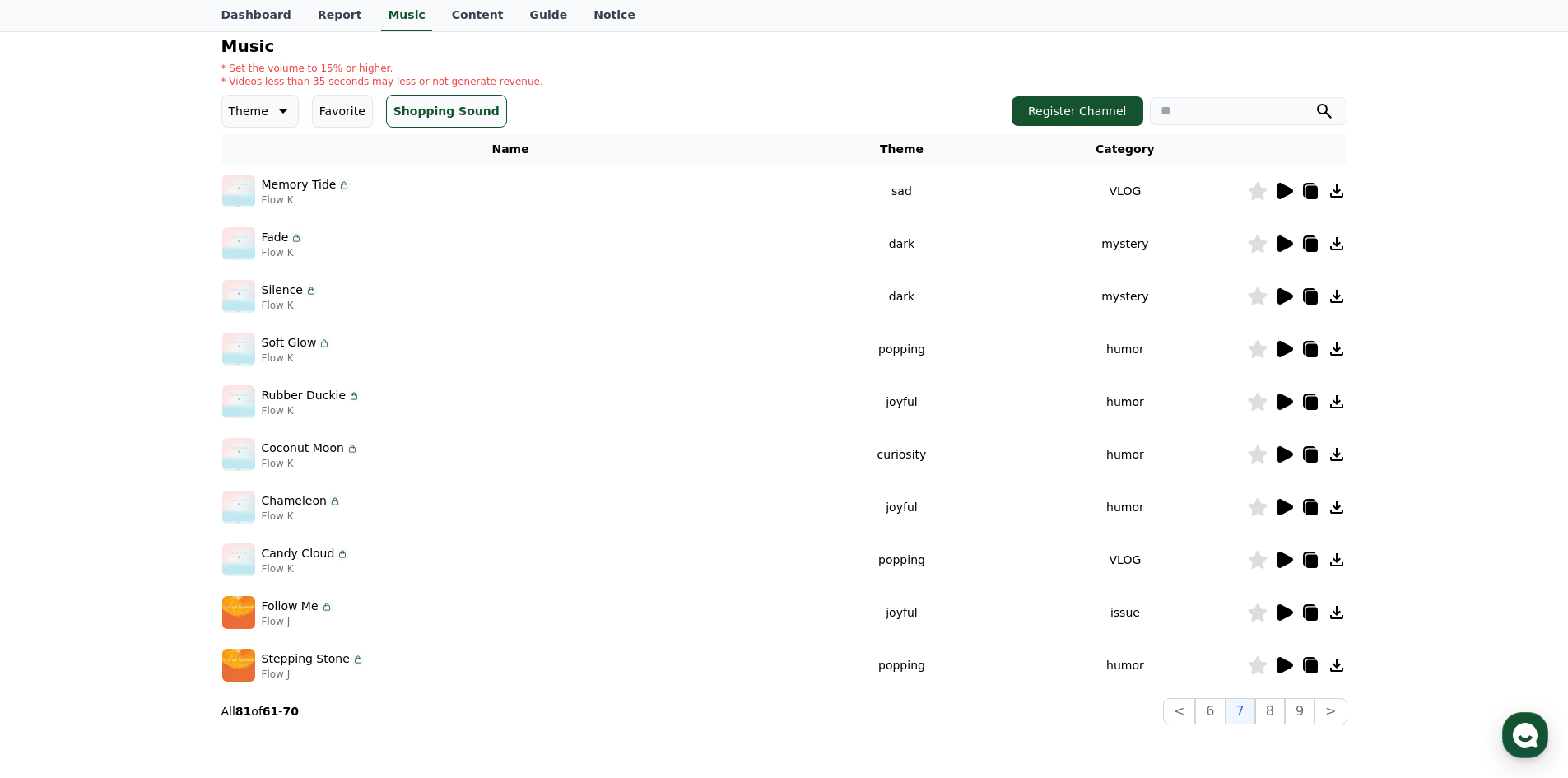
click at [249, 105] on p "Theme" at bounding box center [249, 111] width 39 height 23
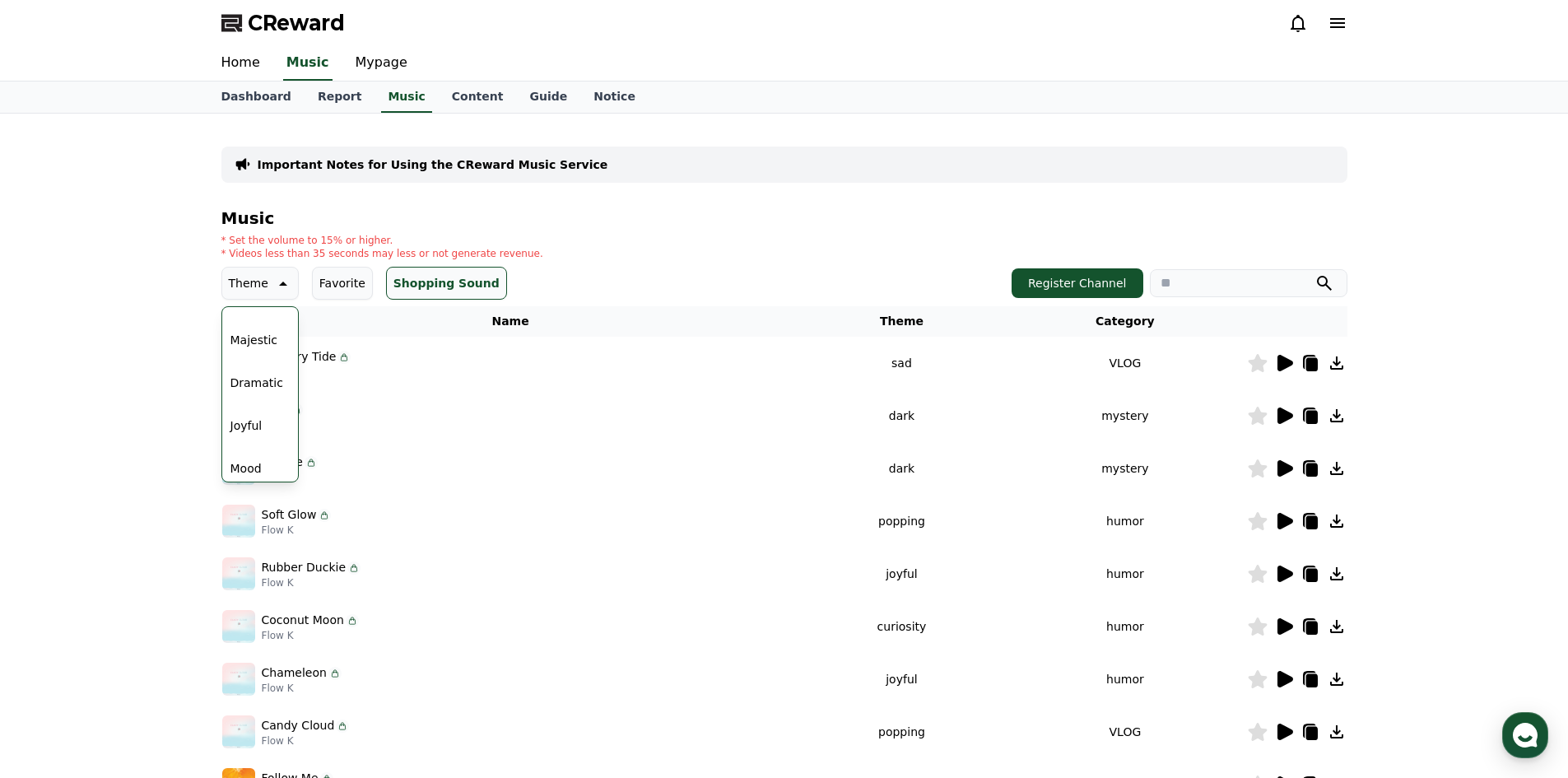
scroll to position [412, 0]
click at [252, 350] on button "Joyful" at bounding box center [246, 343] width 46 height 36
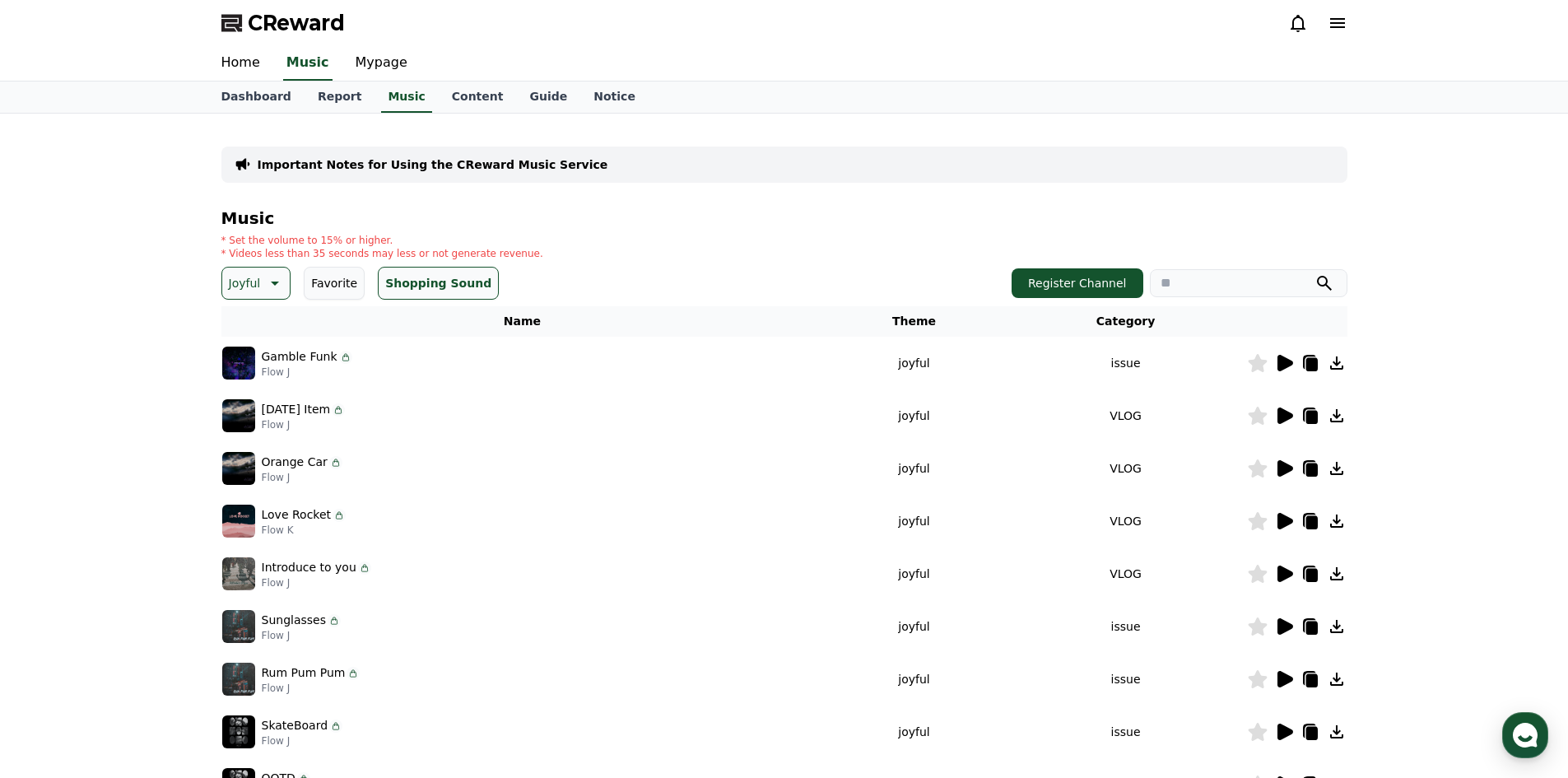
click at [447, 292] on button "Shopping Sound" at bounding box center [438, 283] width 121 height 33
click at [1224, 290] on input "search" at bounding box center [1248, 283] width 198 height 28
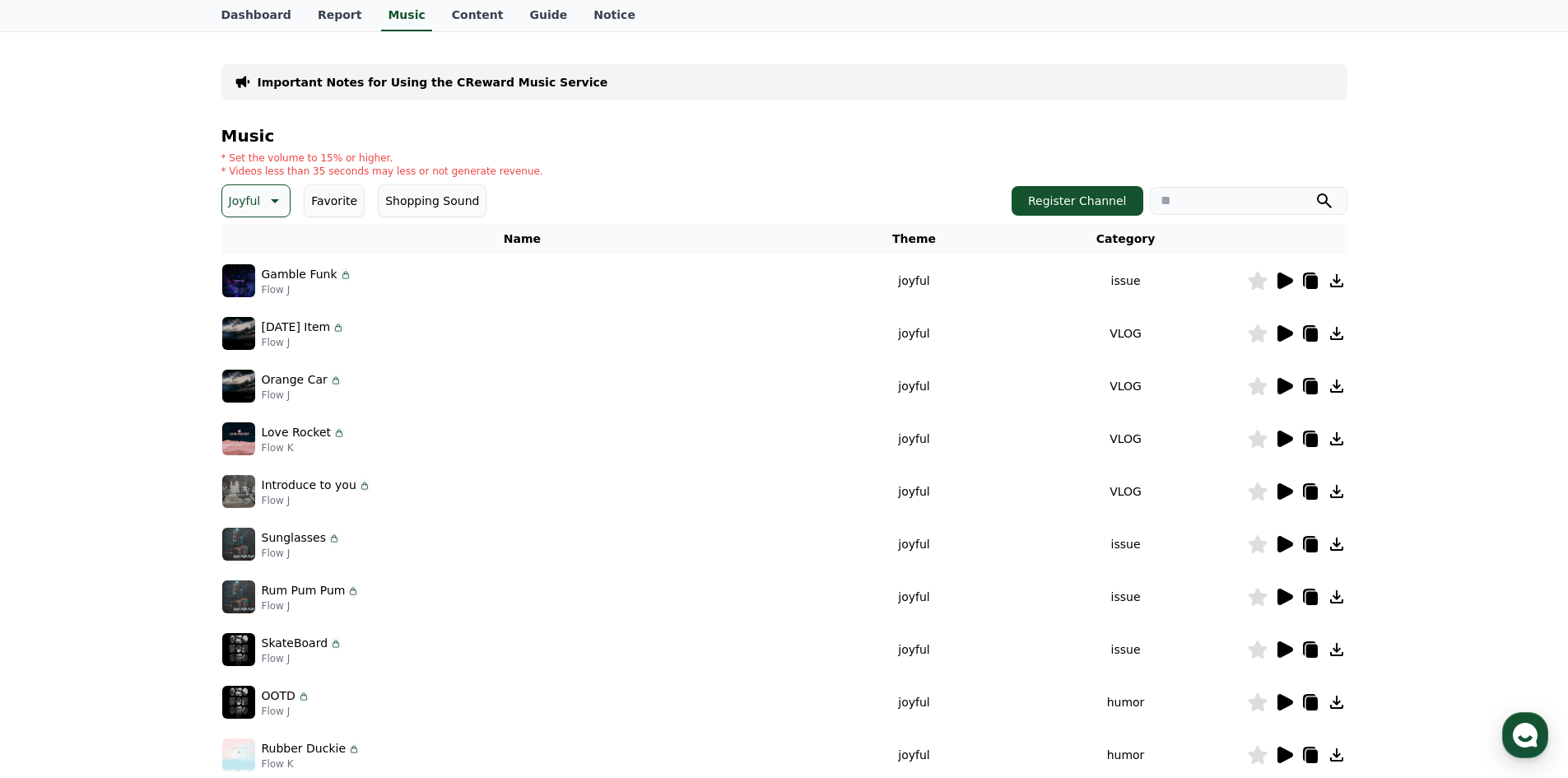
click at [1287, 705] on icon at bounding box center [1284, 702] width 15 height 16
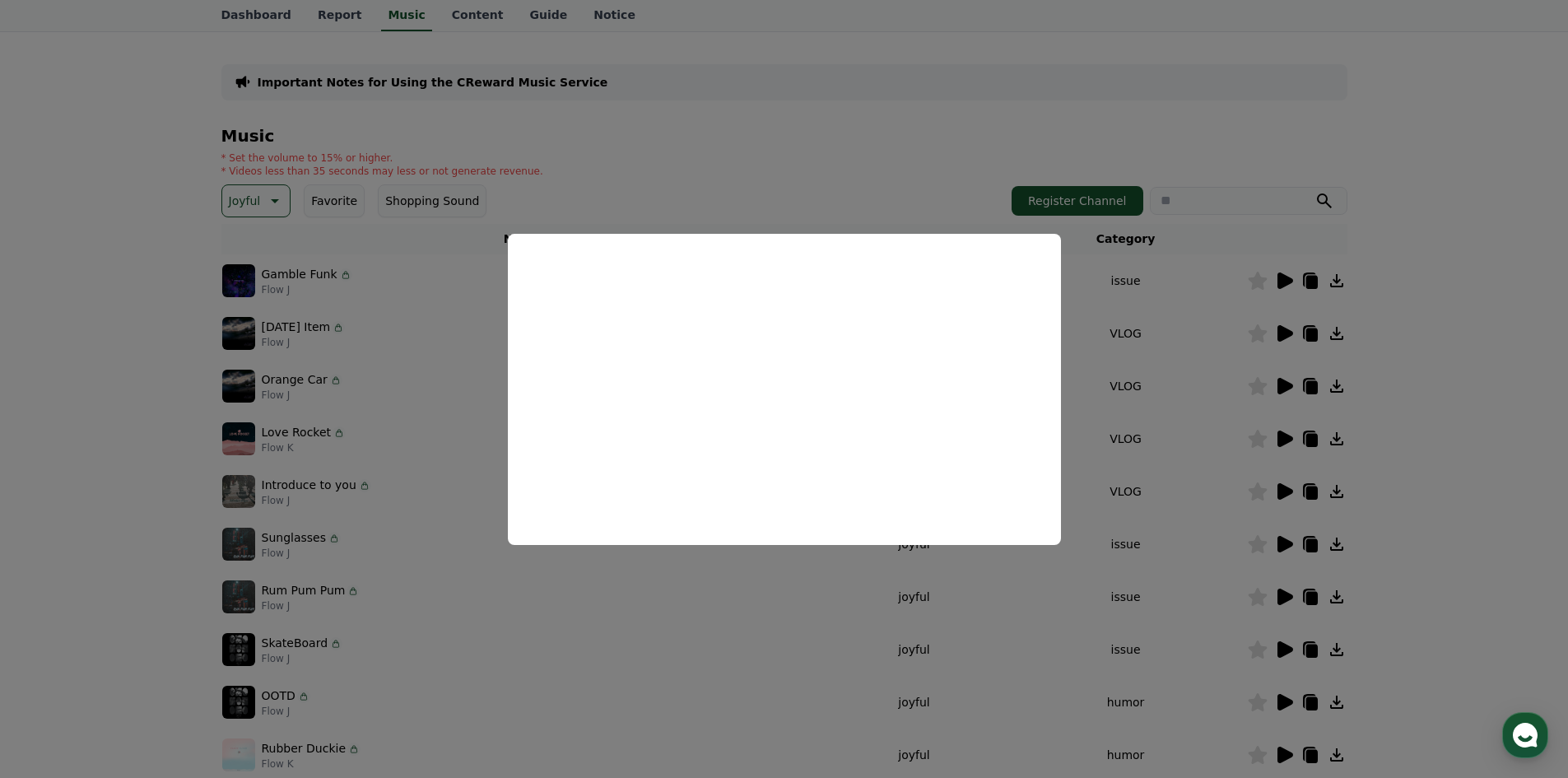
click at [1183, 379] on button "close modal" at bounding box center [784, 389] width 1568 height 778
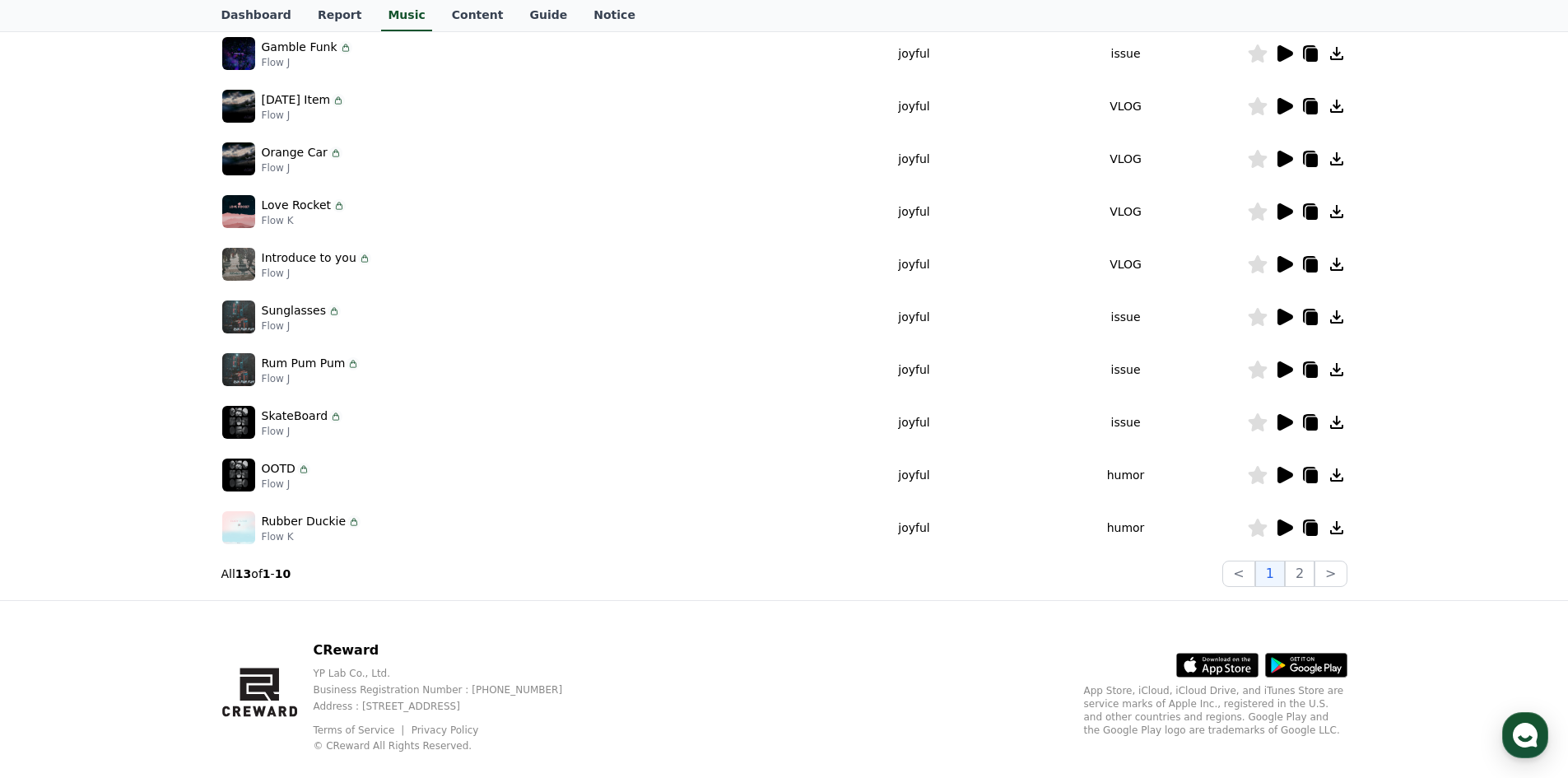
scroll to position [337, 0]
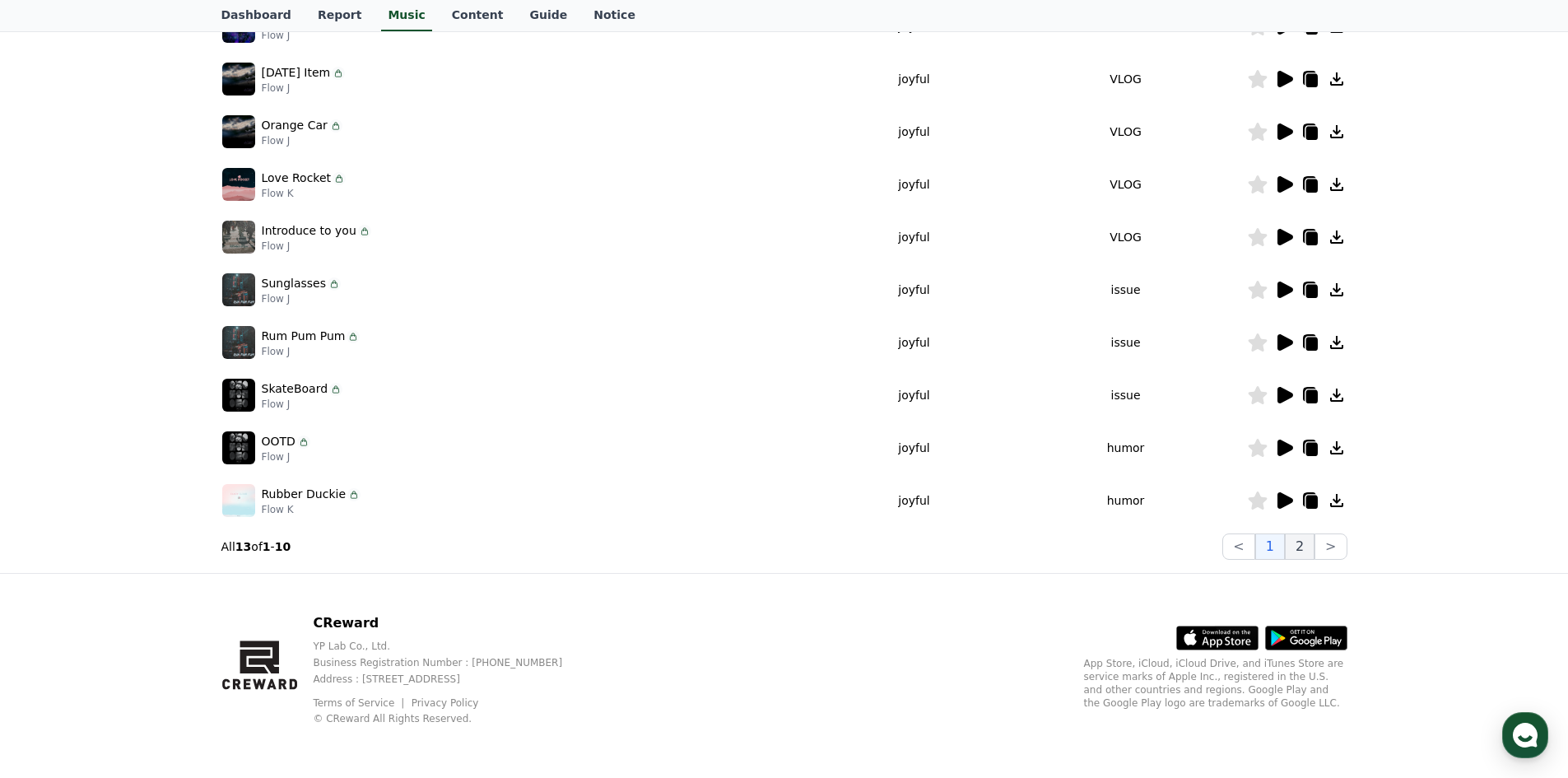
click at [1300, 556] on button "2" at bounding box center [1299, 546] width 30 height 26
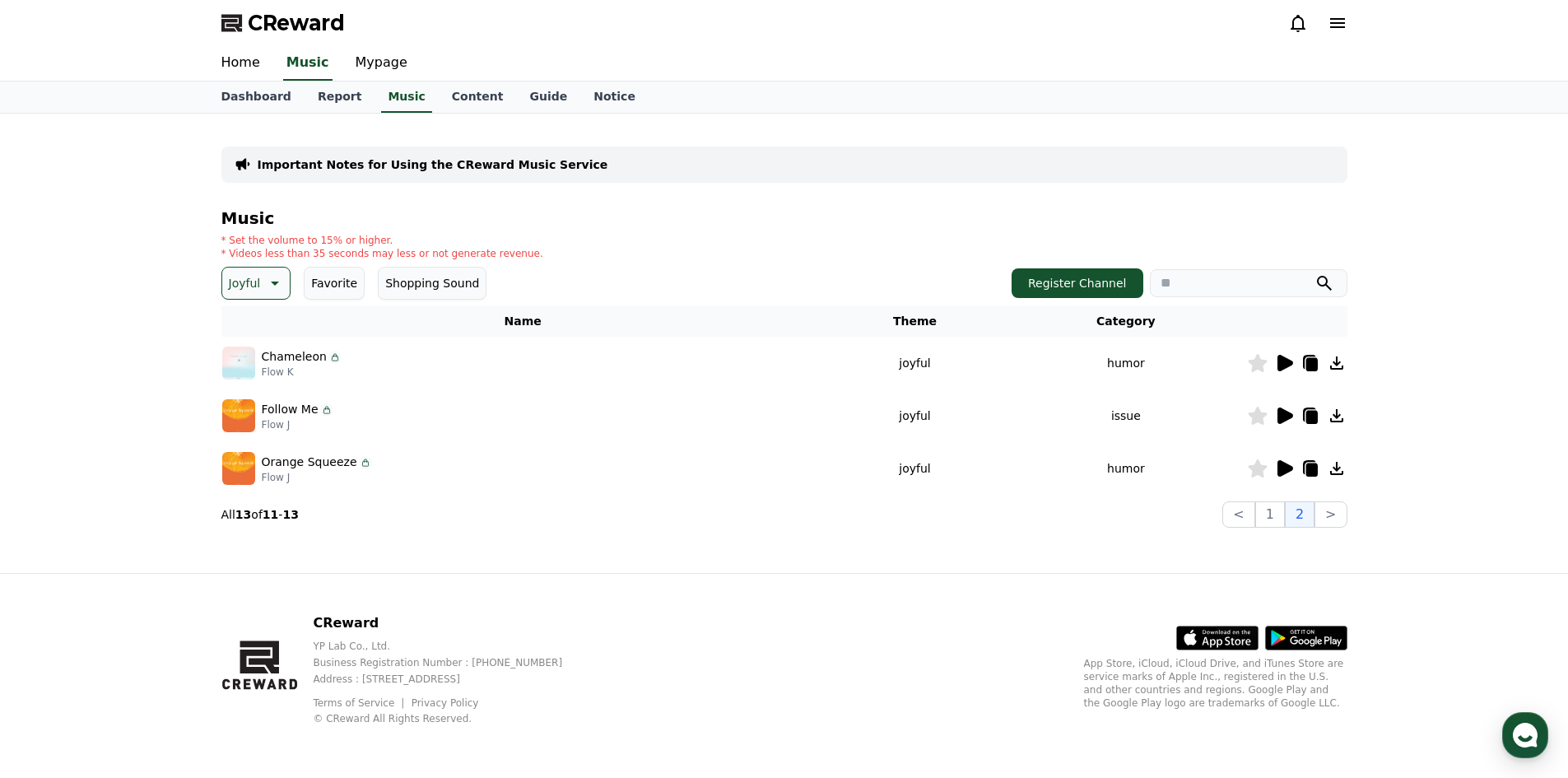
click at [1277, 363] on icon at bounding box center [1284, 363] width 20 height 20
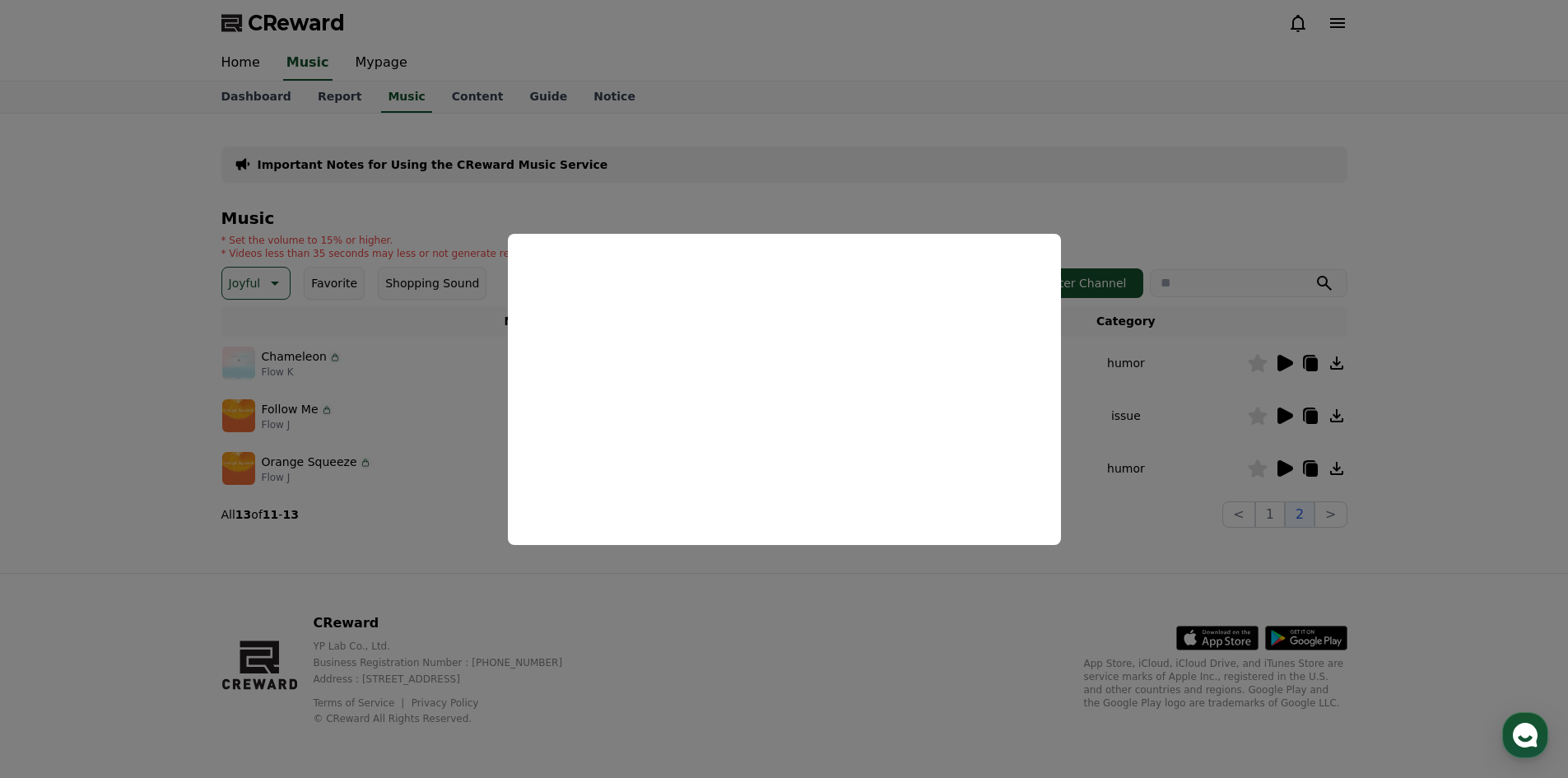
click at [1144, 408] on button "close modal" at bounding box center [784, 389] width 1568 height 778
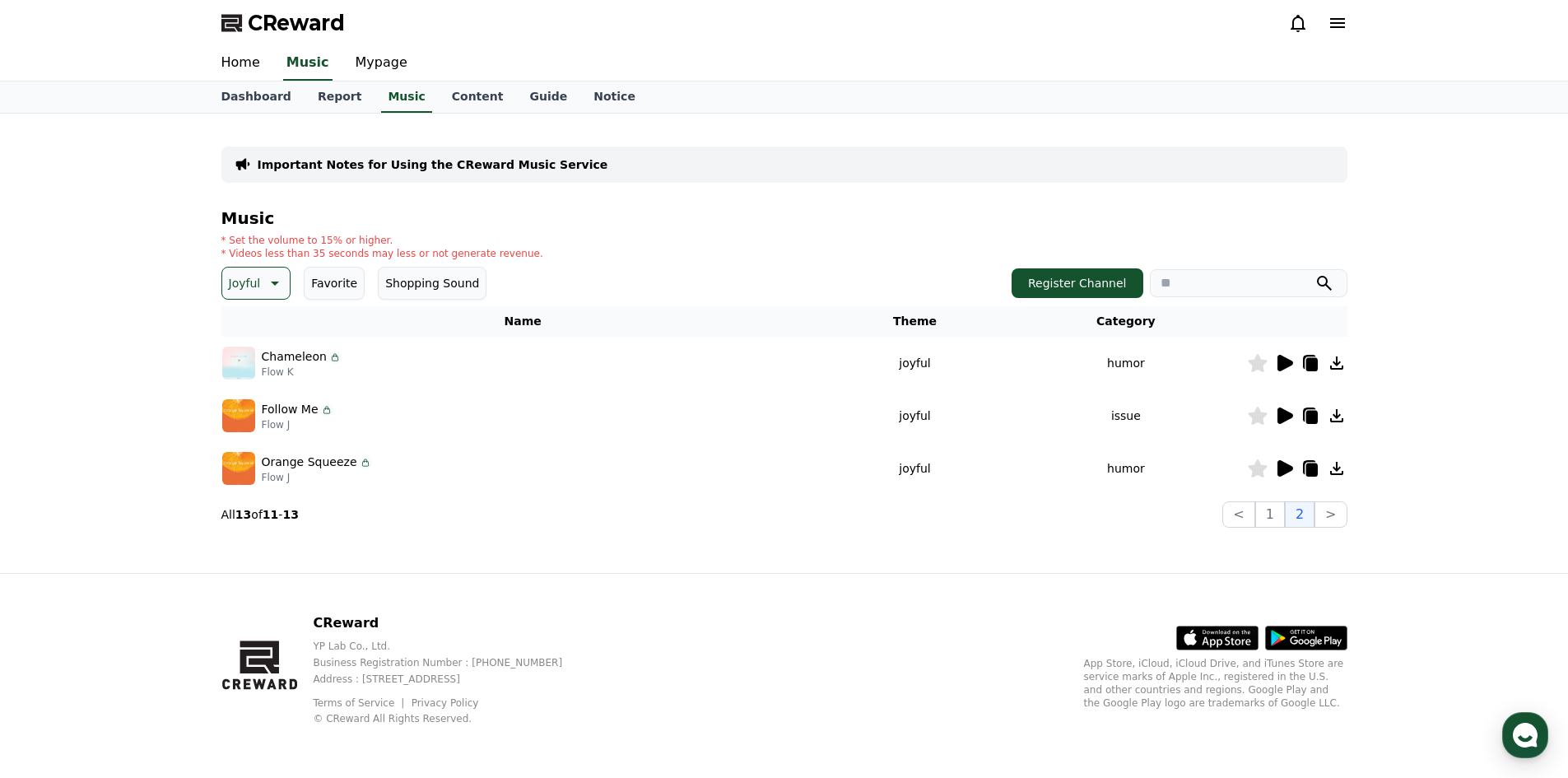
click at [1289, 479] on td at bounding box center [1297, 468] width 100 height 53
click at [1286, 468] on icon at bounding box center [1284, 468] width 15 height 16
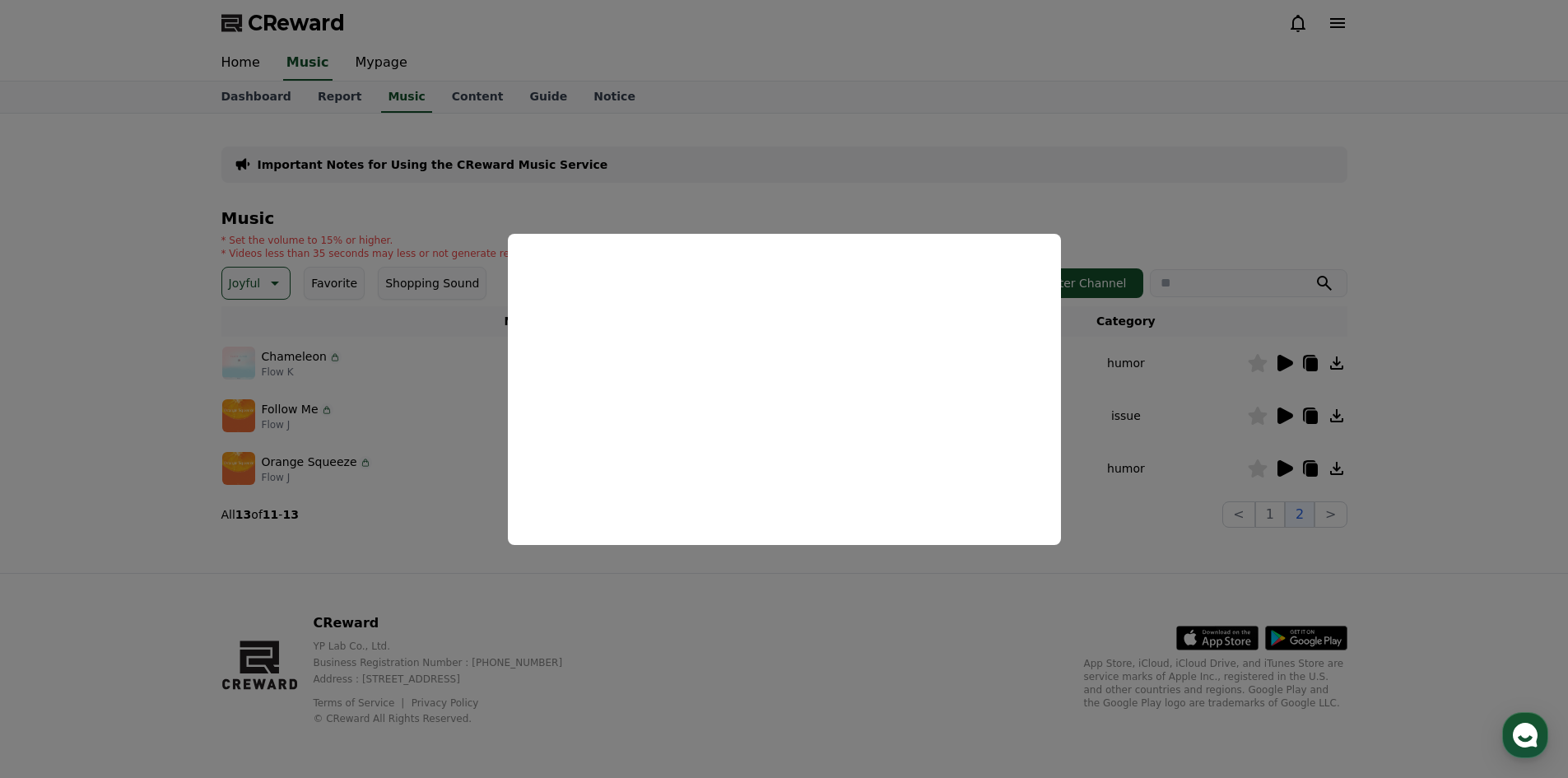
click at [1114, 321] on button "close modal" at bounding box center [784, 389] width 1568 height 778
click at [1114, 320] on th "Category" at bounding box center [1125, 321] width 241 height 30
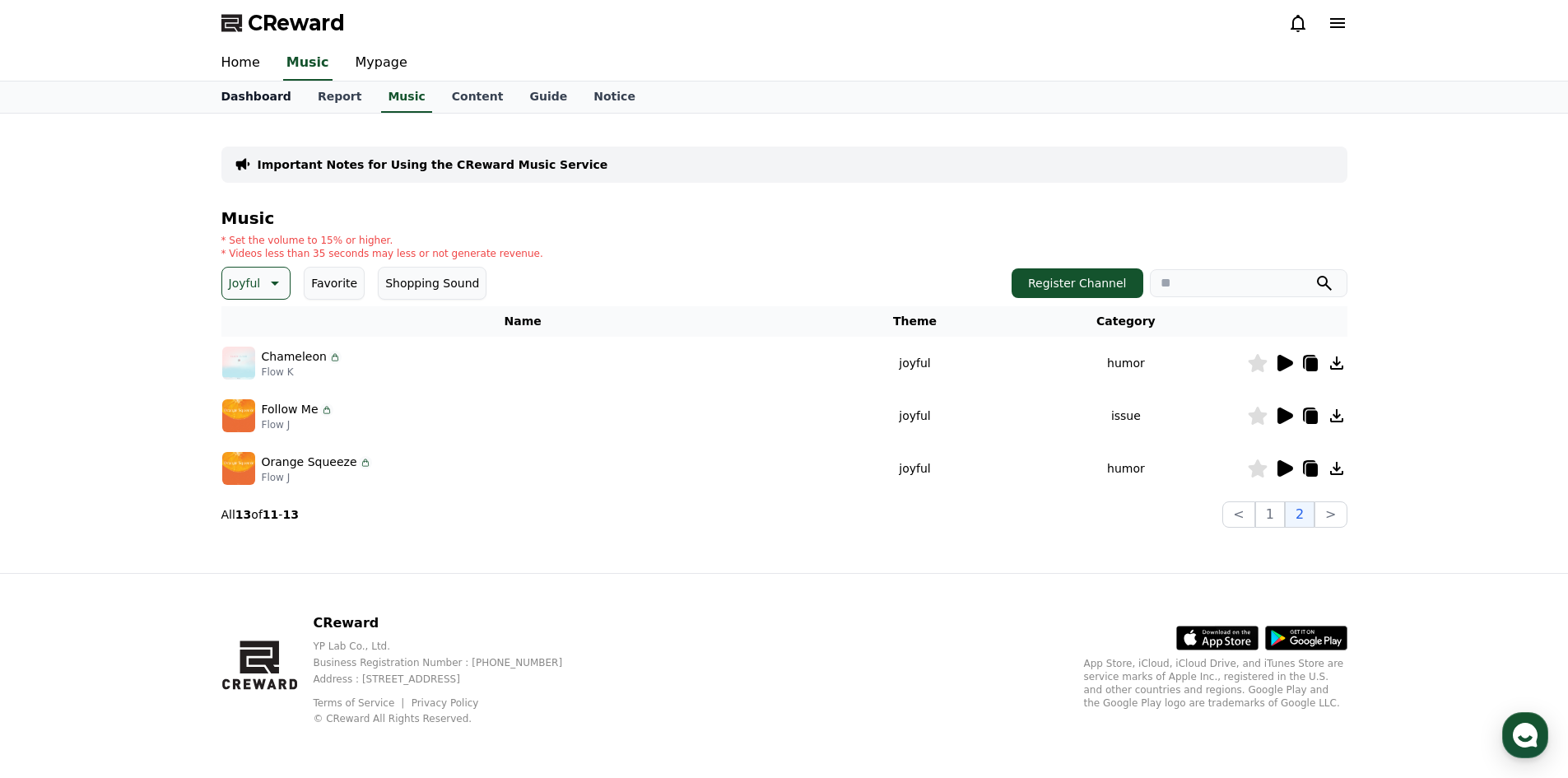
click at [258, 91] on link "Dashboard" at bounding box center [257, 97] width 97 height 31
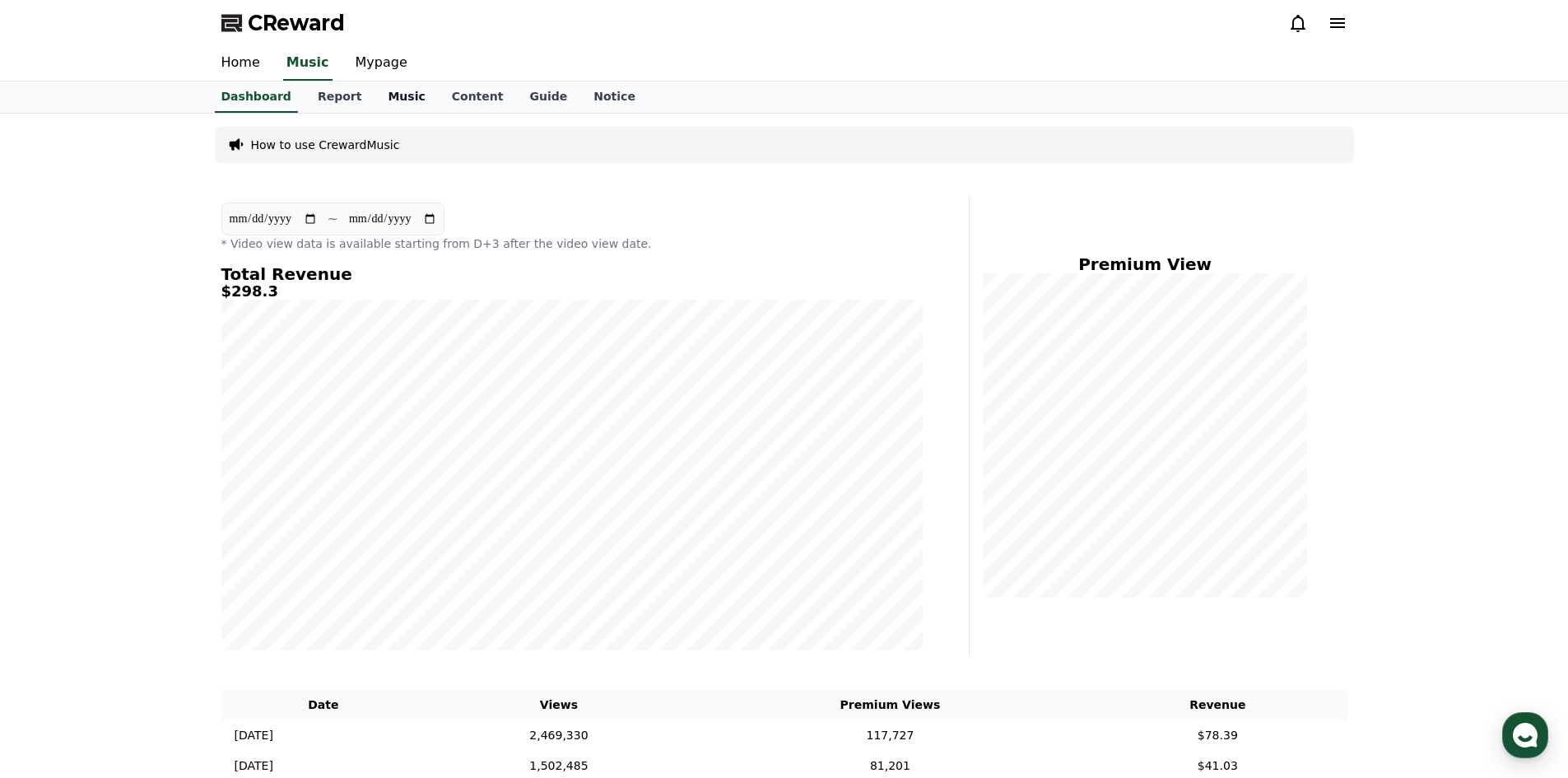
drag, startPoint x: 423, startPoint y: 91, endPoint x: 392, endPoint y: 92, distance: 31.0
click at [439, 92] on link "Content" at bounding box center [477, 97] width 78 height 31
click at [390, 92] on link "Music" at bounding box center [406, 97] width 64 height 31
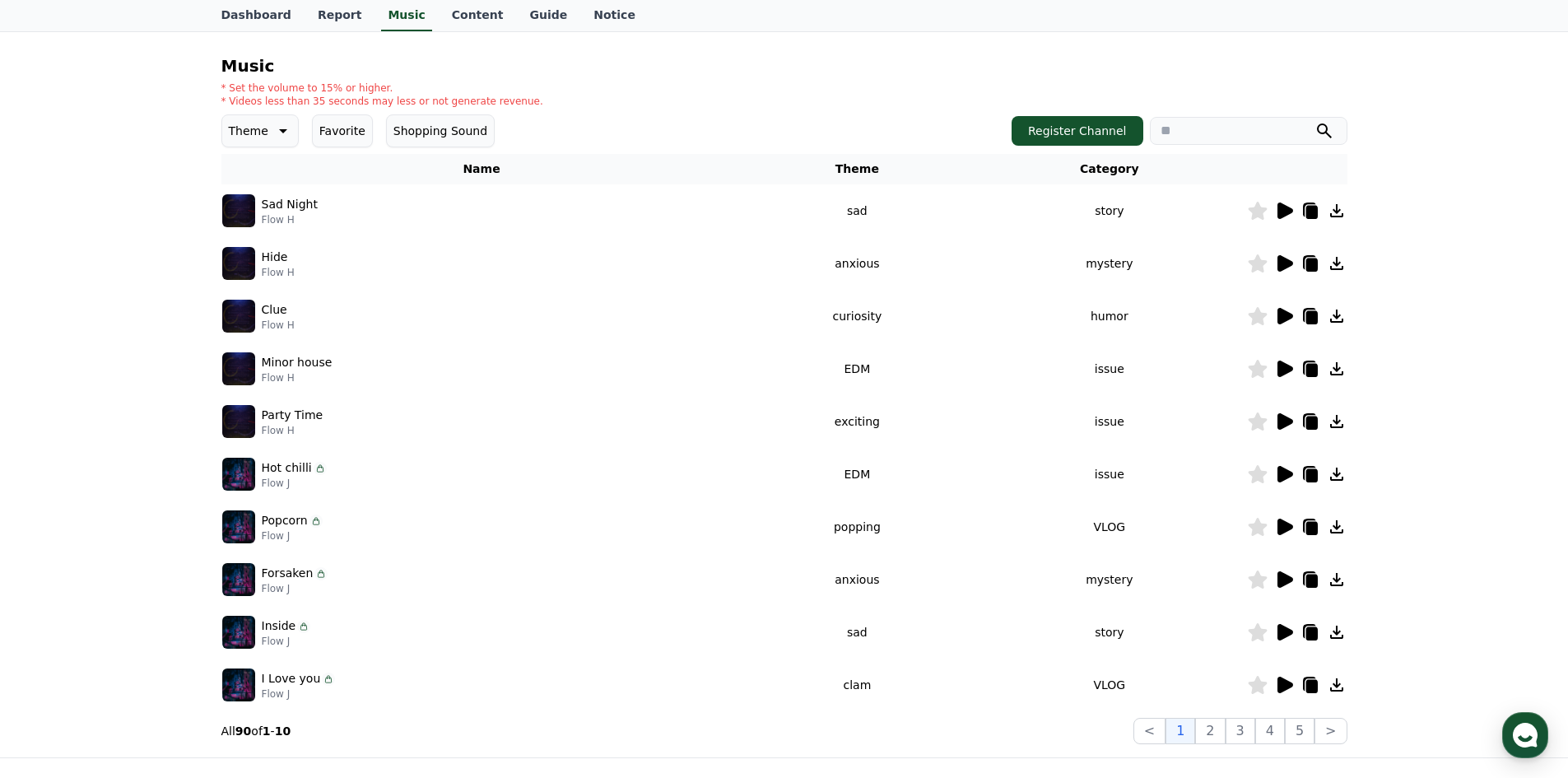
scroll to position [337, 0]
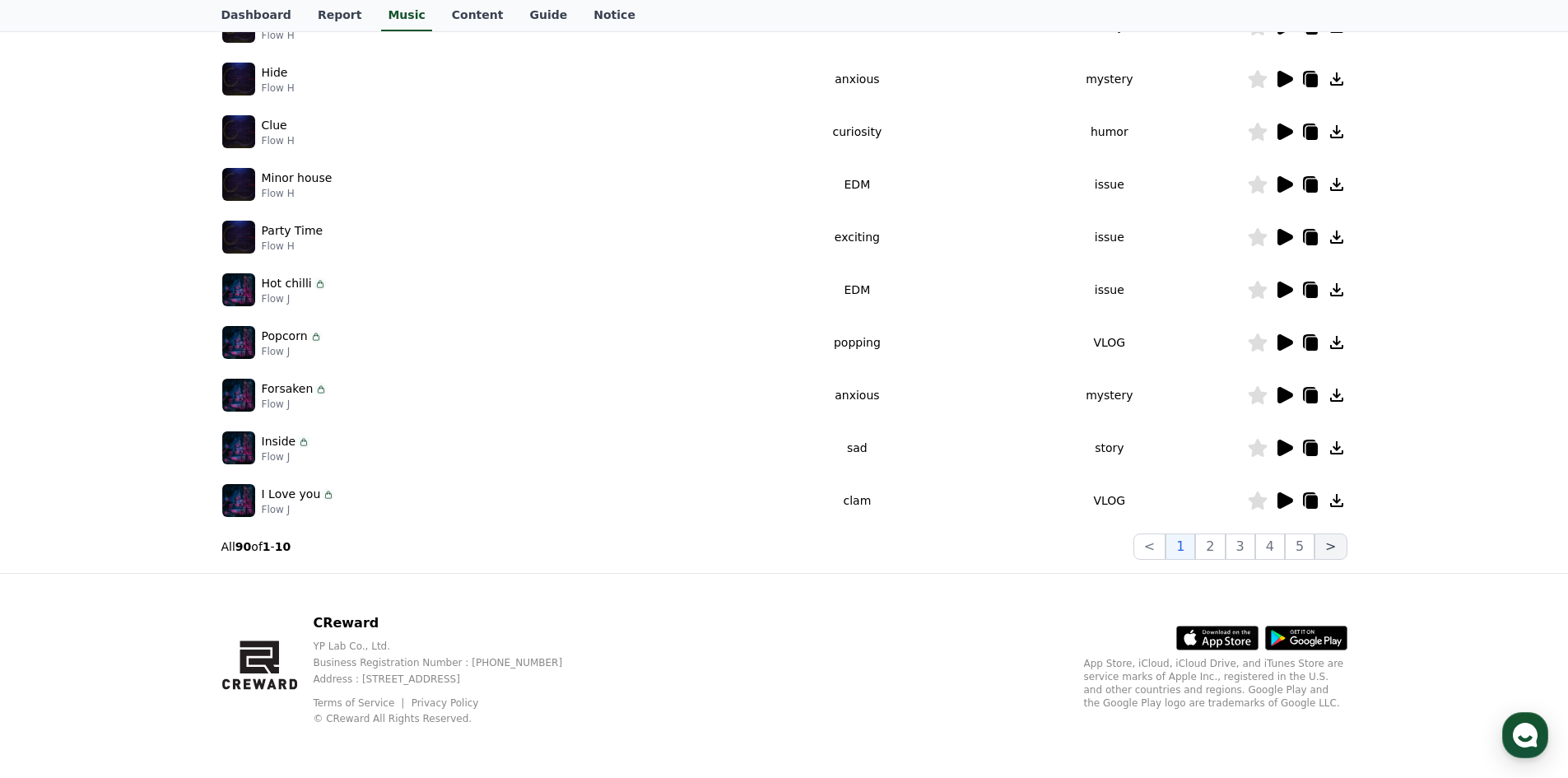
click at [1324, 551] on button ">" at bounding box center [1331, 546] width 32 height 26
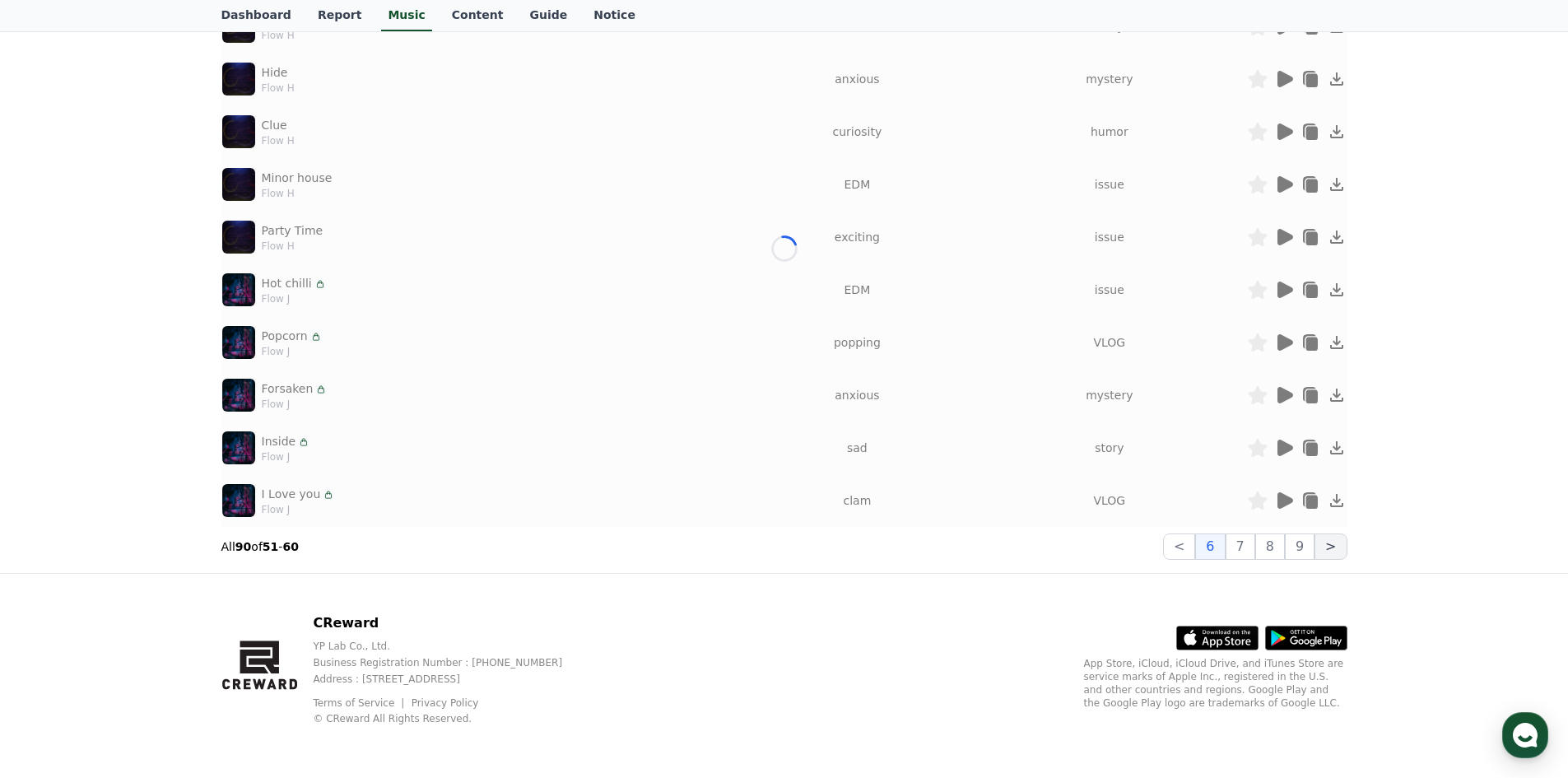
click at [1324, 551] on button ">" at bounding box center [1331, 546] width 32 height 26
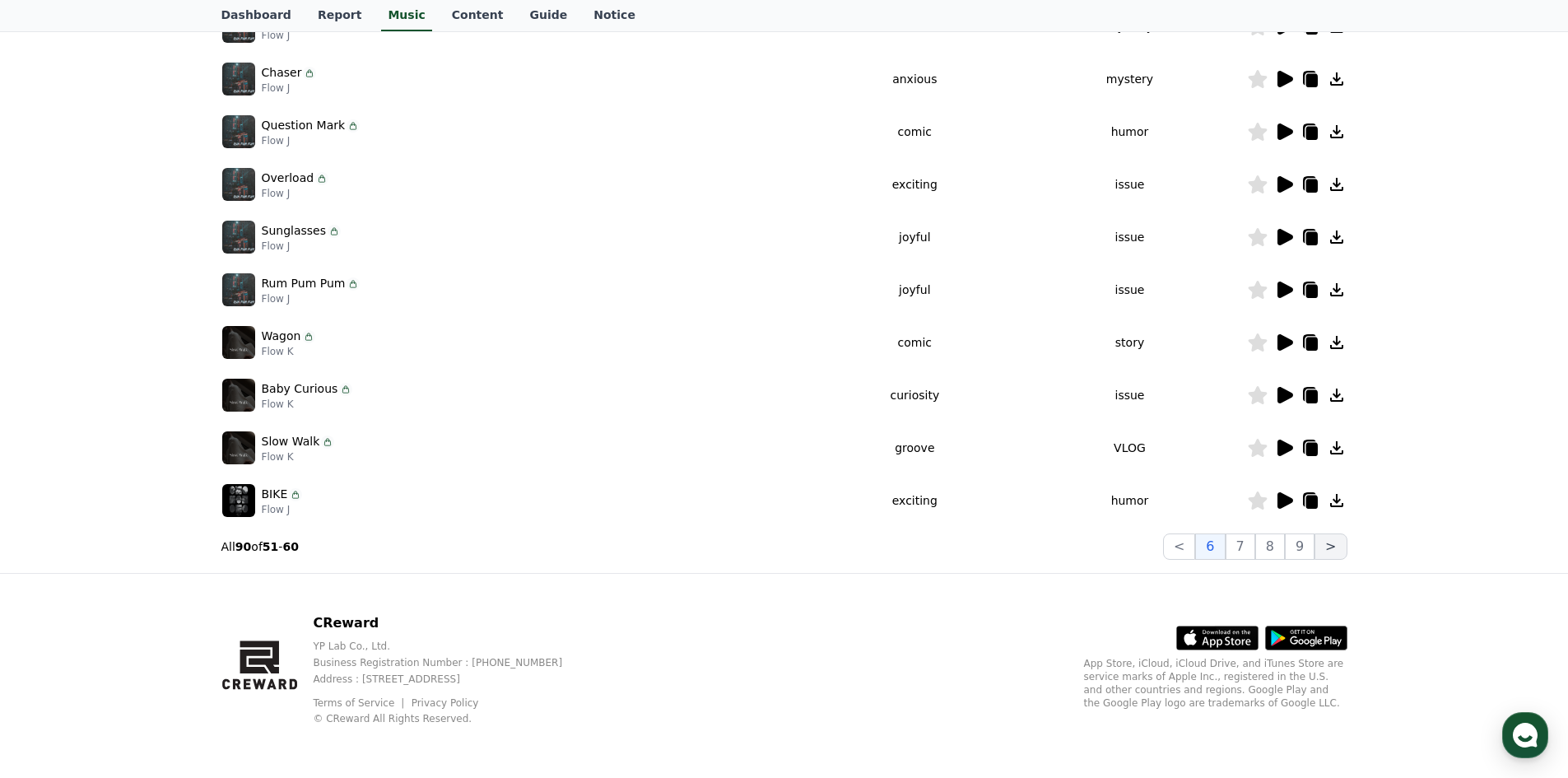
click at [1324, 551] on button ">" at bounding box center [1331, 546] width 32 height 26
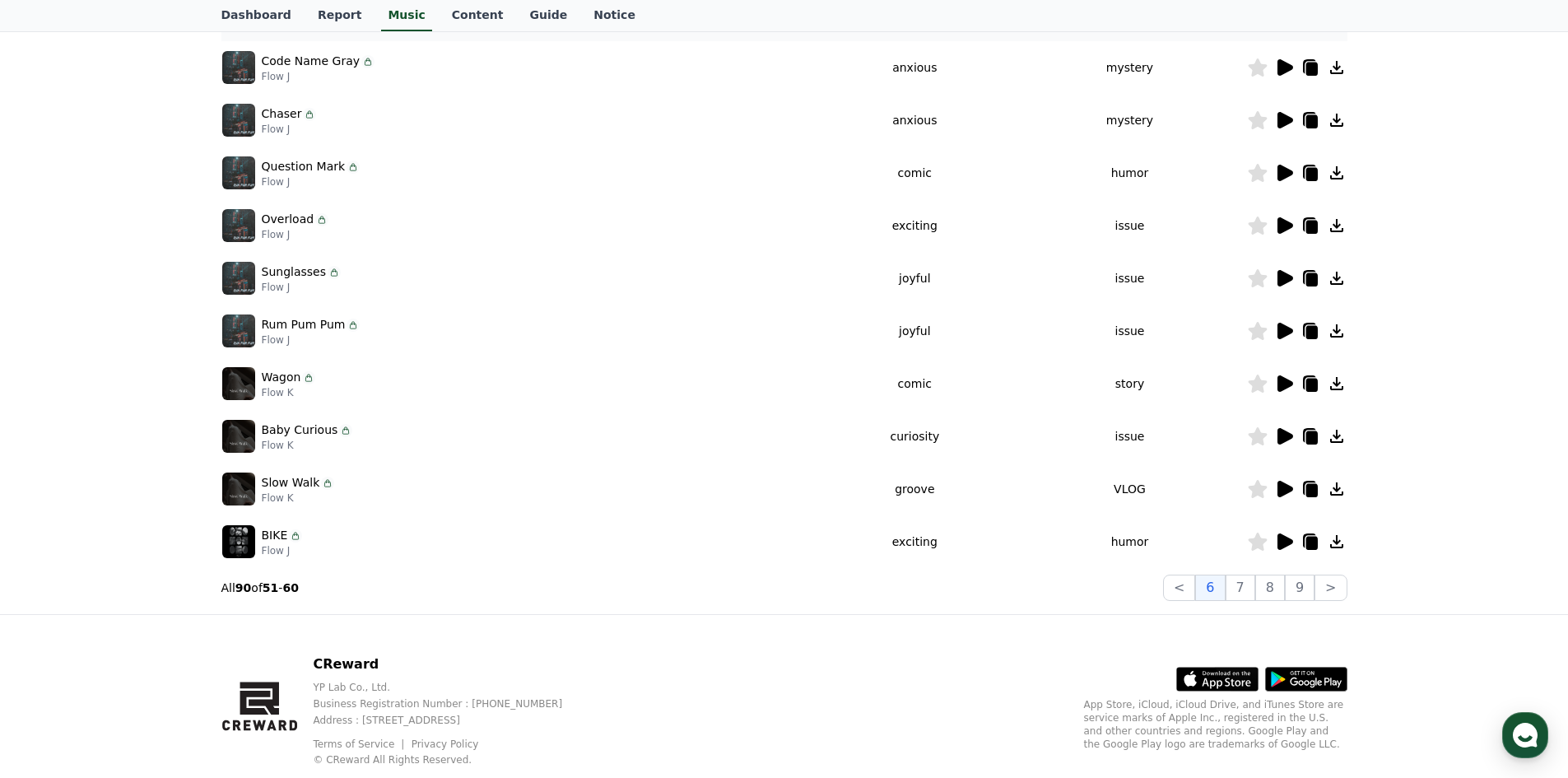
scroll to position [337, 0]
